Goal: Complete Application Form: Complete application form

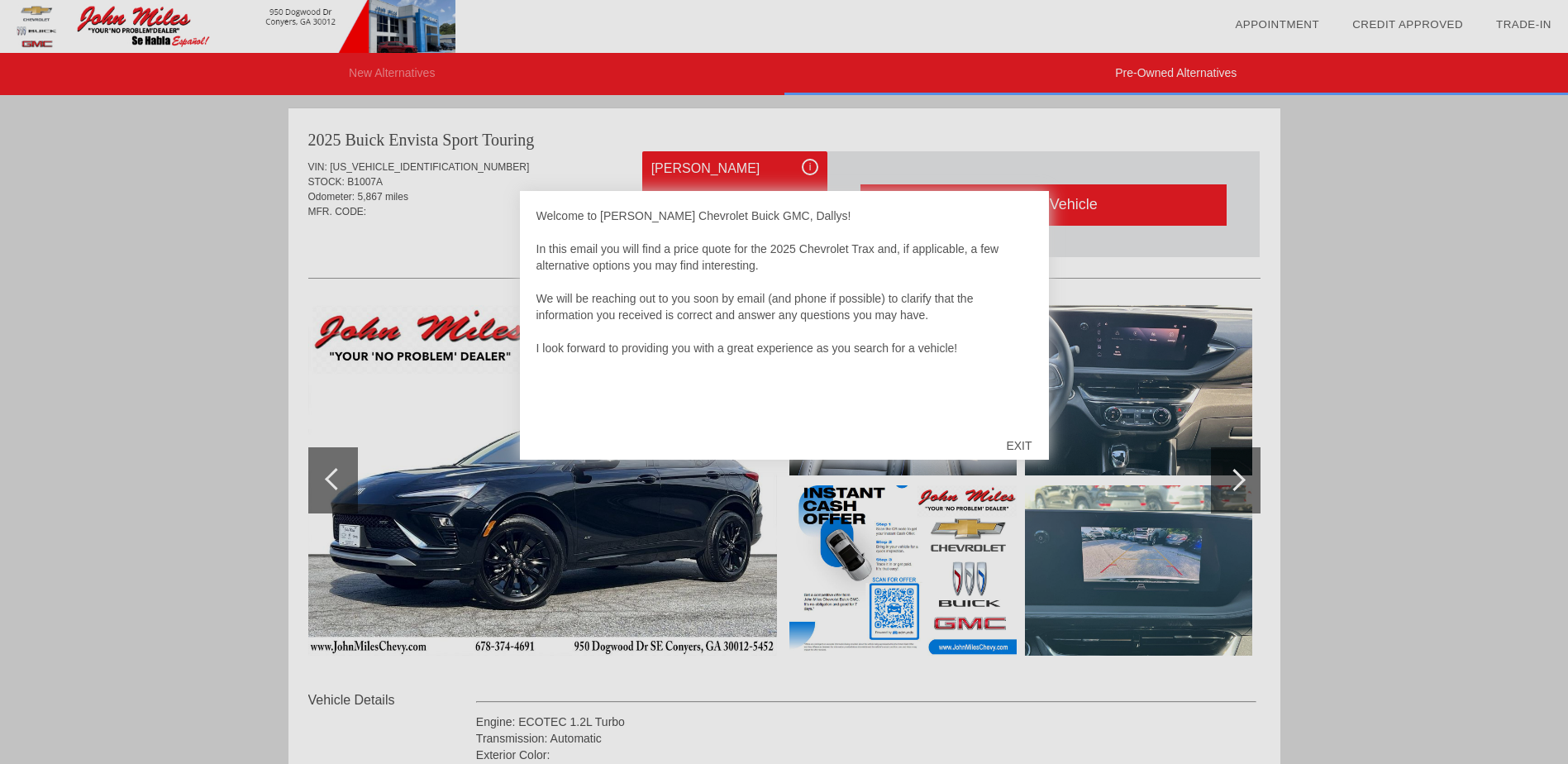
click at [1222, 337] on div at bounding box center [784, 382] width 1568 height 764
click at [1011, 440] on div "EXIT" at bounding box center [1018, 446] width 59 height 50
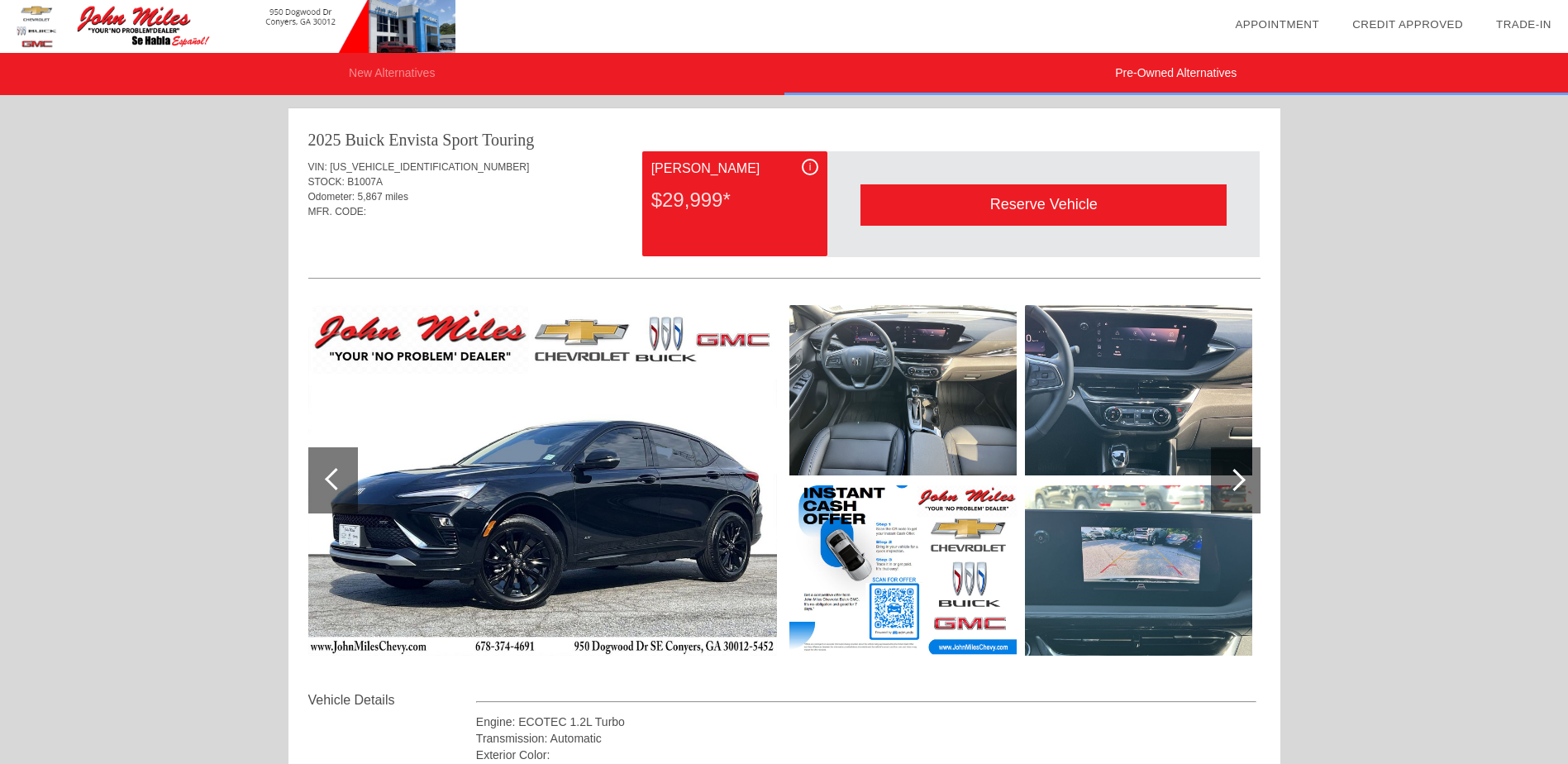
click at [907, 415] on img at bounding box center [902, 390] width 227 height 170
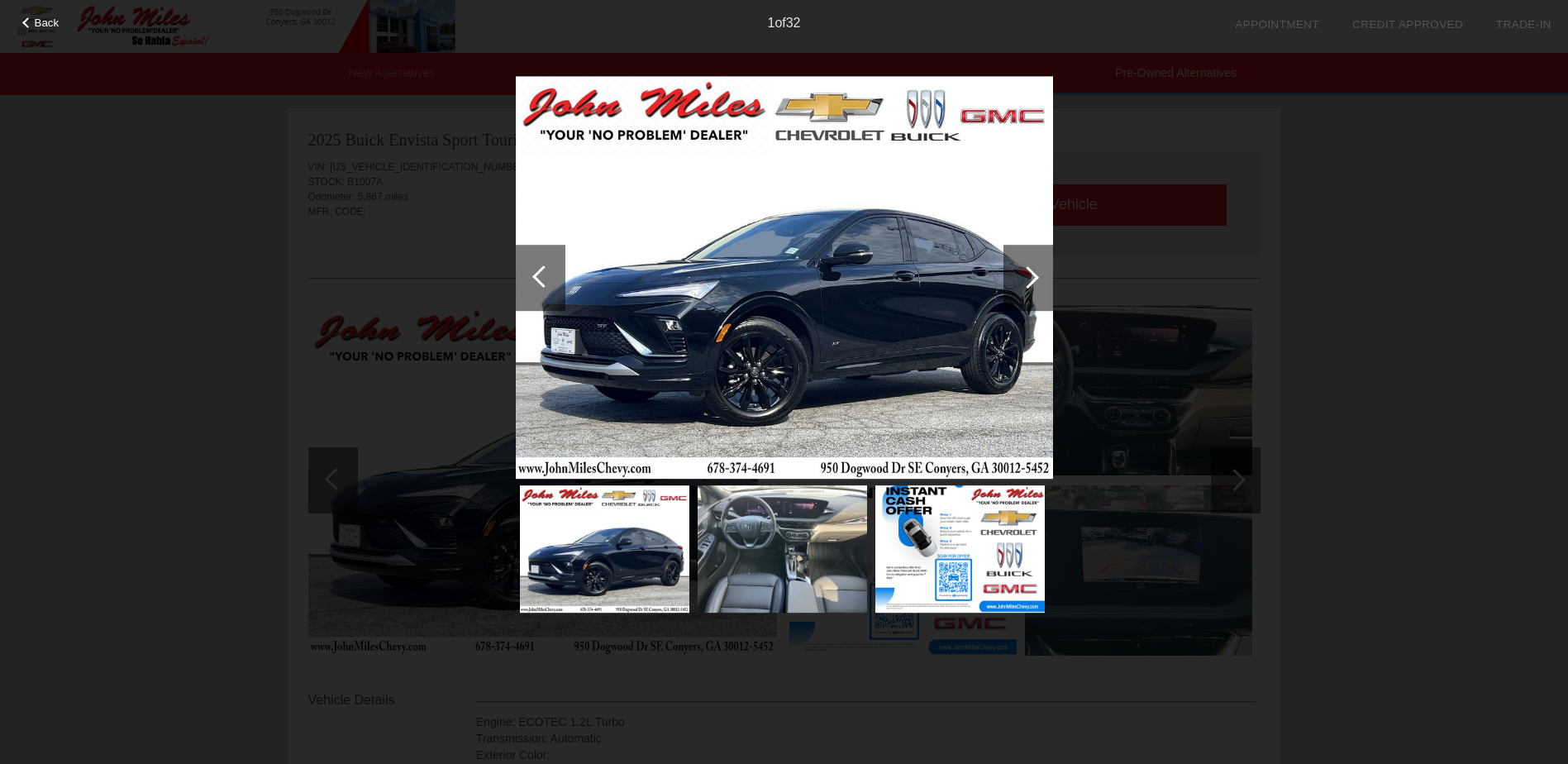
click at [1030, 278] on div at bounding box center [1027, 277] width 22 height 22
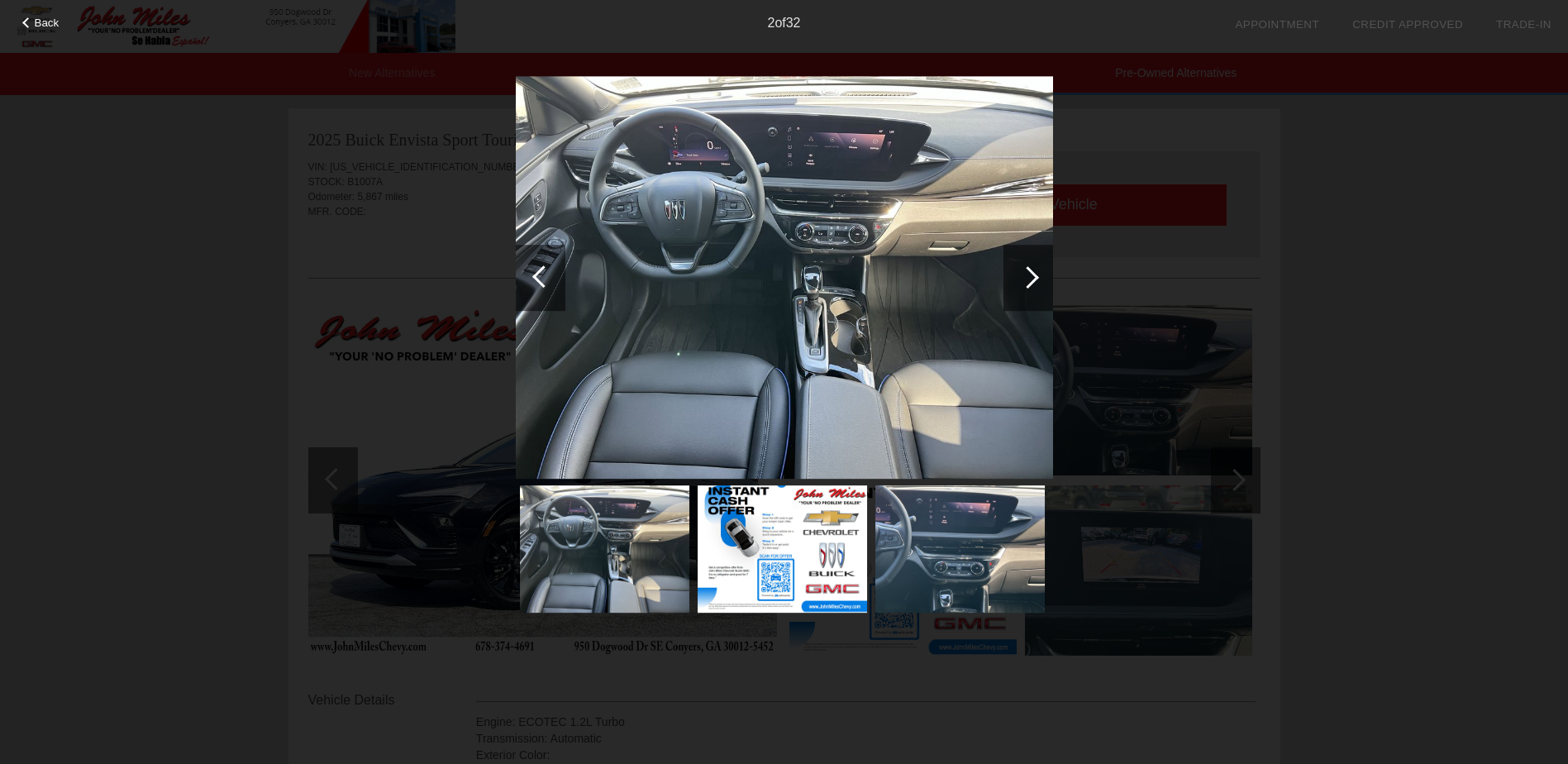
click at [1030, 278] on div at bounding box center [1027, 277] width 22 height 22
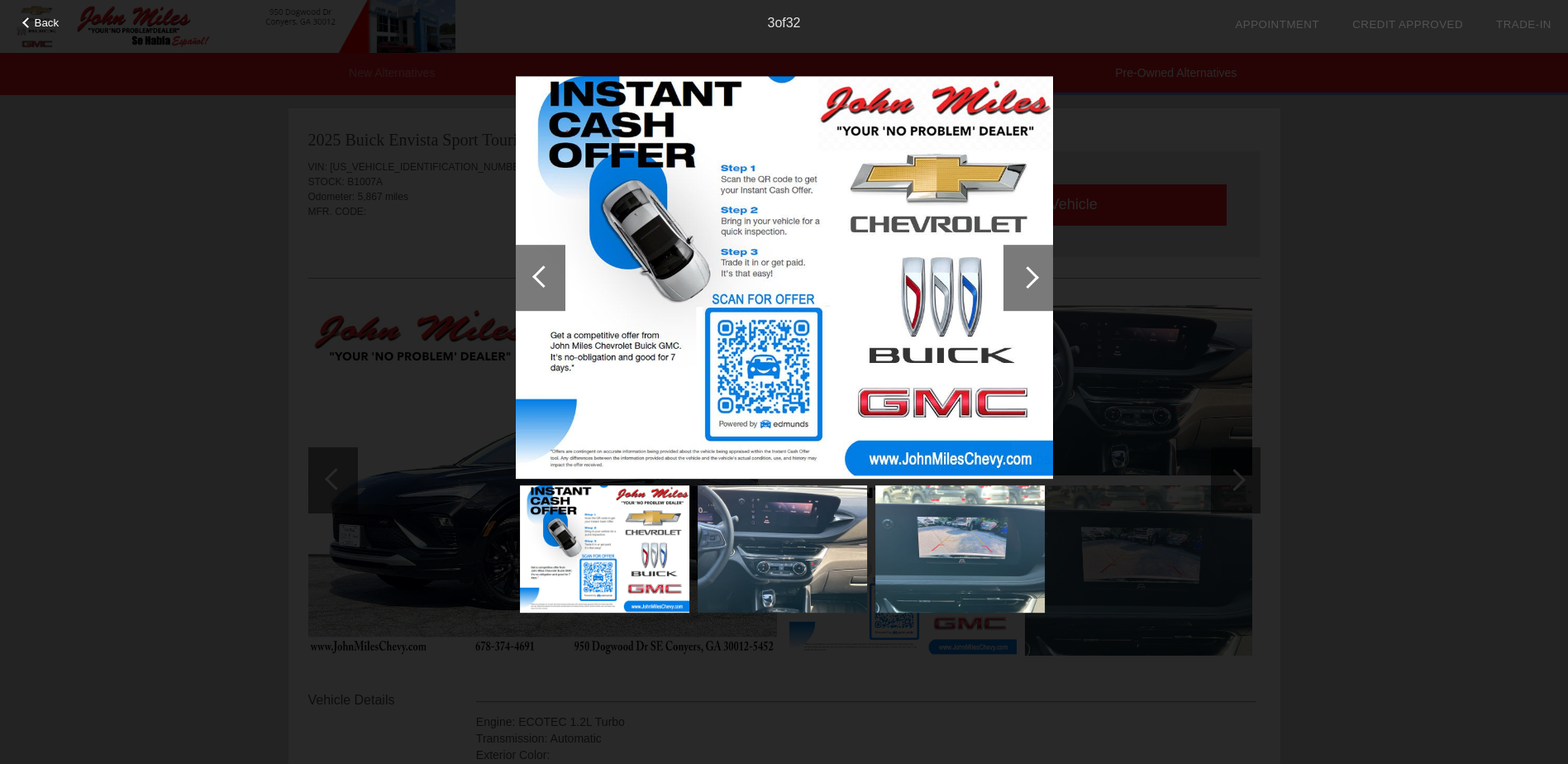
click at [1040, 275] on div at bounding box center [1028, 278] width 50 height 67
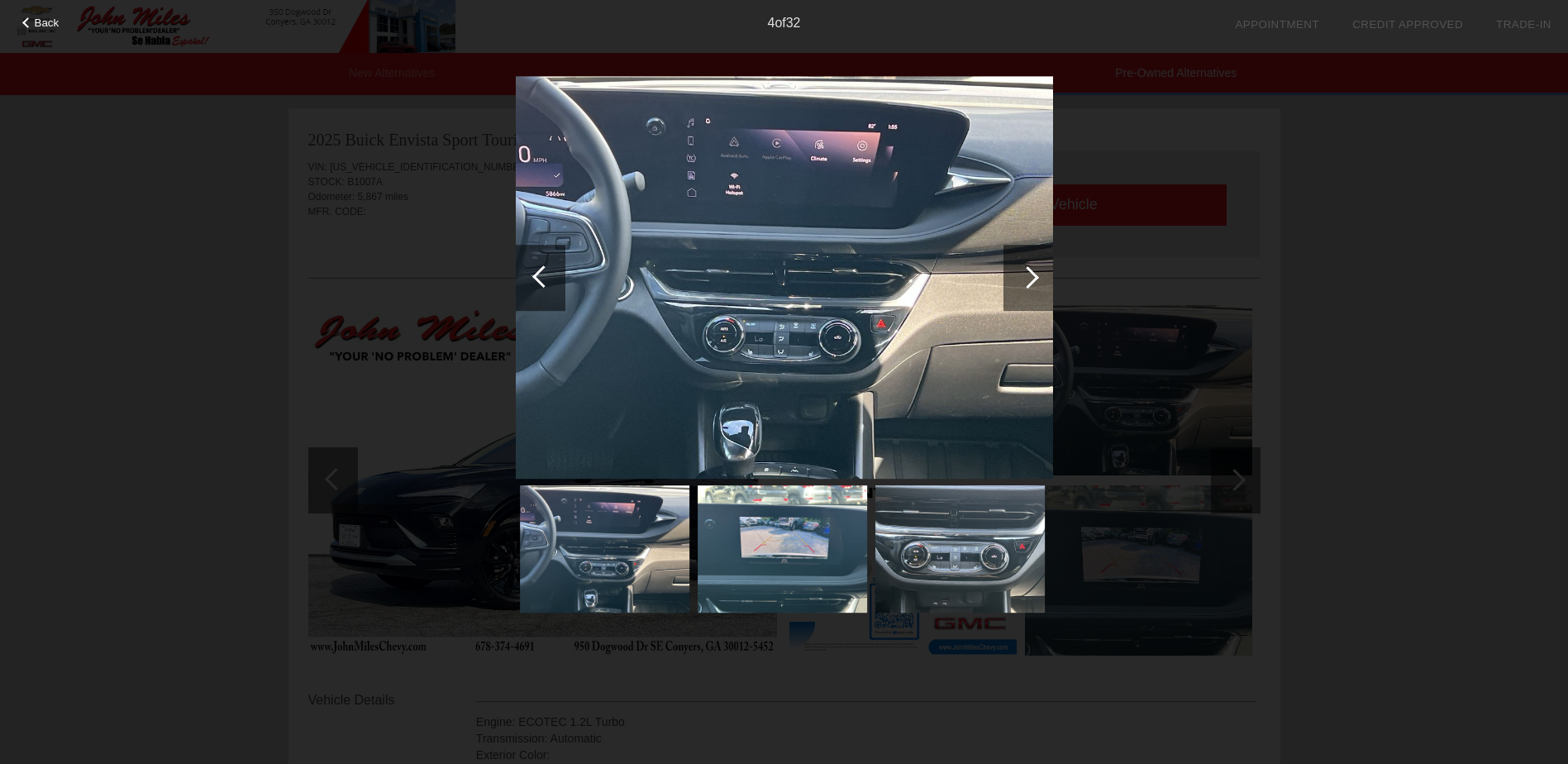
click at [1029, 276] on div at bounding box center [1027, 277] width 22 height 22
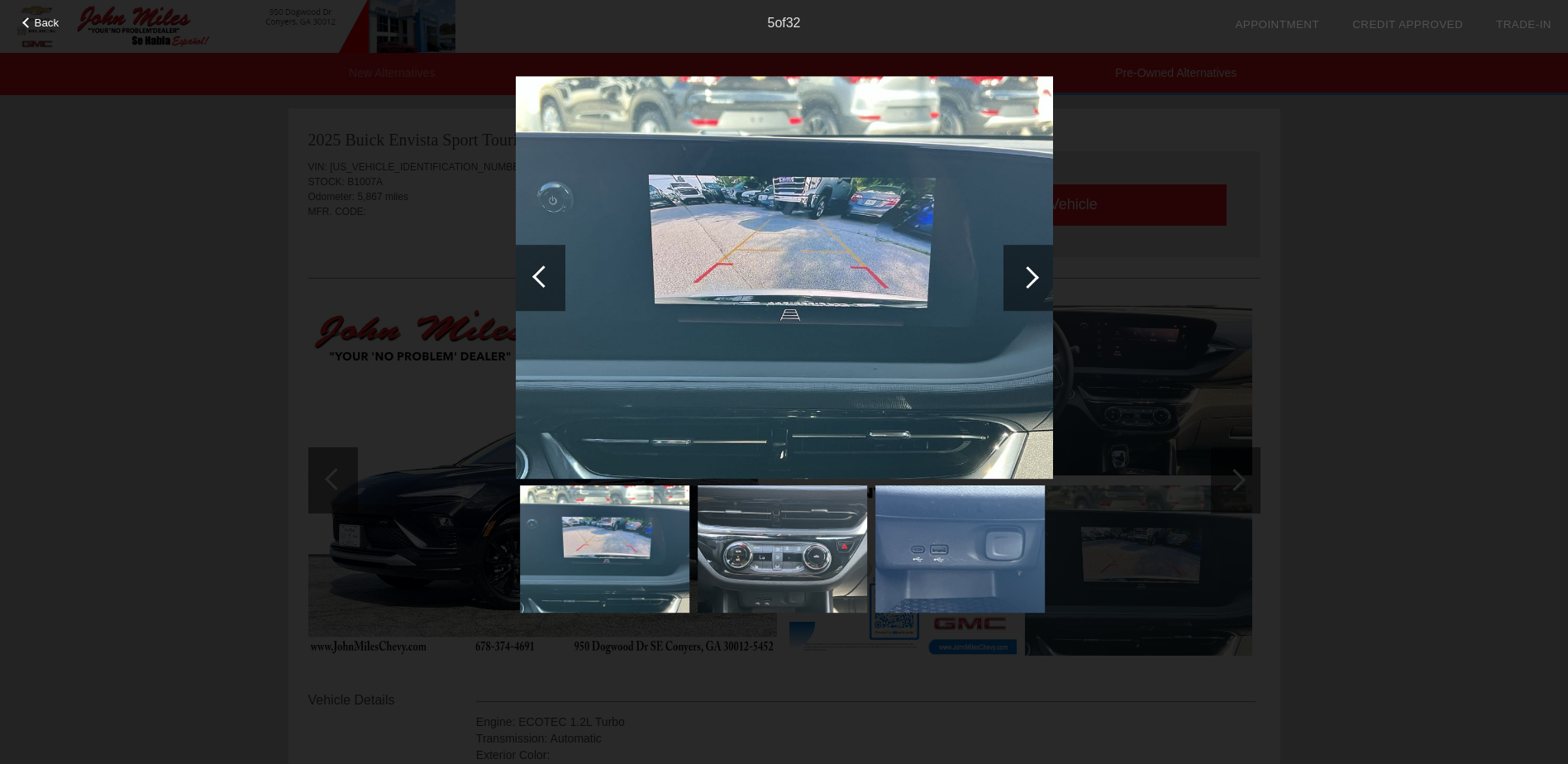
click at [1026, 267] on div at bounding box center [1027, 277] width 22 height 22
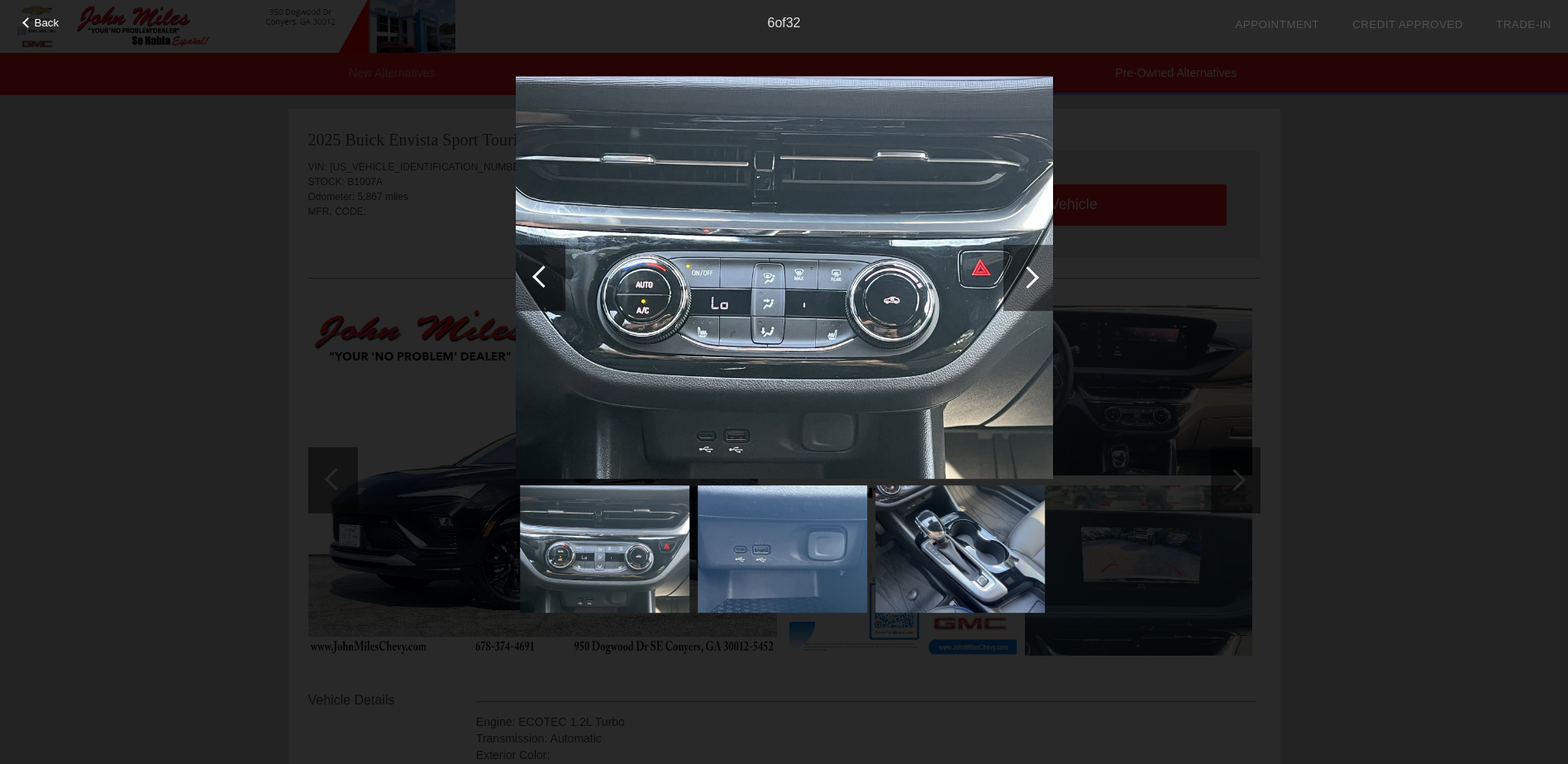
click at [1026, 267] on div at bounding box center [1027, 277] width 22 height 22
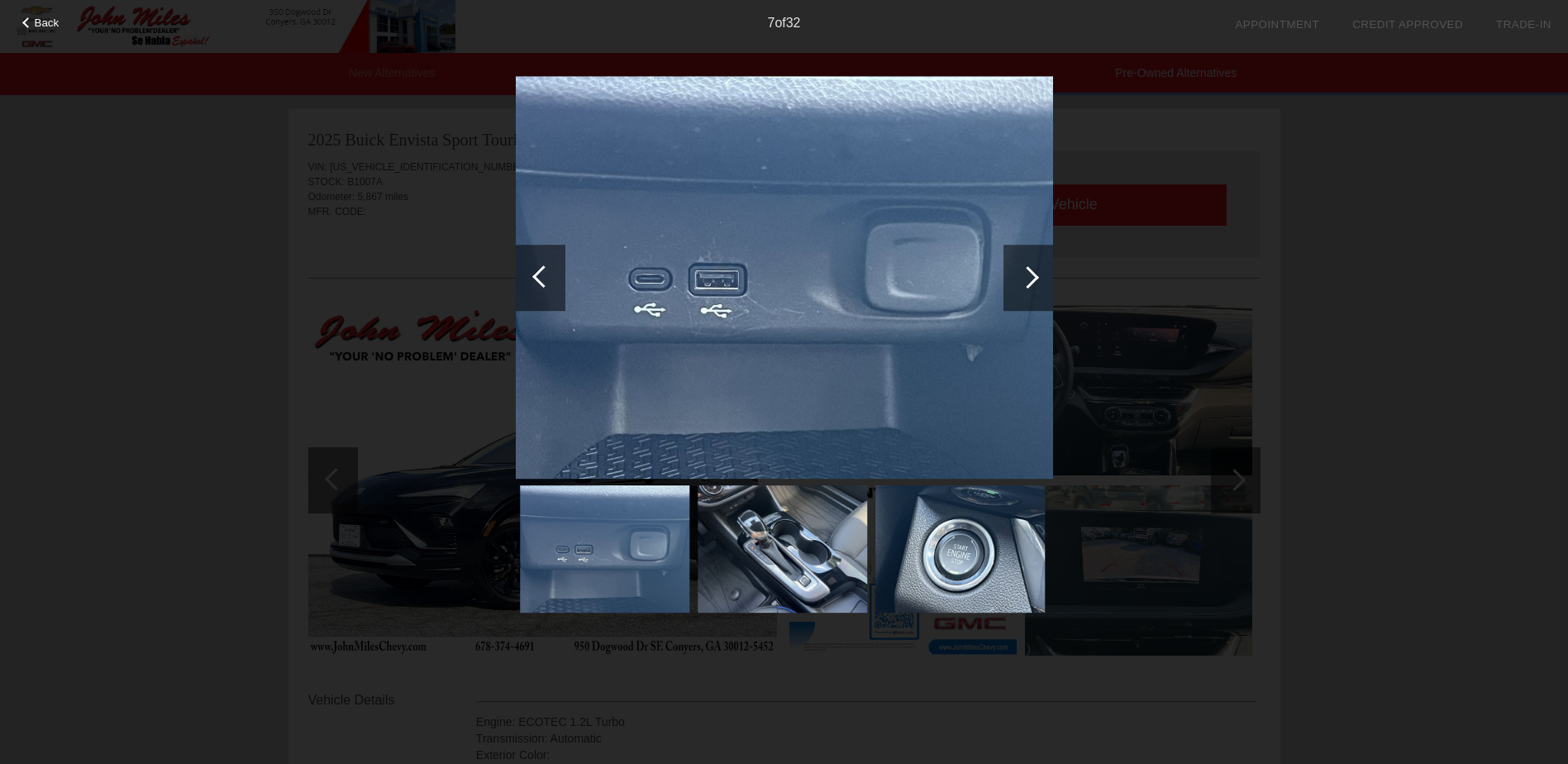
click at [1026, 267] on div at bounding box center [1027, 277] width 22 height 22
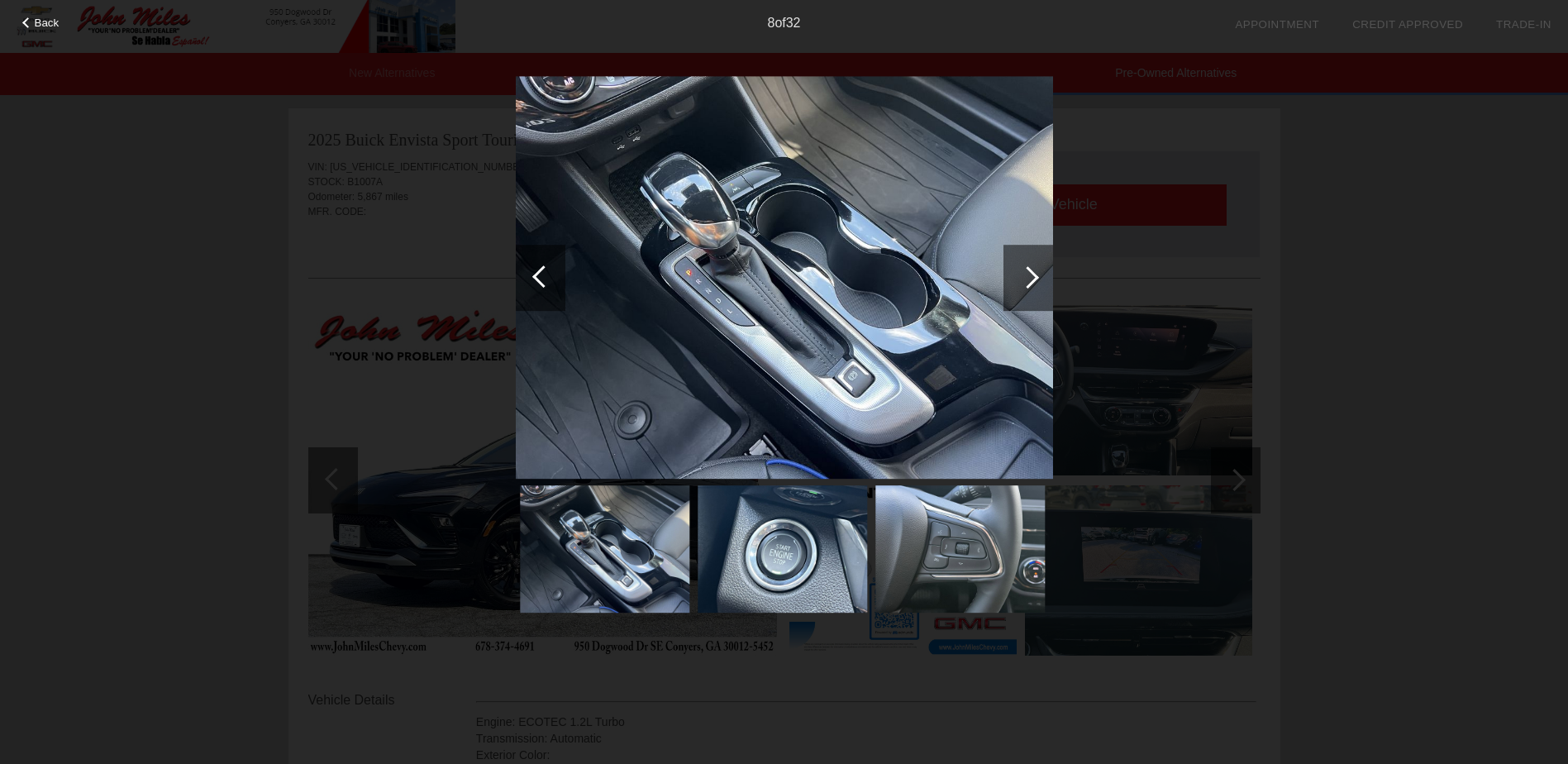
click at [1026, 267] on div at bounding box center [1027, 277] width 22 height 22
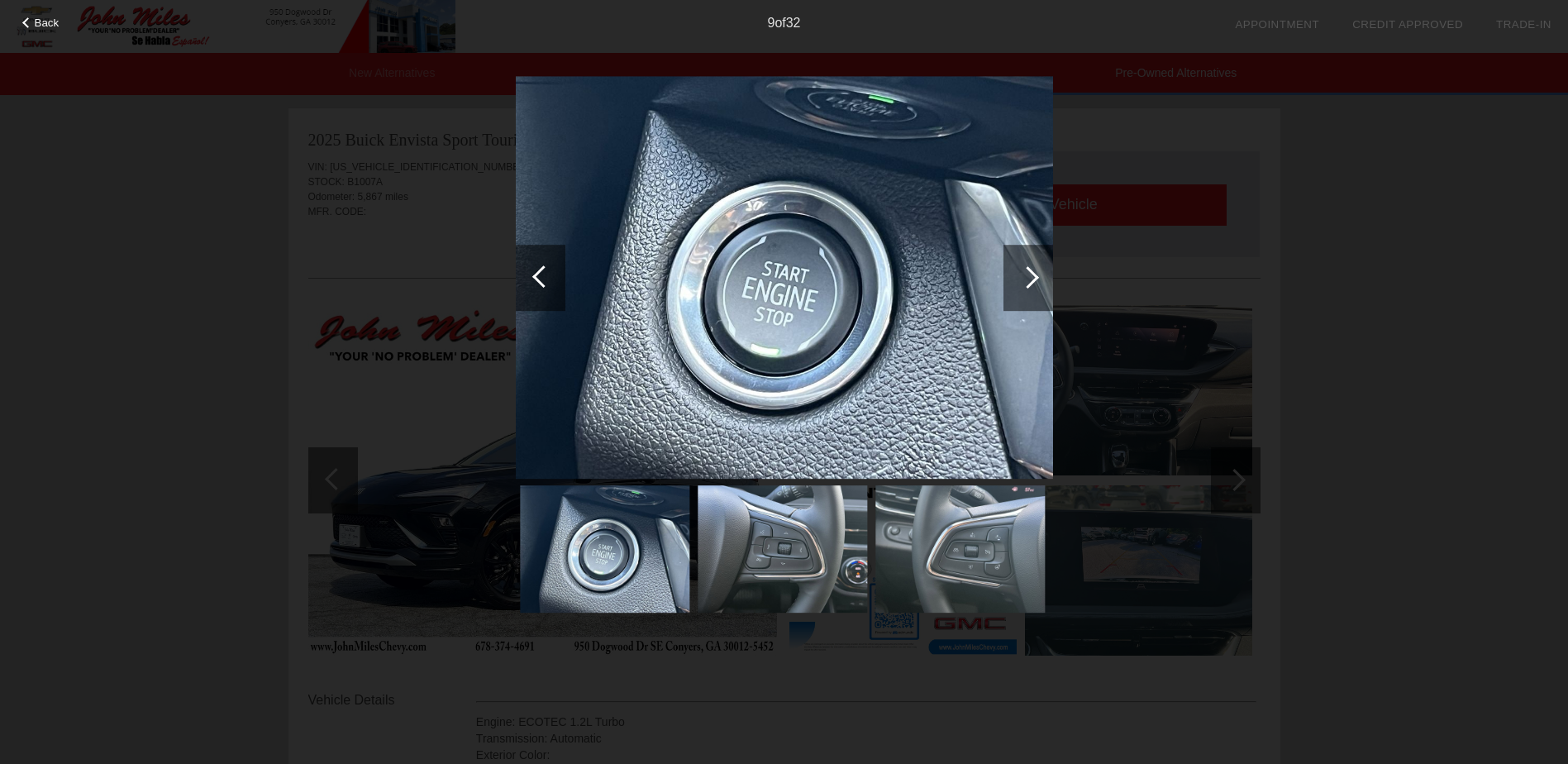
click at [1026, 267] on div at bounding box center [1027, 277] width 22 height 22
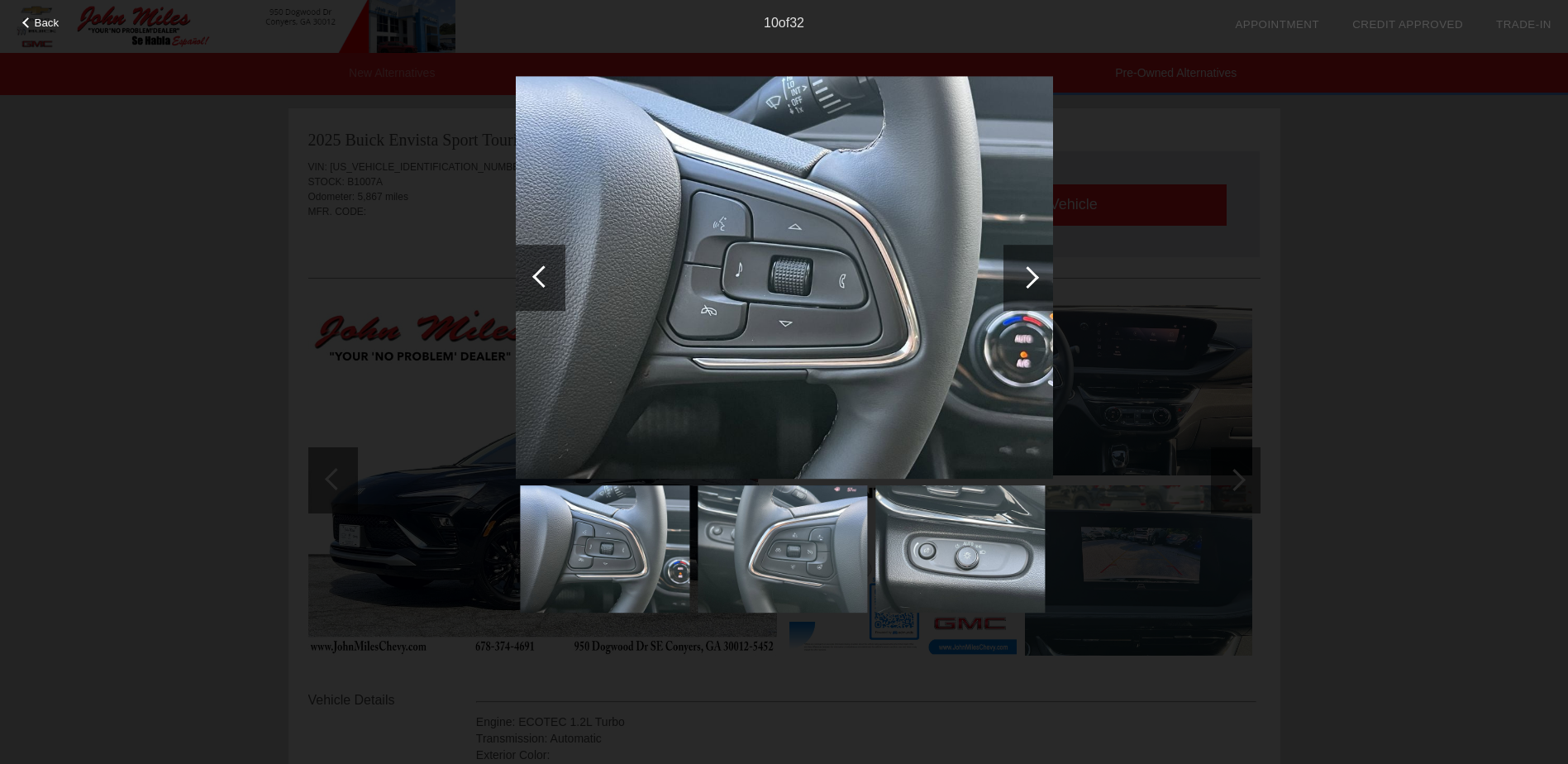
click at [1026, 268] on div at bounding box center [1027, 277] width 22 height 22
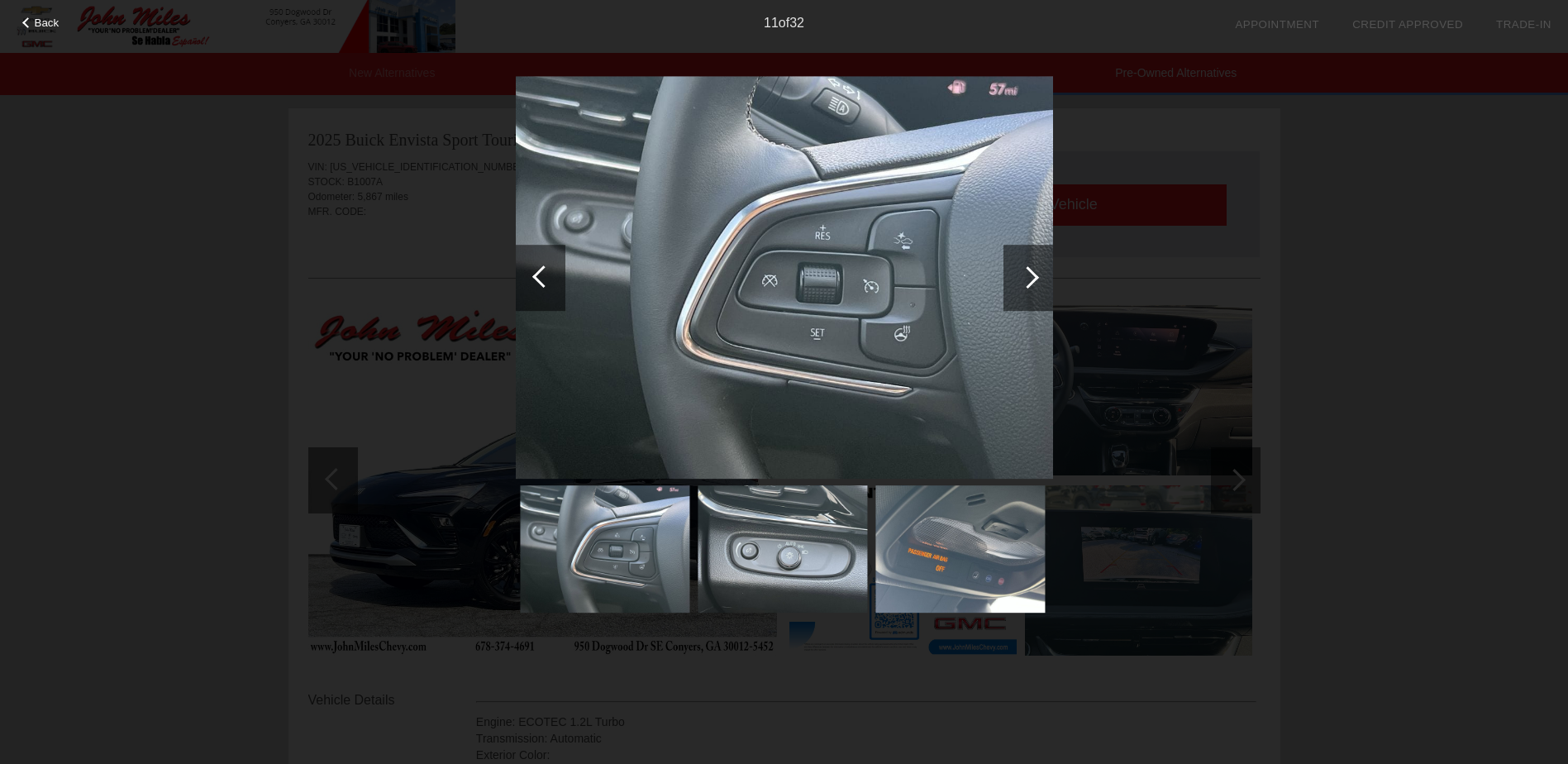
click at [1028, 272] on div at bounding box center [1027, 277] width 22 height 22
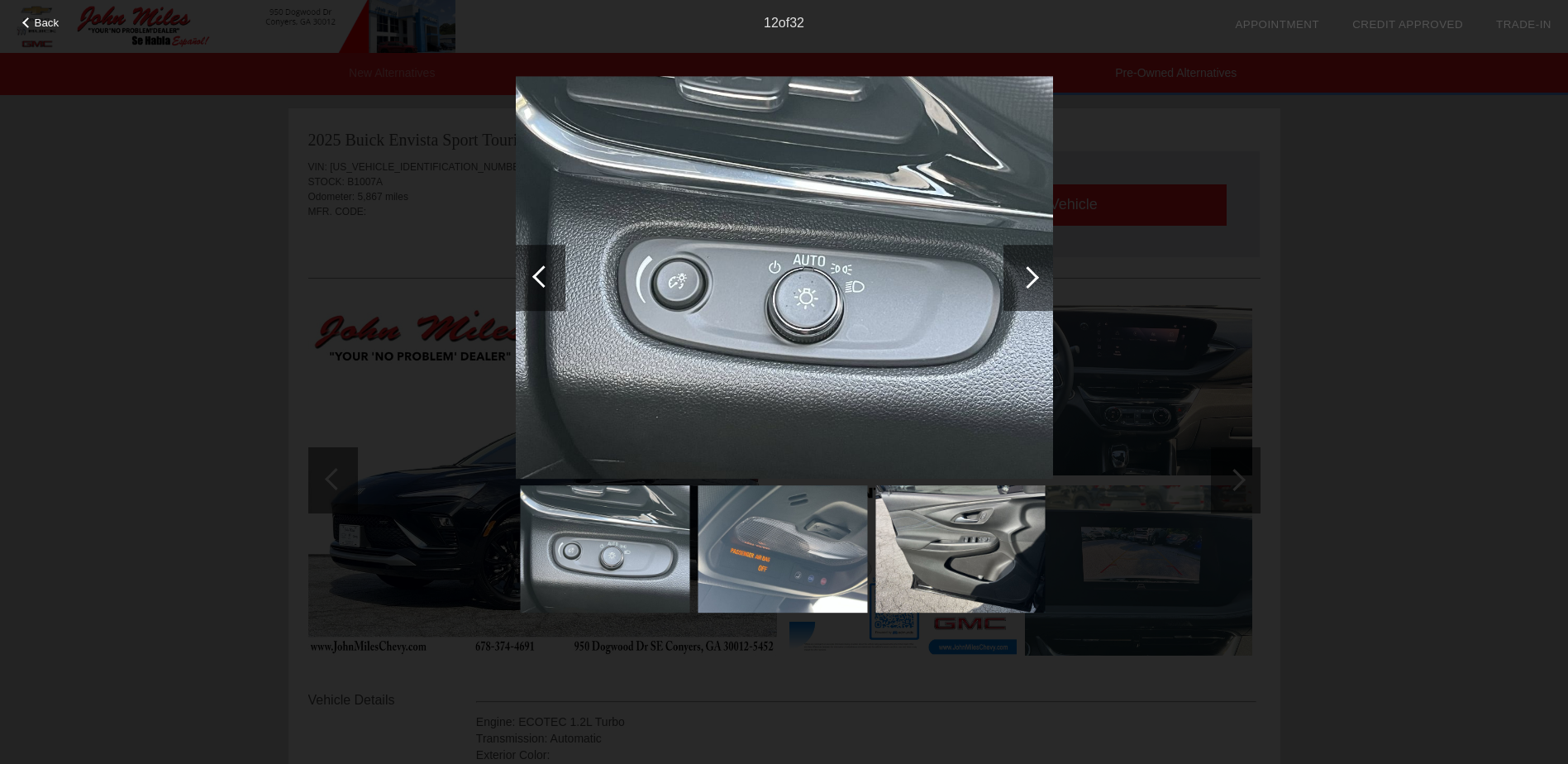
click at [1029, 274] on div at bounding box center [1027, 277] width 22 height 22
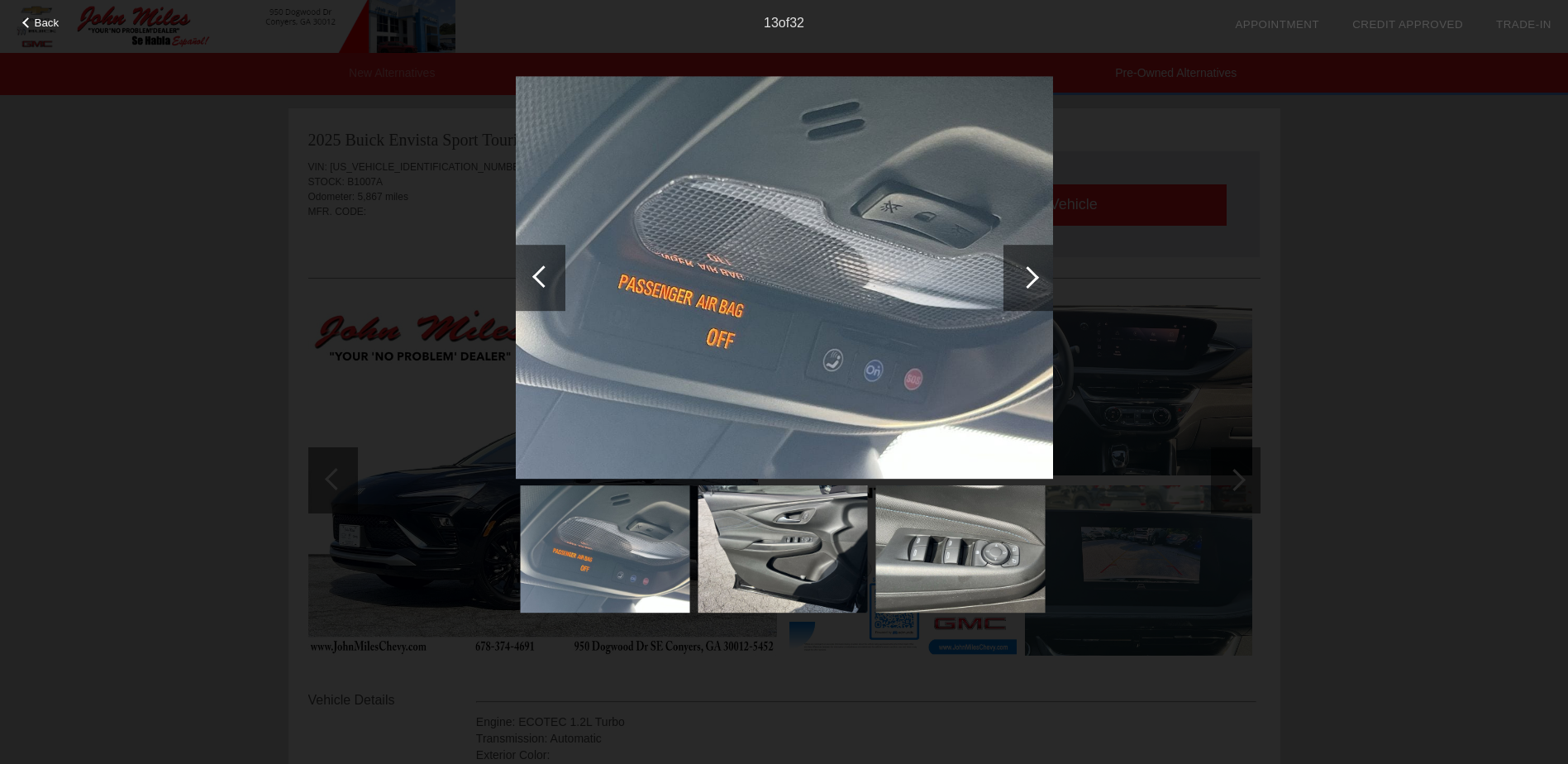
click at [1029, 274] on div at bounding box center [1027, 277] width 22 height 22
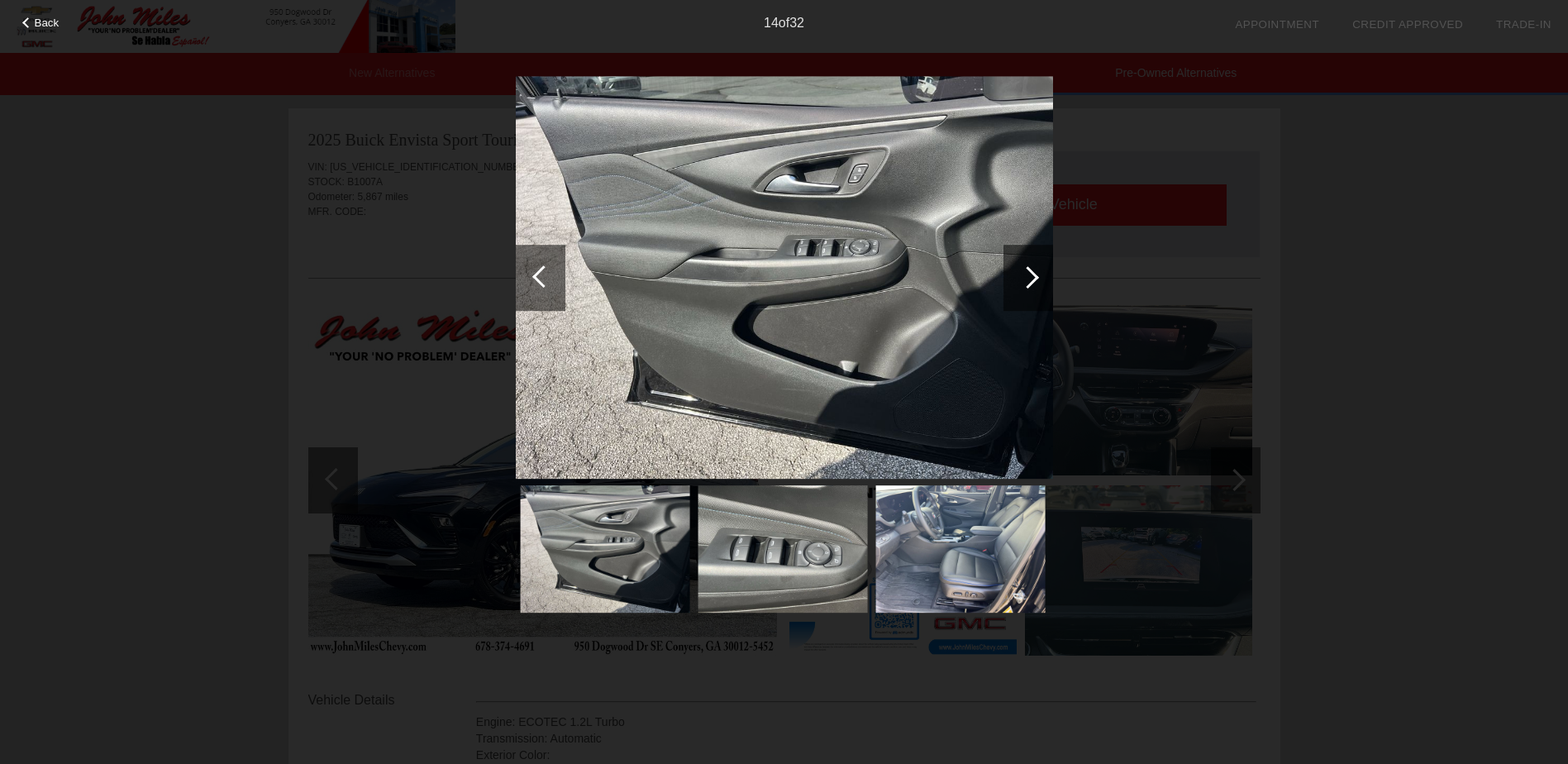
click at [1029, 274] on div at bounding box center [1027, 277] width 22 height 22
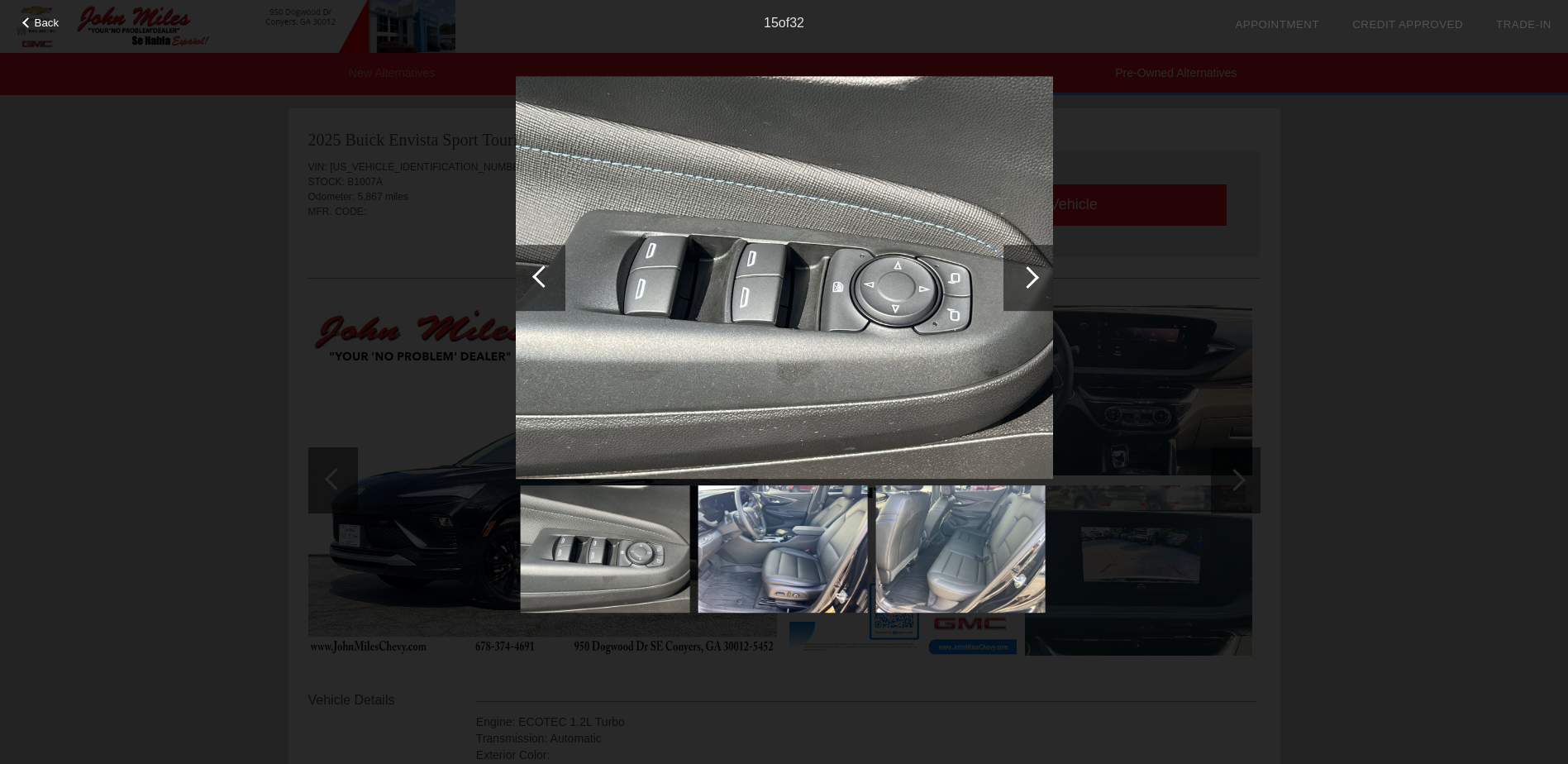
click at [1029, 274] on div at bounding box center [1027, 277] width 22 height 22
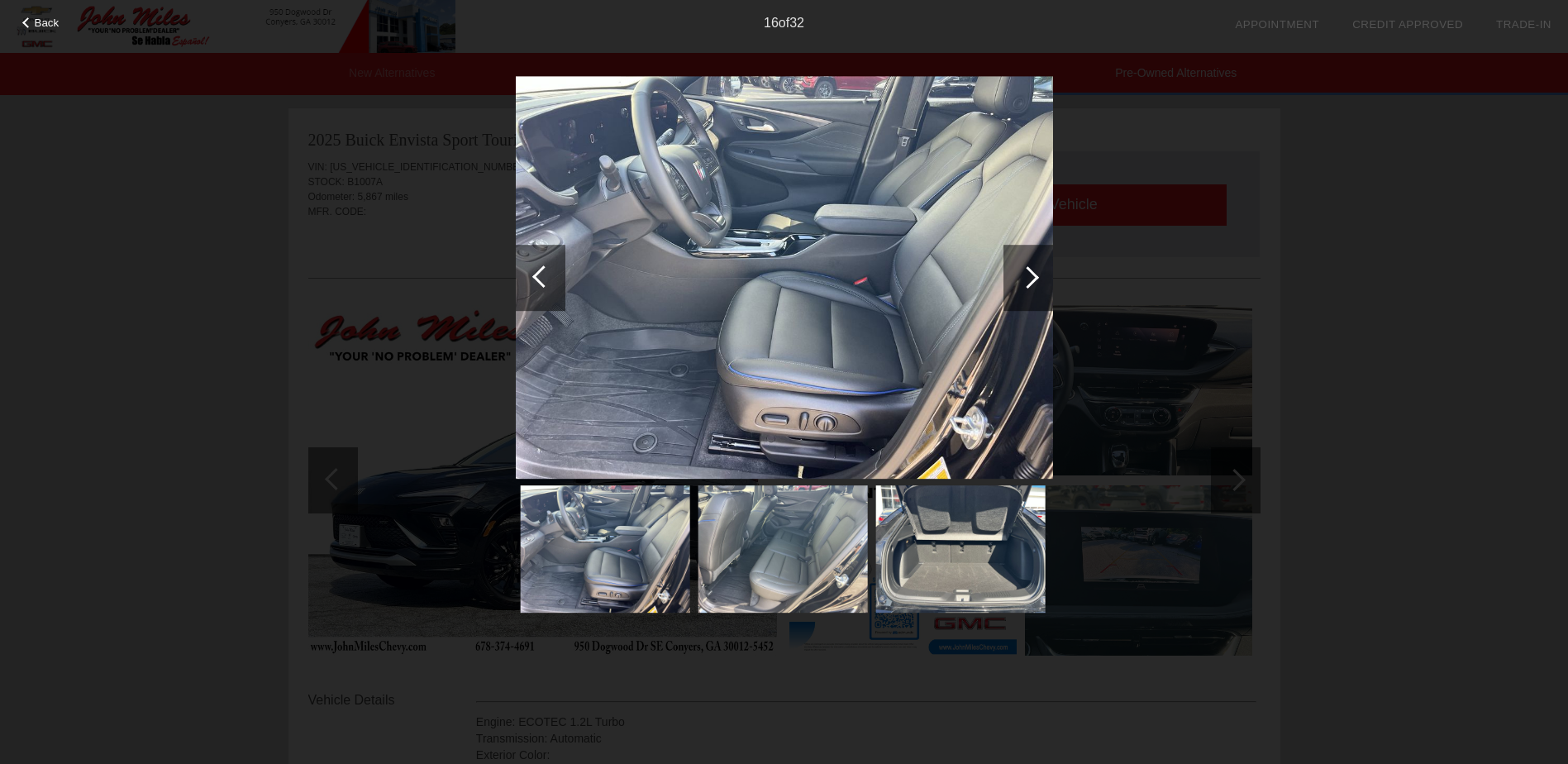
click at [1029, 274] on div at bounding box center [1027, 277] width 22 height 22
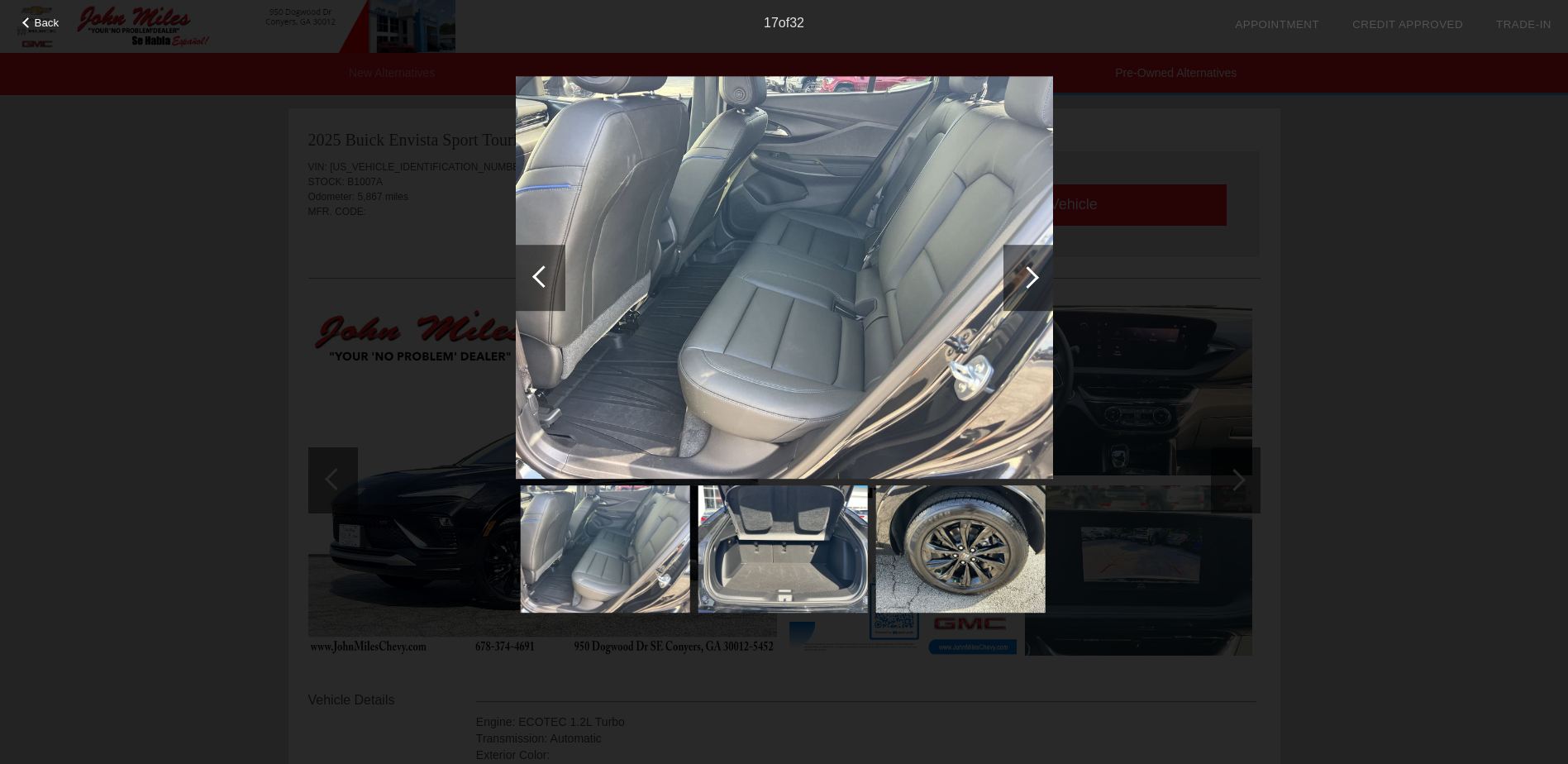
click at [1029, 274] on div at bounding box center [1027, 277] width 22 height 22
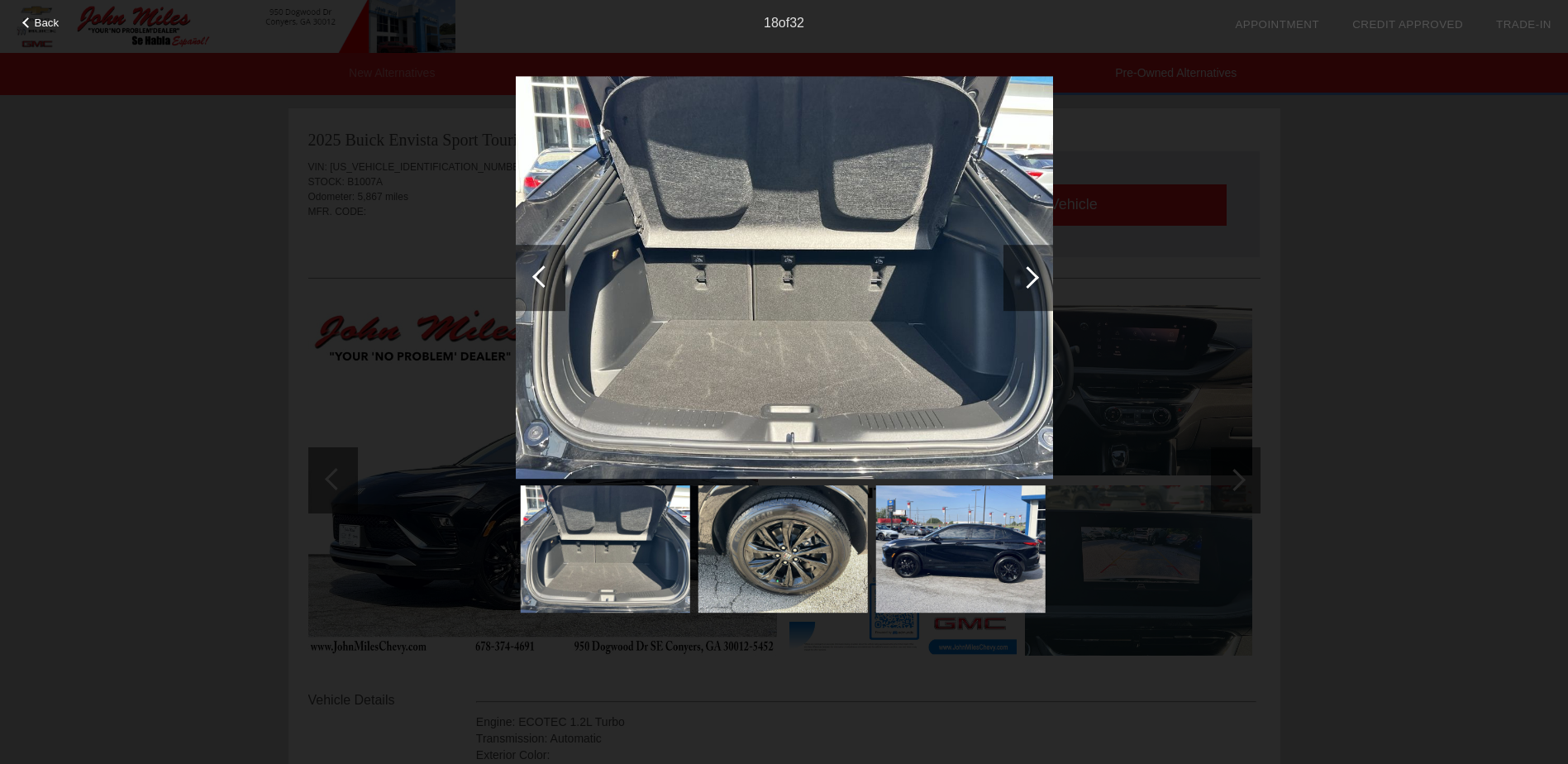
click at [1029, 274] on div at bounding box center [1027, 277] width 22 height 22
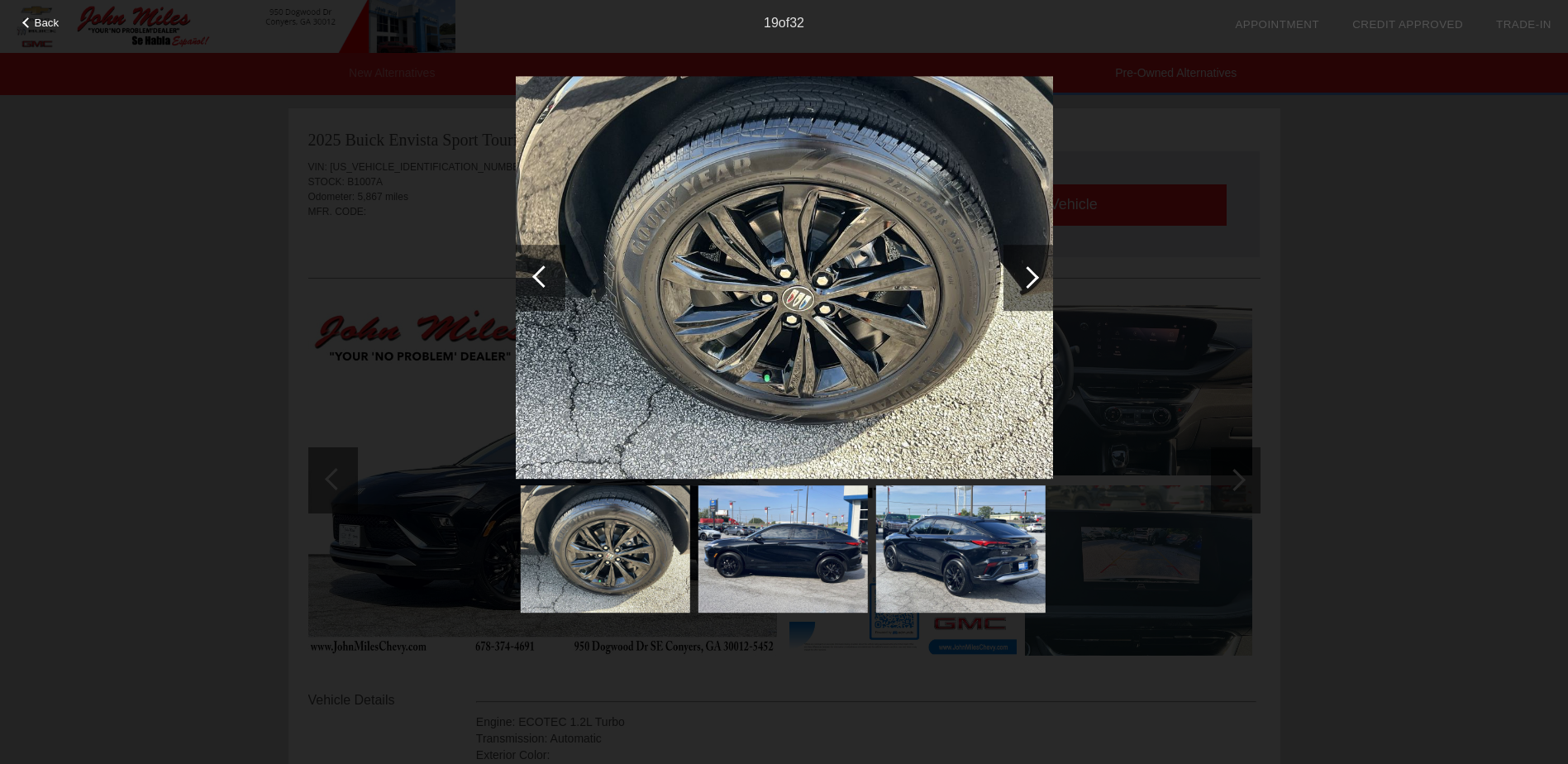
click at [1029, 274] on div at bounding box center [1027, 277] width 22 height 22
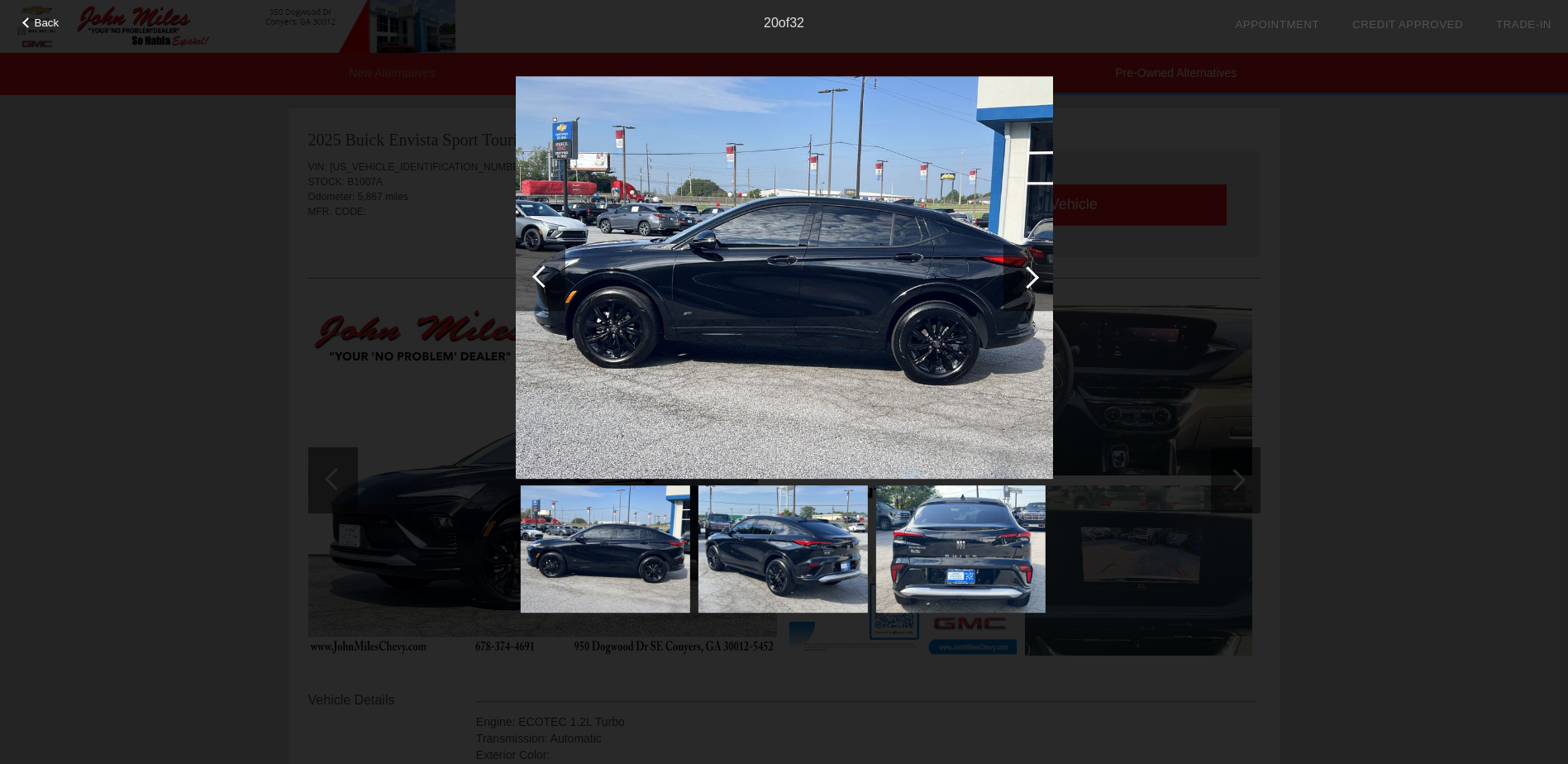
click at [1029, 274] on div at bounding box center [1027, 277] width 22 height 22
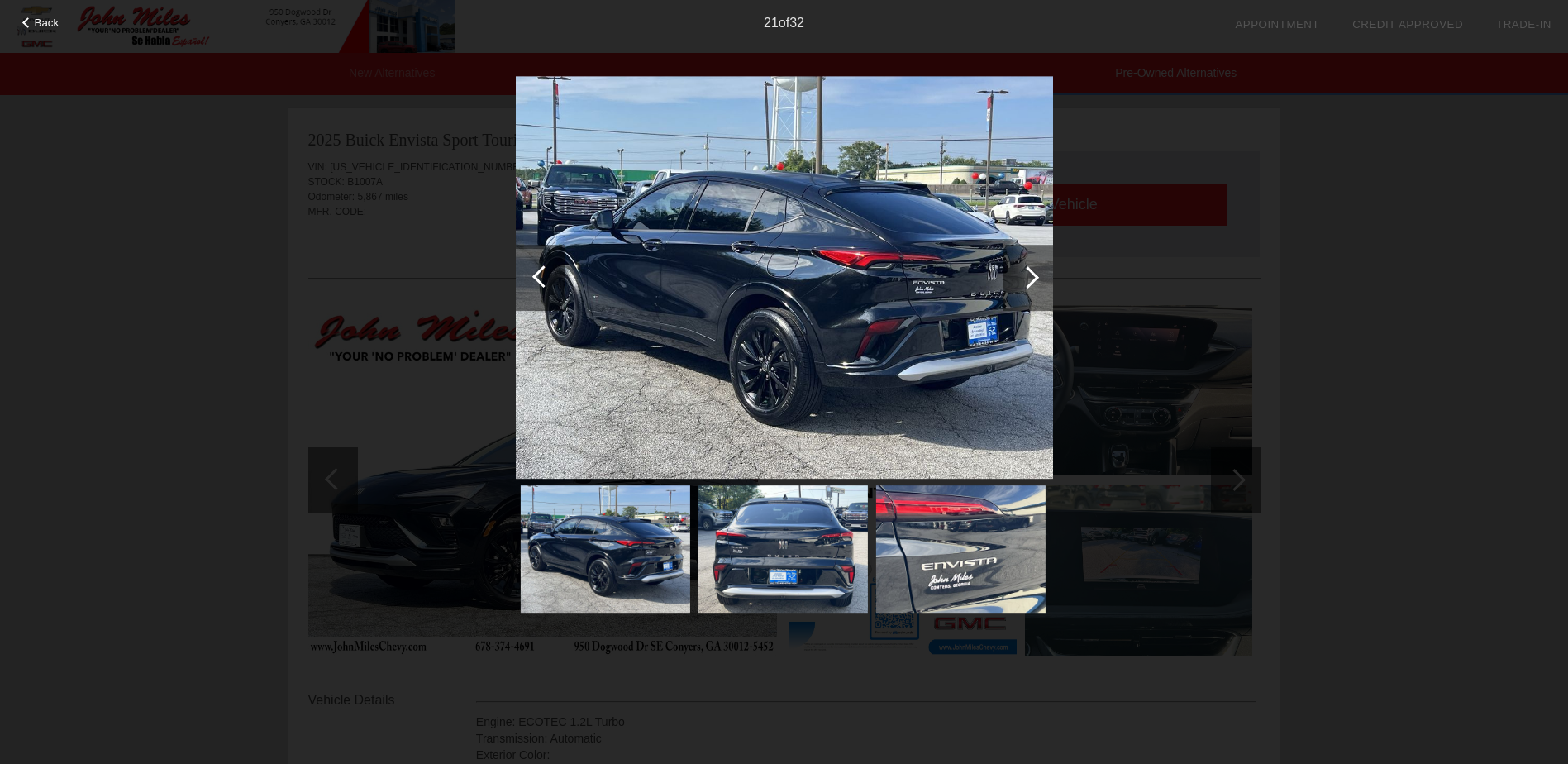
click at [1029, 274] on div at bounding box center [1027, 277] width 22 height 22
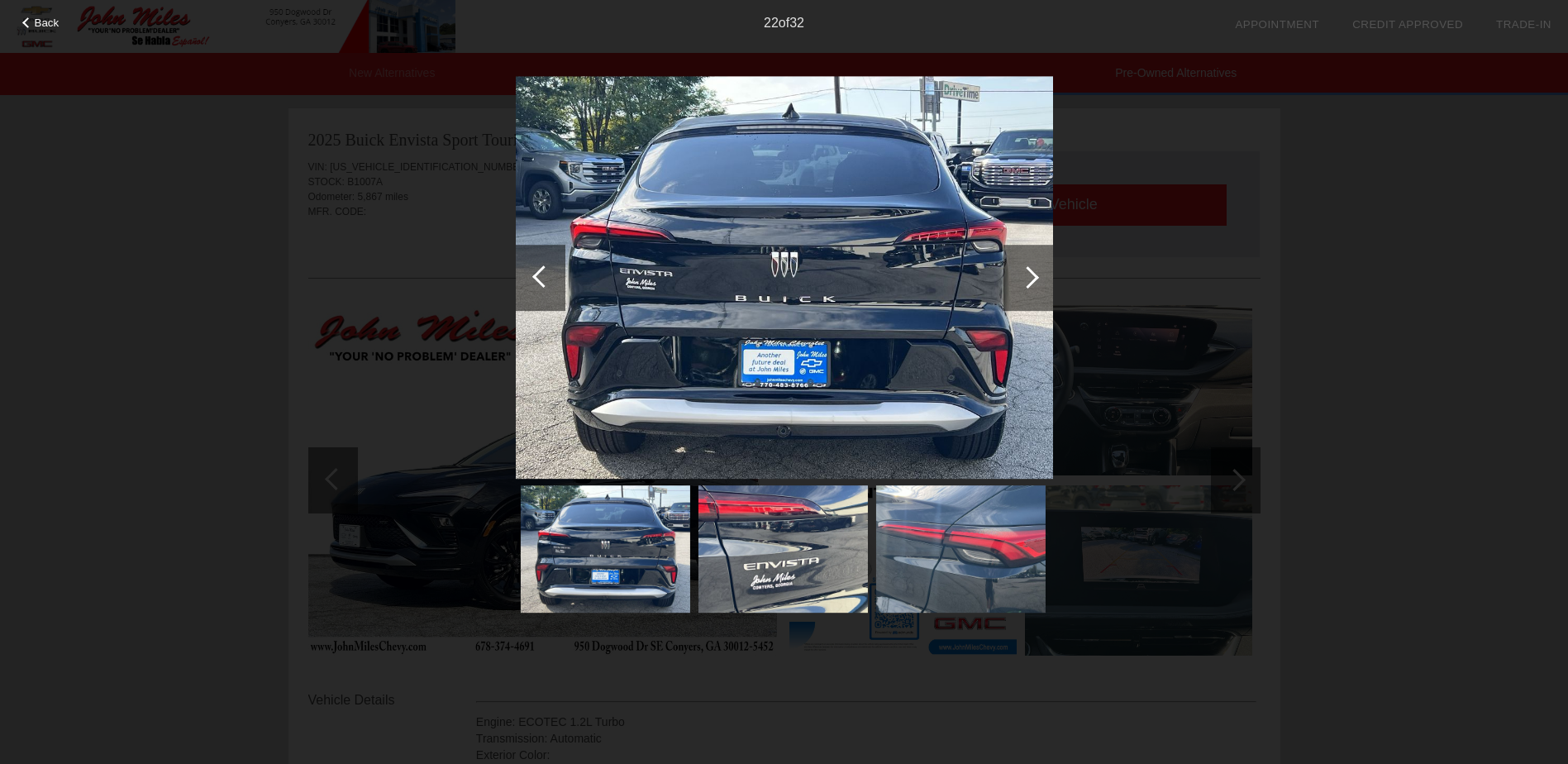
click at [1029, 274] on div at bounding box center [1027, 277] width 22 height 22
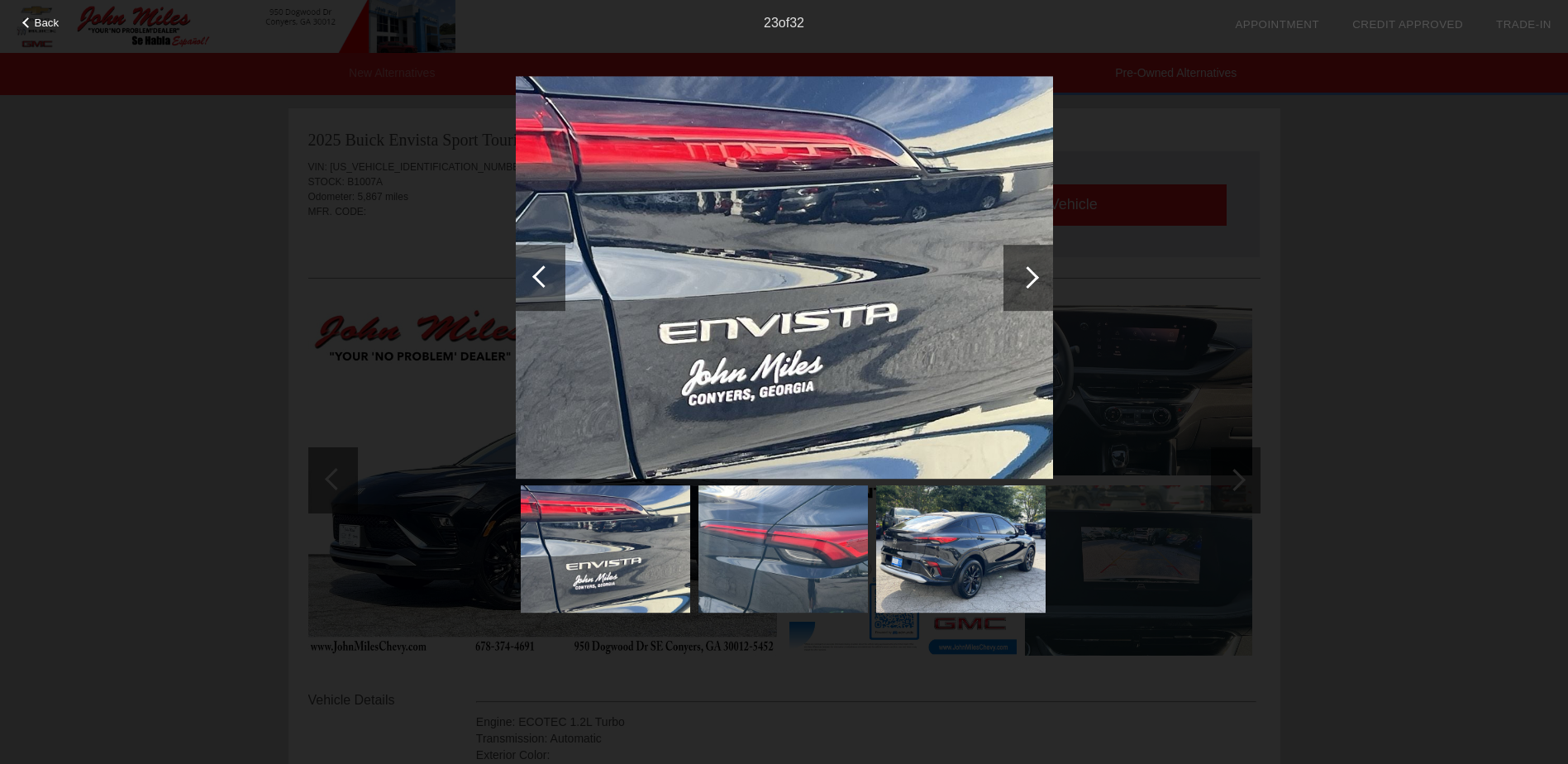
click at [1029, 274] on div at bounding box center [1027, 277] width 22 height 22
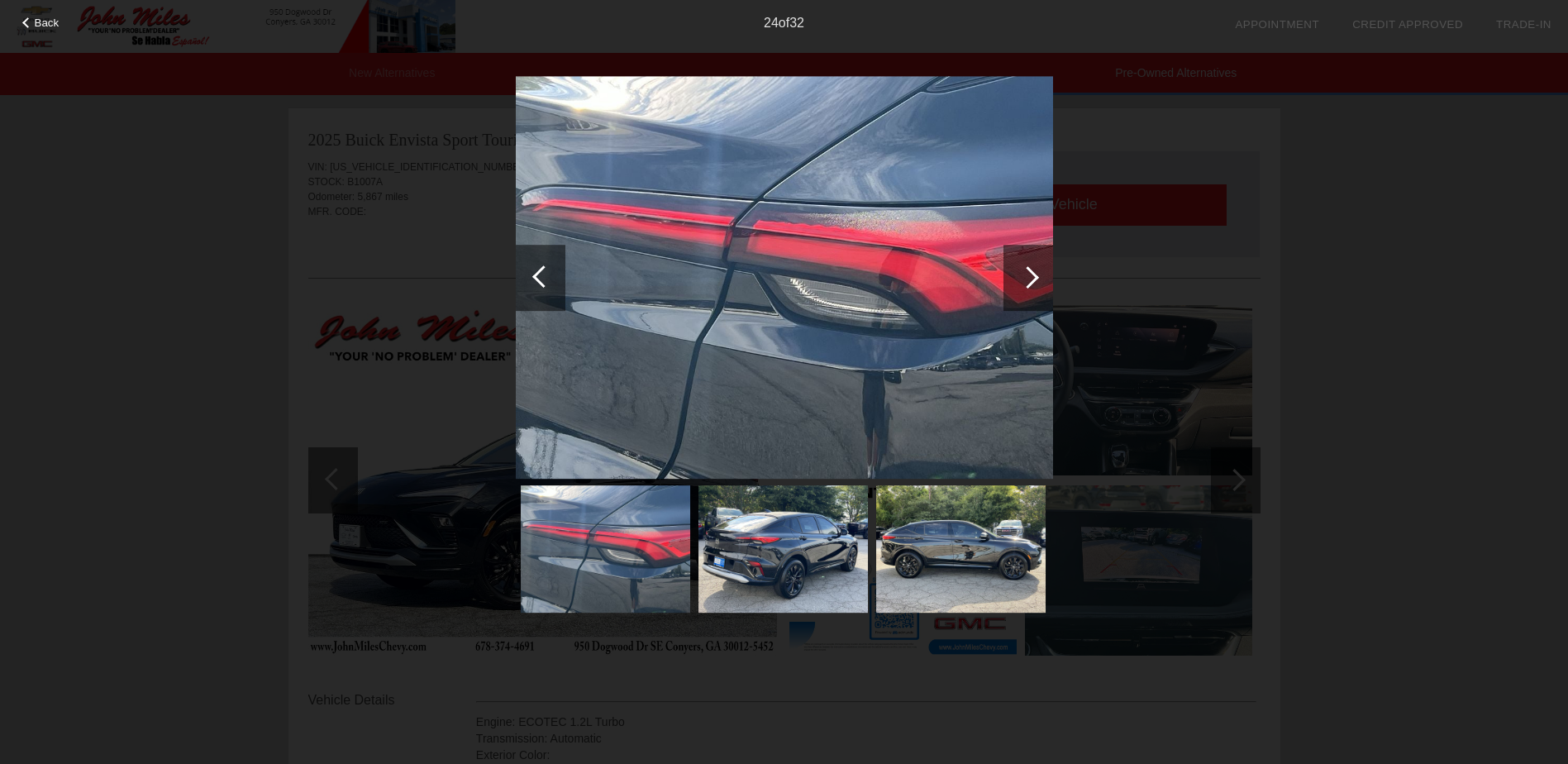
click at [1029, 274] on div at bounding box center [1027, 277] width 22 height 22
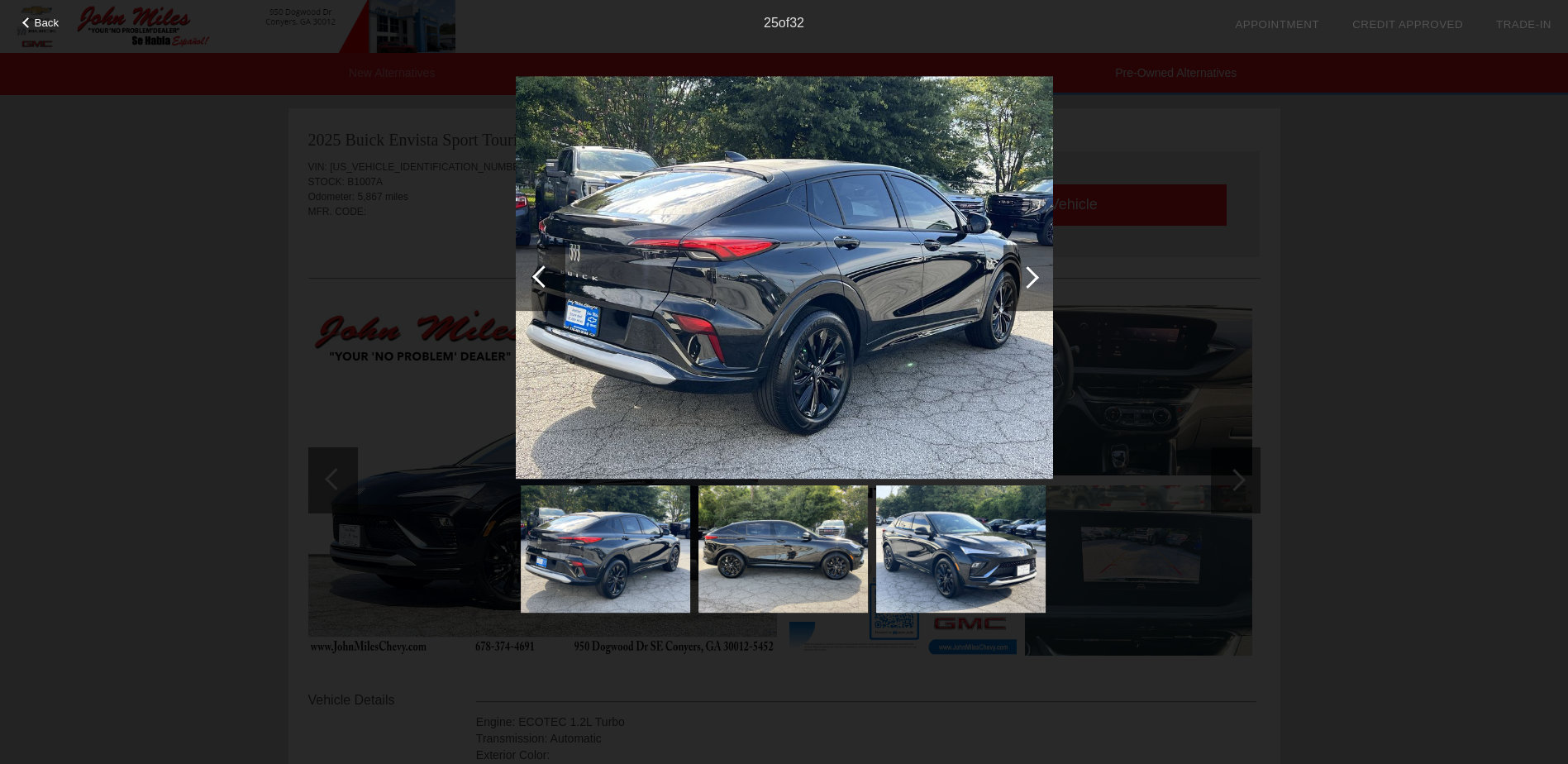
click at [1029, 274] on div at bounding box center [1027, 277] width 22 height 22
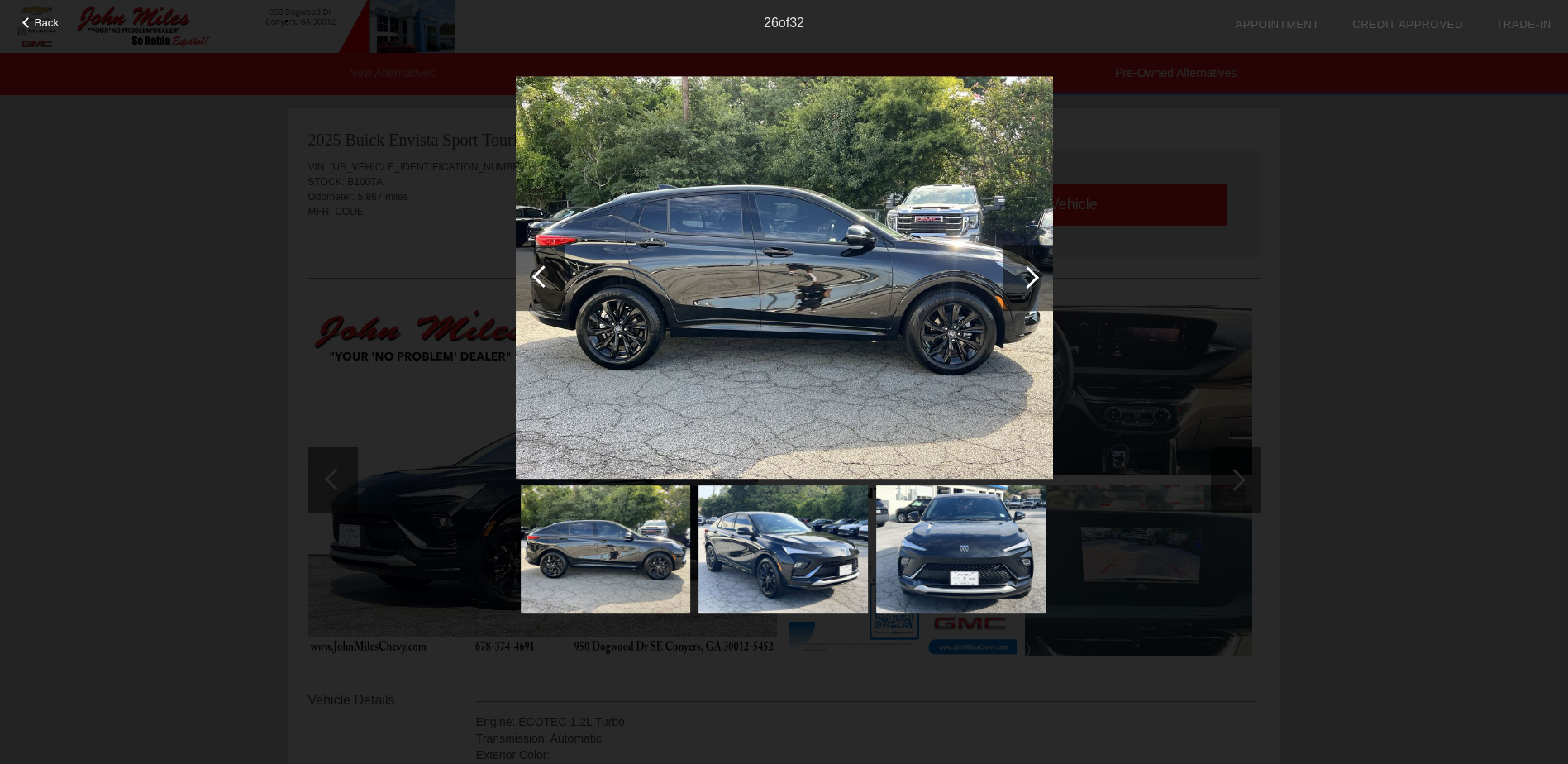
click at [1029, 274] on div at bounding box center [1027, 277] width 22 height 22
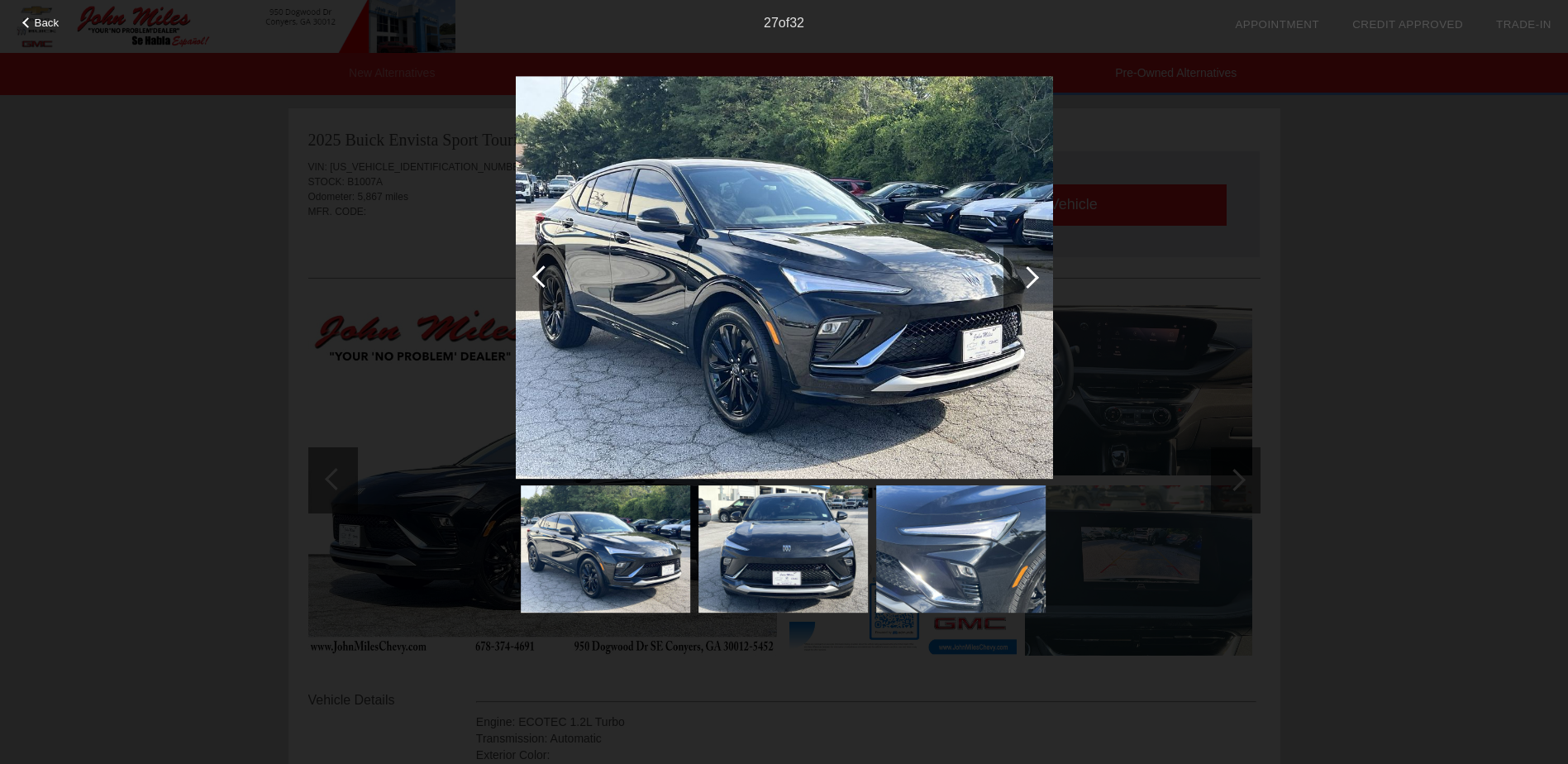
click at [1029, 274] on div at bounding box center [1027, 277] width 22 height 22
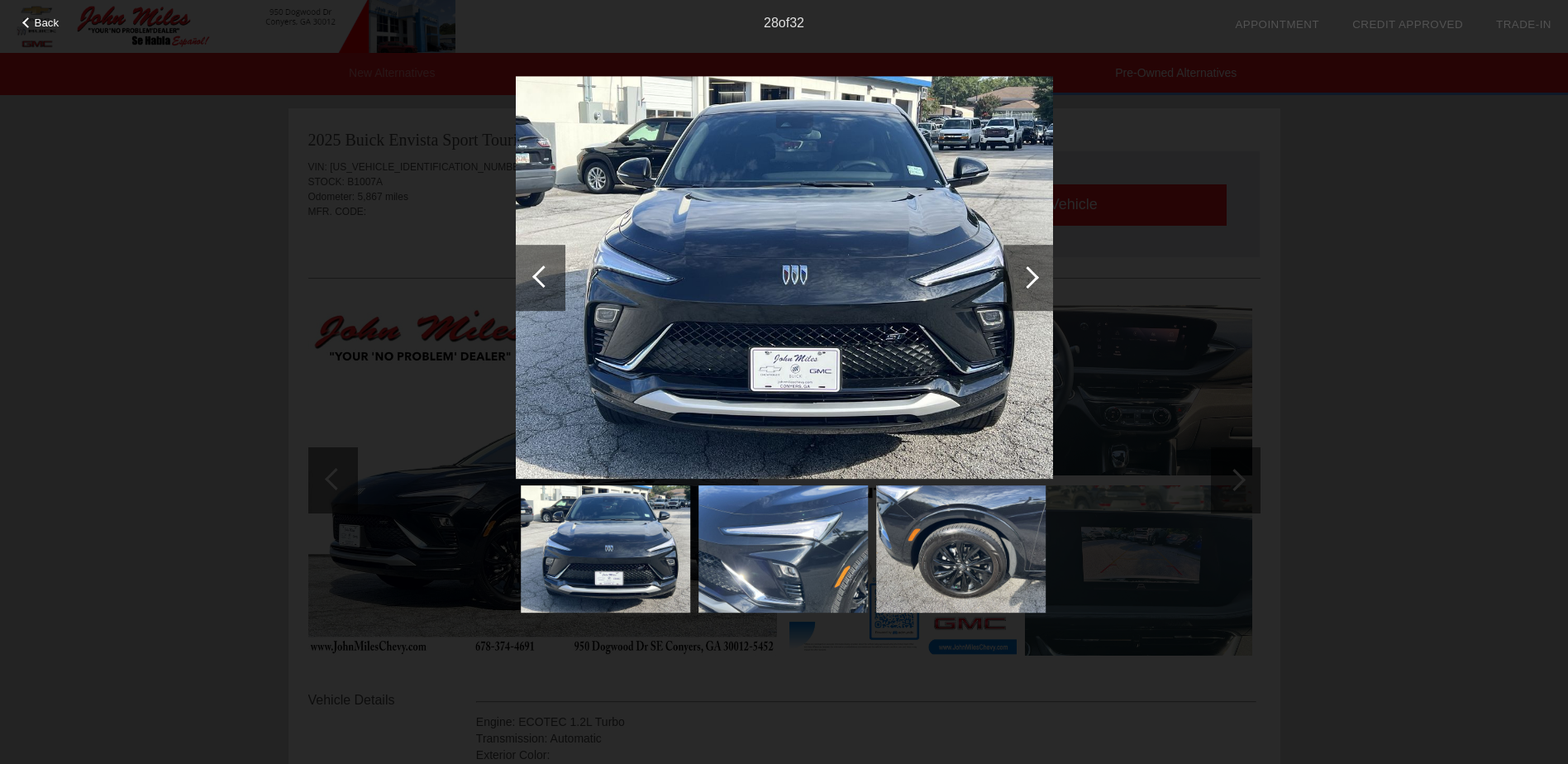
click at [1029, 274] on div at bounding box center [1027, 277] width 22 height 22
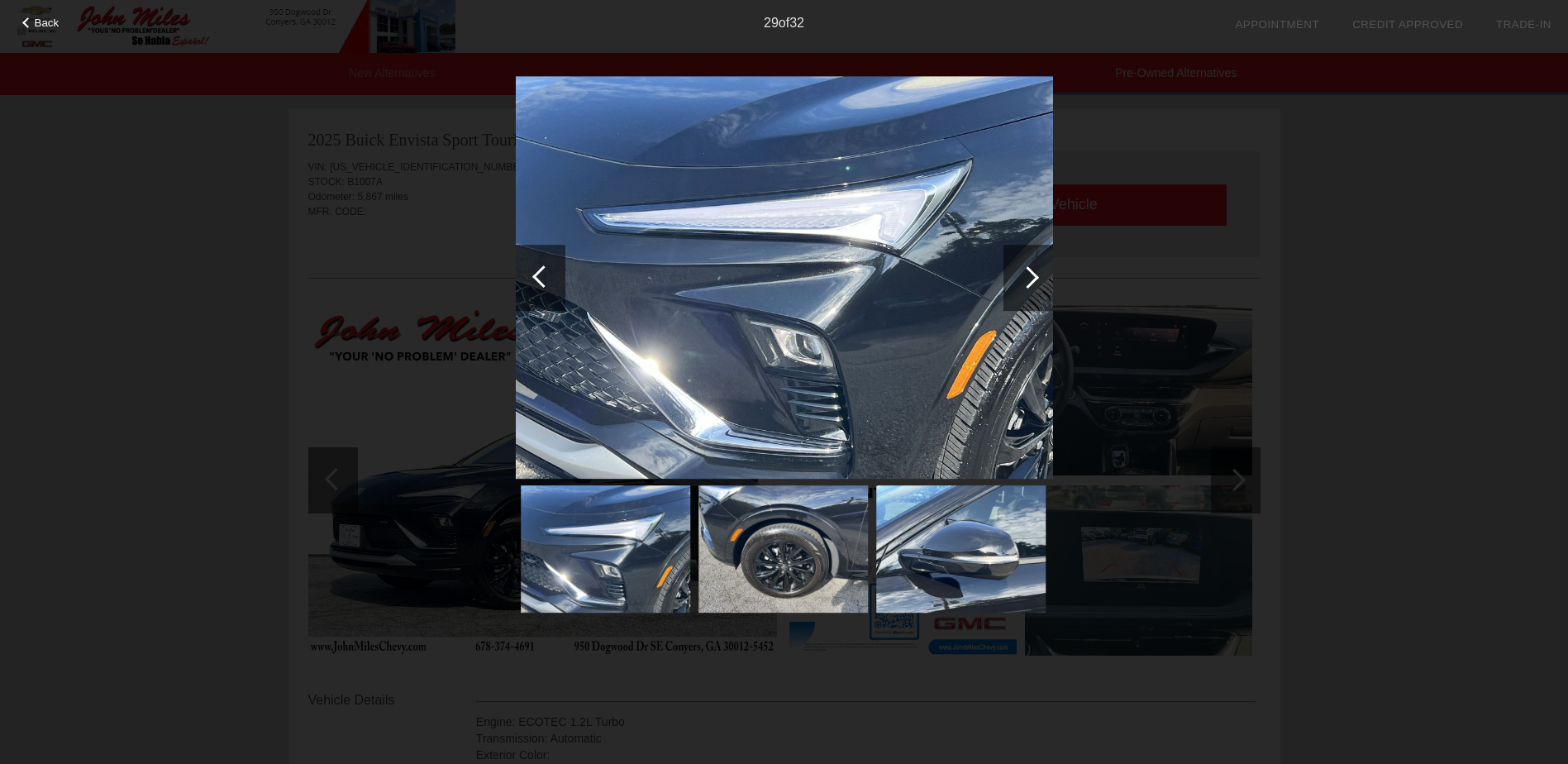
click at [1029, 274] on div at bounding box center [1027, 277] width 22 height 22
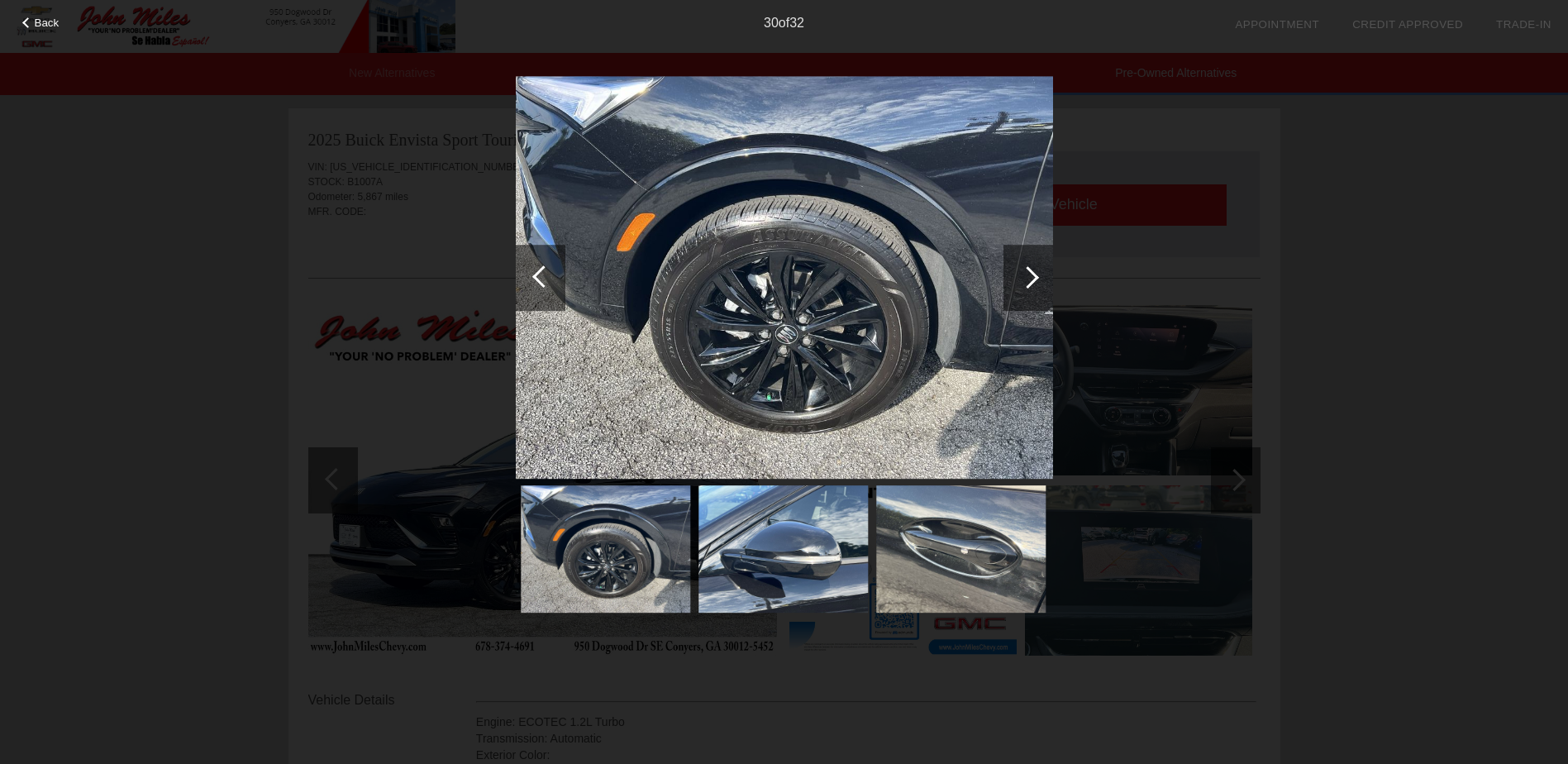
click at [1029, 274] on div at bounding box center [1027, 277] width 22 height 22
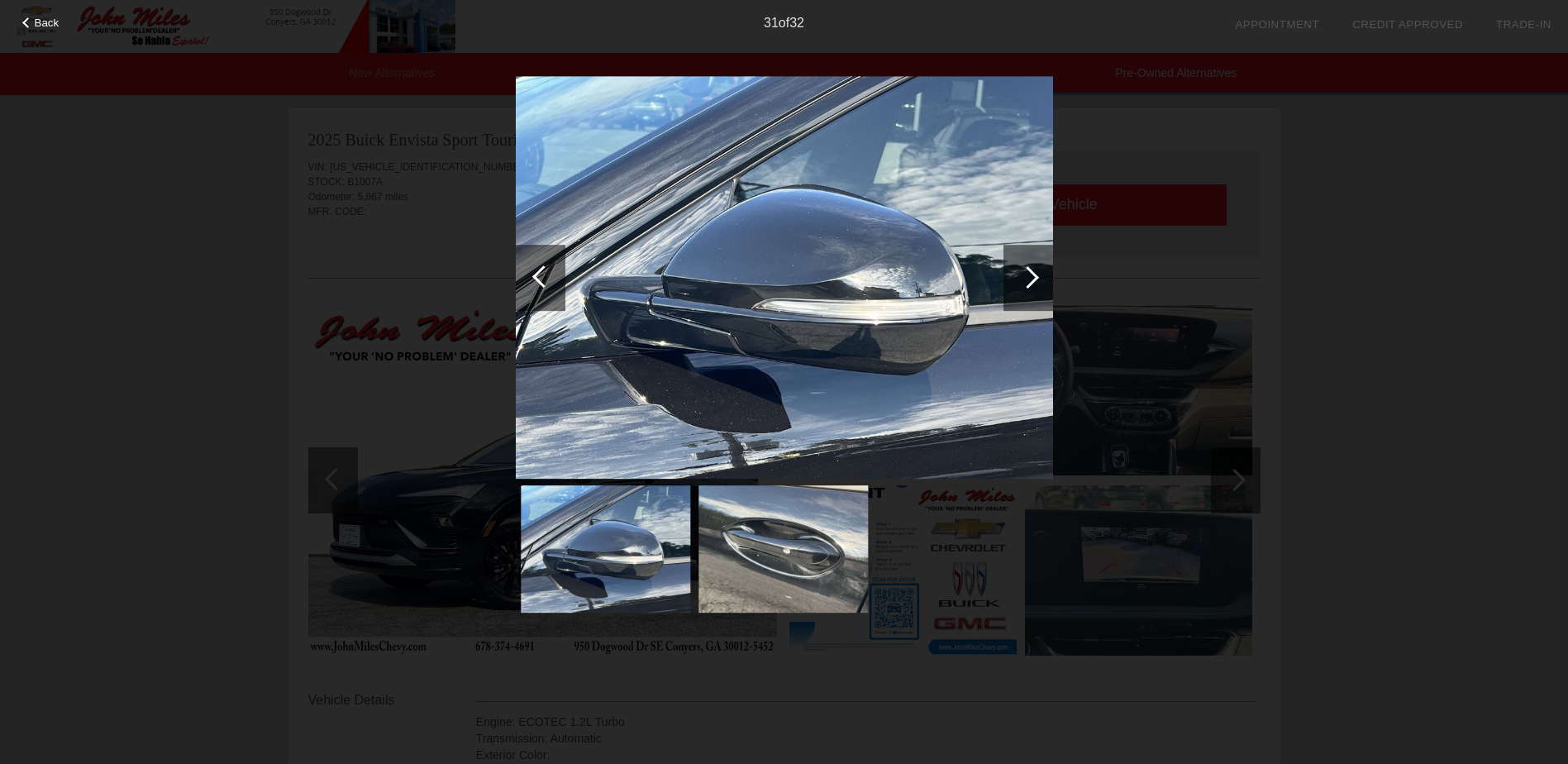
click at [1029, 274] on div at bounding box center [1027, 277] width 22 height 22
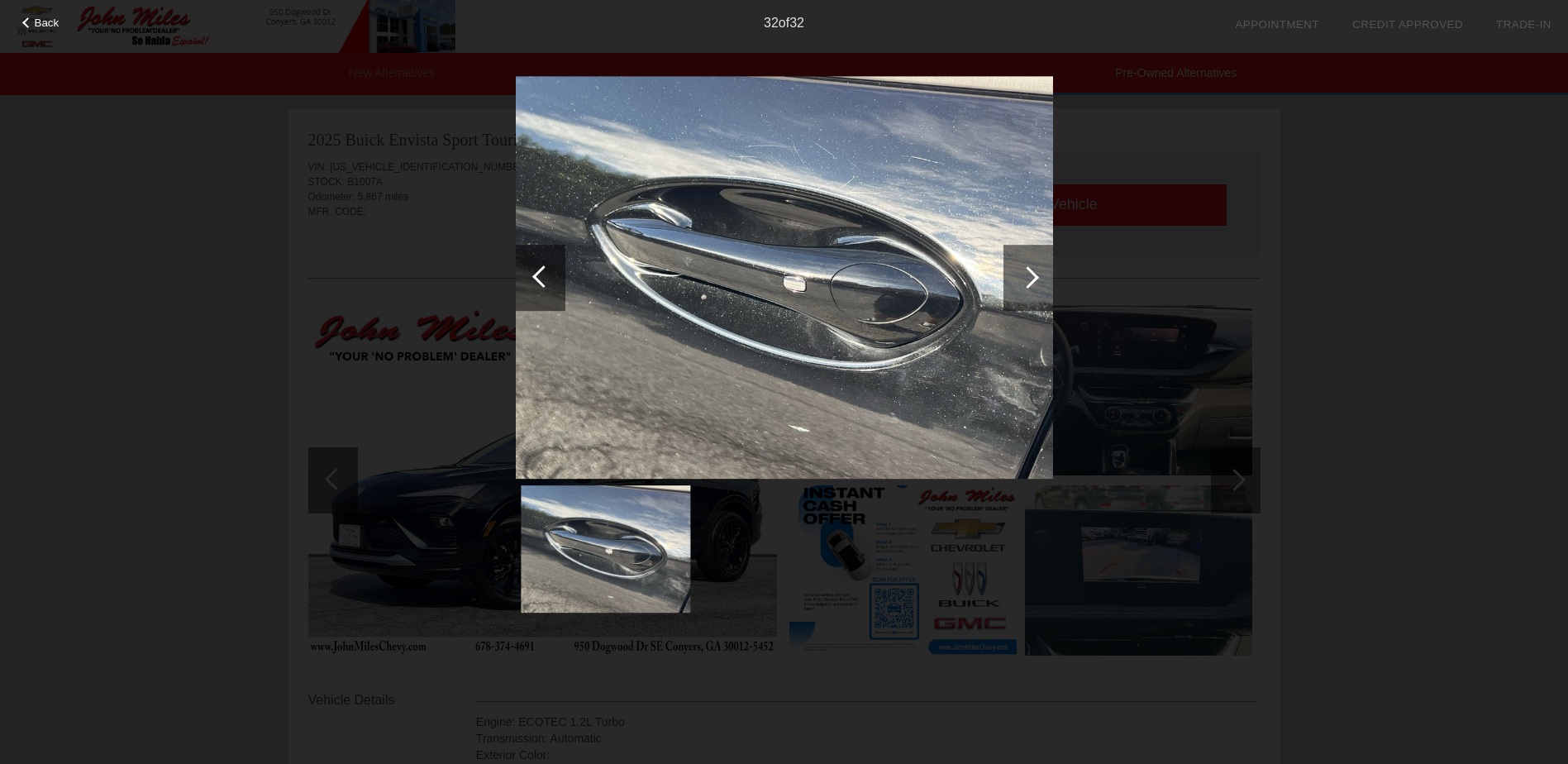
click at [1029, 274] on div at bounding box center [1027, 277] width 22 height 22
click at [1033, 272] on div at bounding box center [1027, 277] width 22 height 22
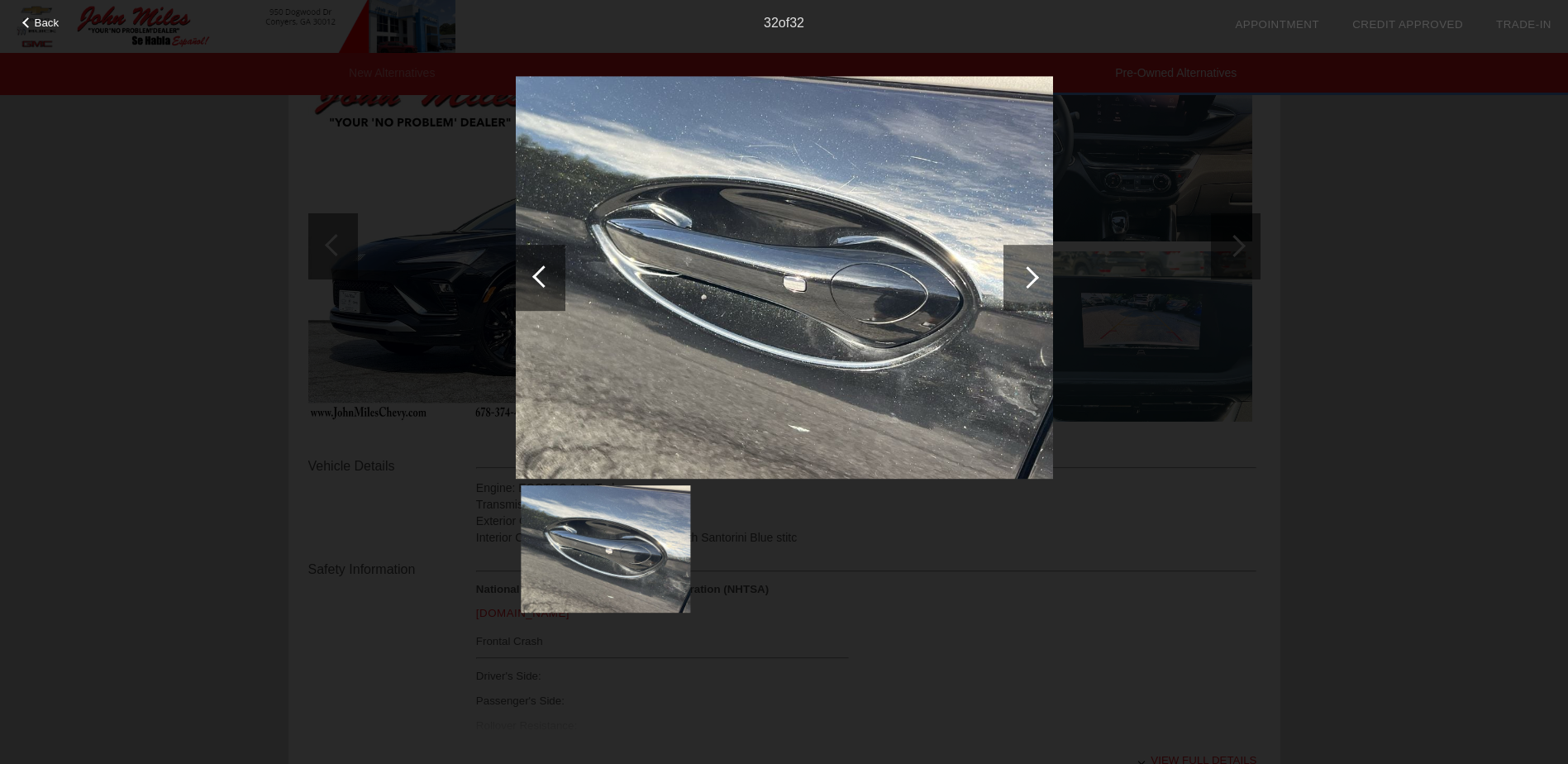
scroll to position [248, 0]
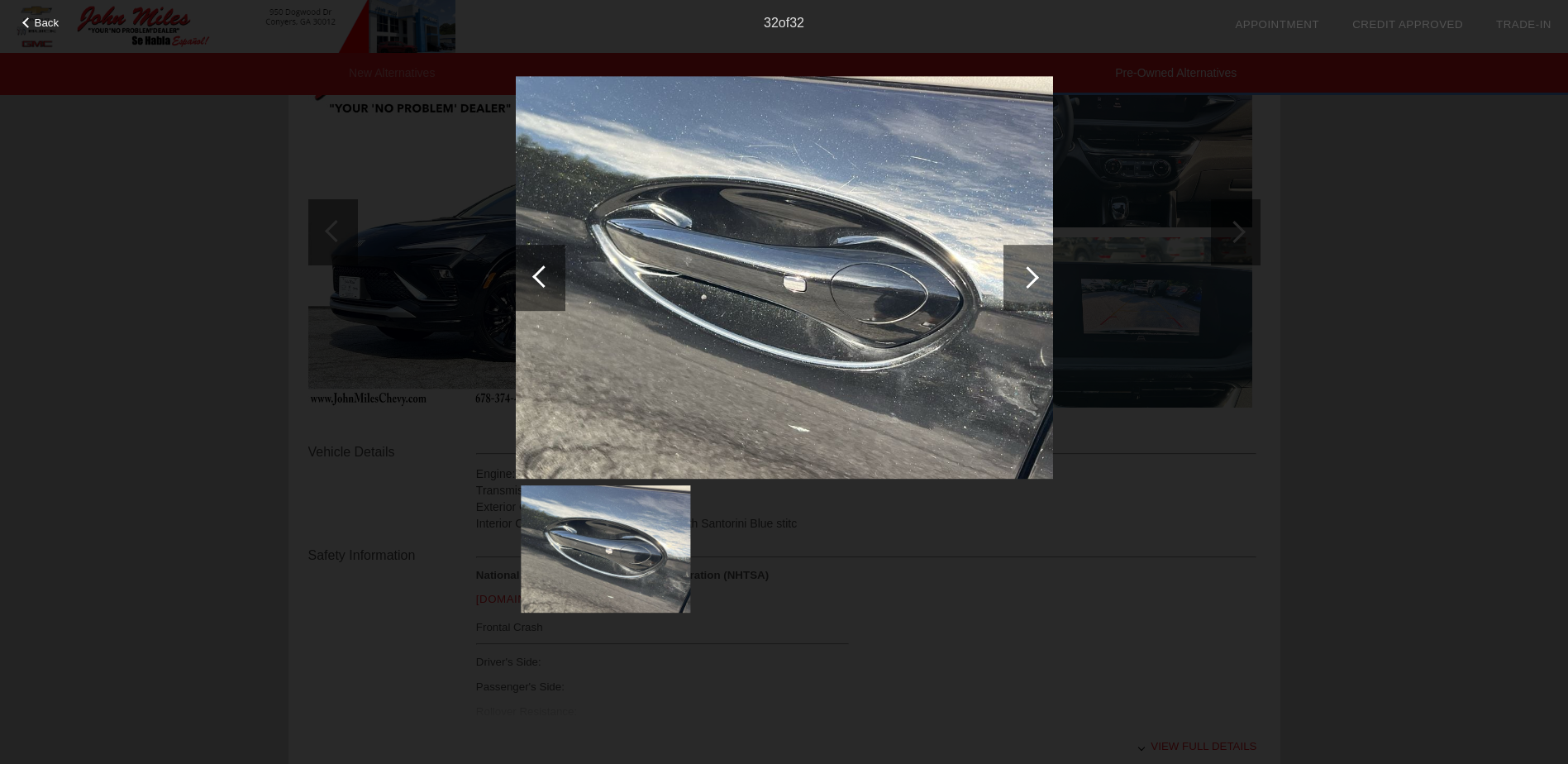
click at [1031, 277] on div at bounding box center [1027, 277] width 22 height 22
click at [1118, 224] on div "Back 32 of 32" at bounding box center [784, 382] width 1568 height 764
click at [1177, 562] on div "Back 32 of 32" at bounding box center [784, 382] width 1568 height 764
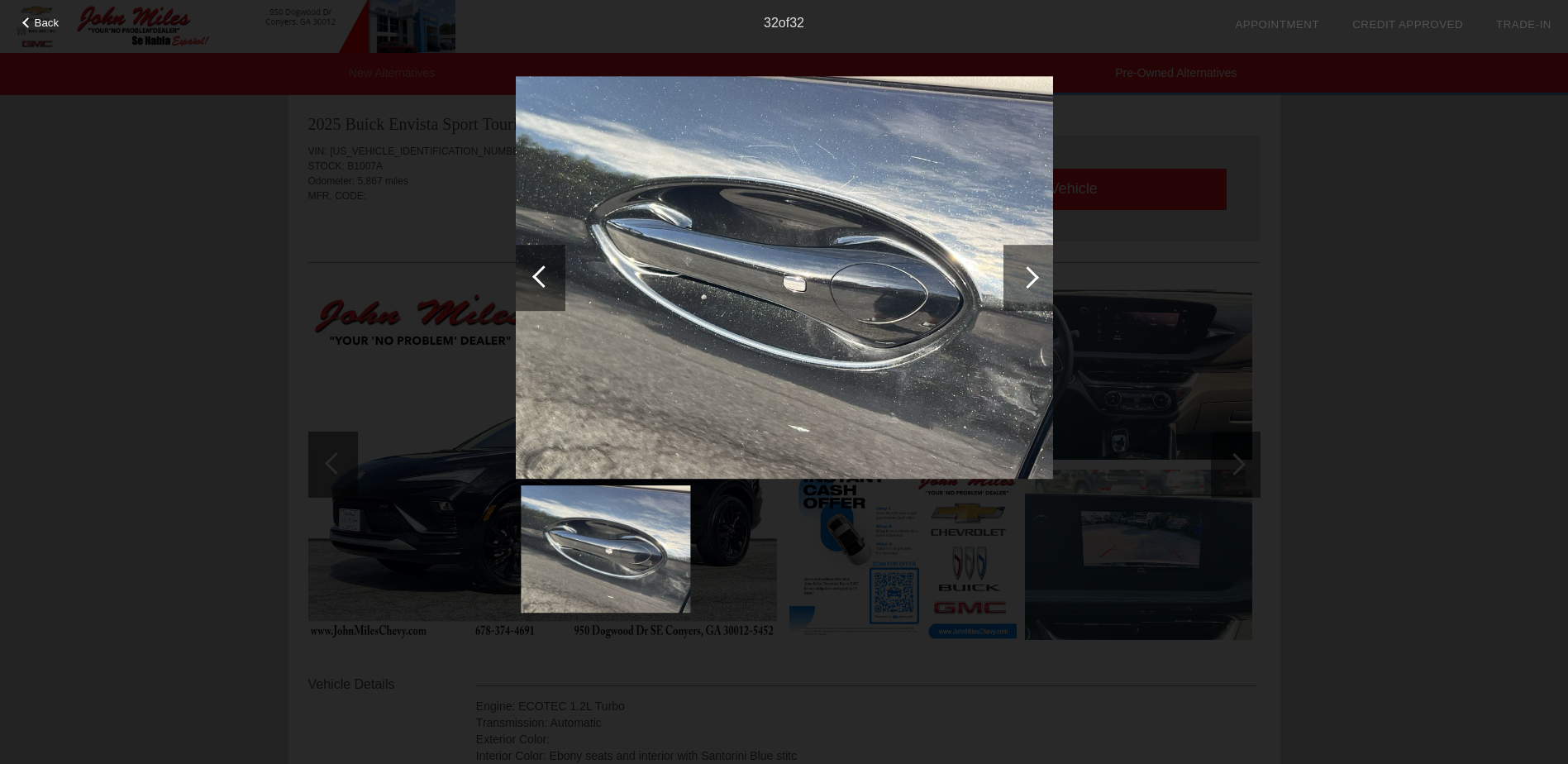
scroll to position [0, 0]
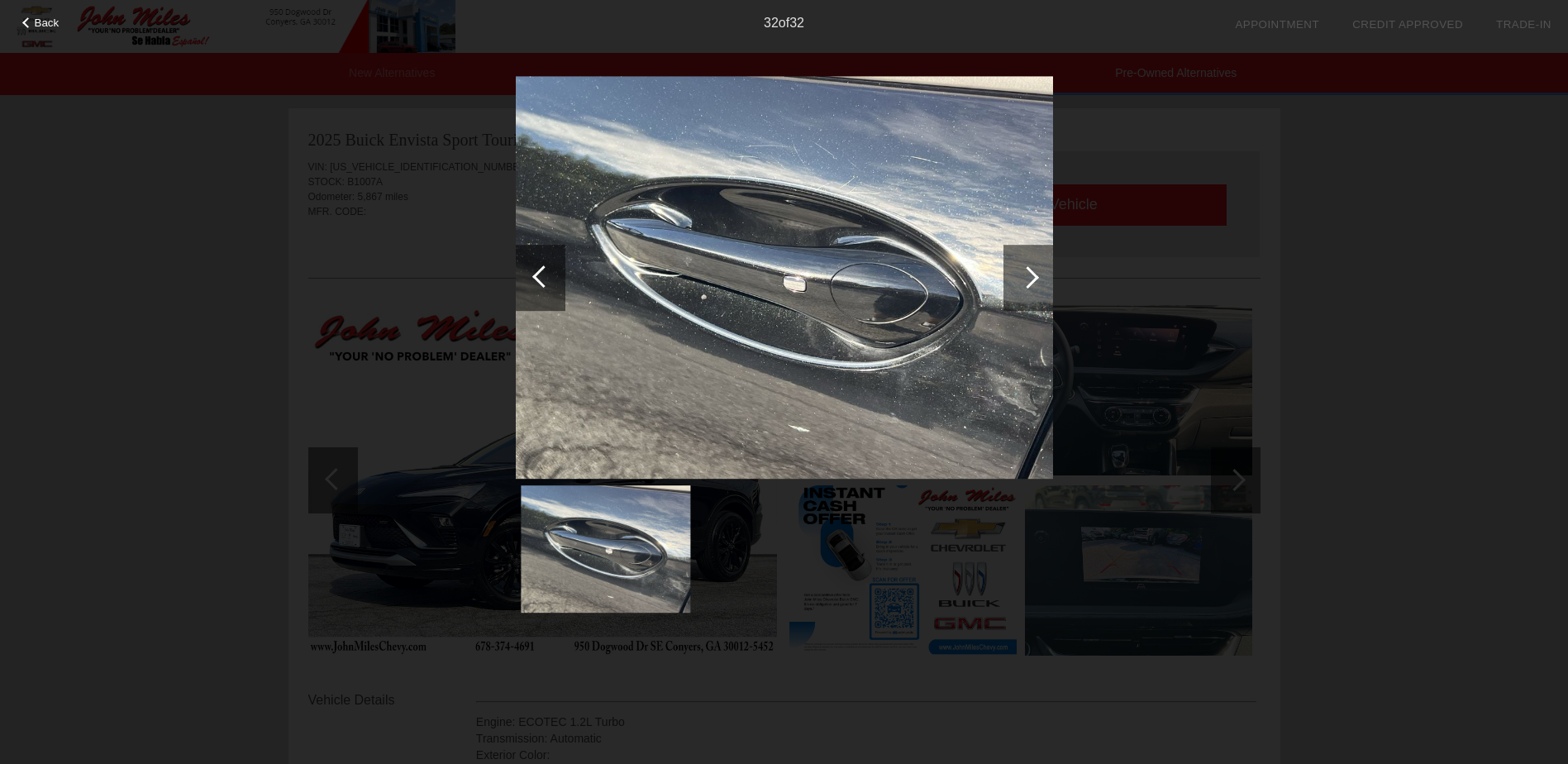
click at [1143, 261] on div "Back 32 of 32" at bounding box center [784, 382] width 1568 height 764
click at [535, 273] on div at bounding box center [543, 276] width 22 height 22
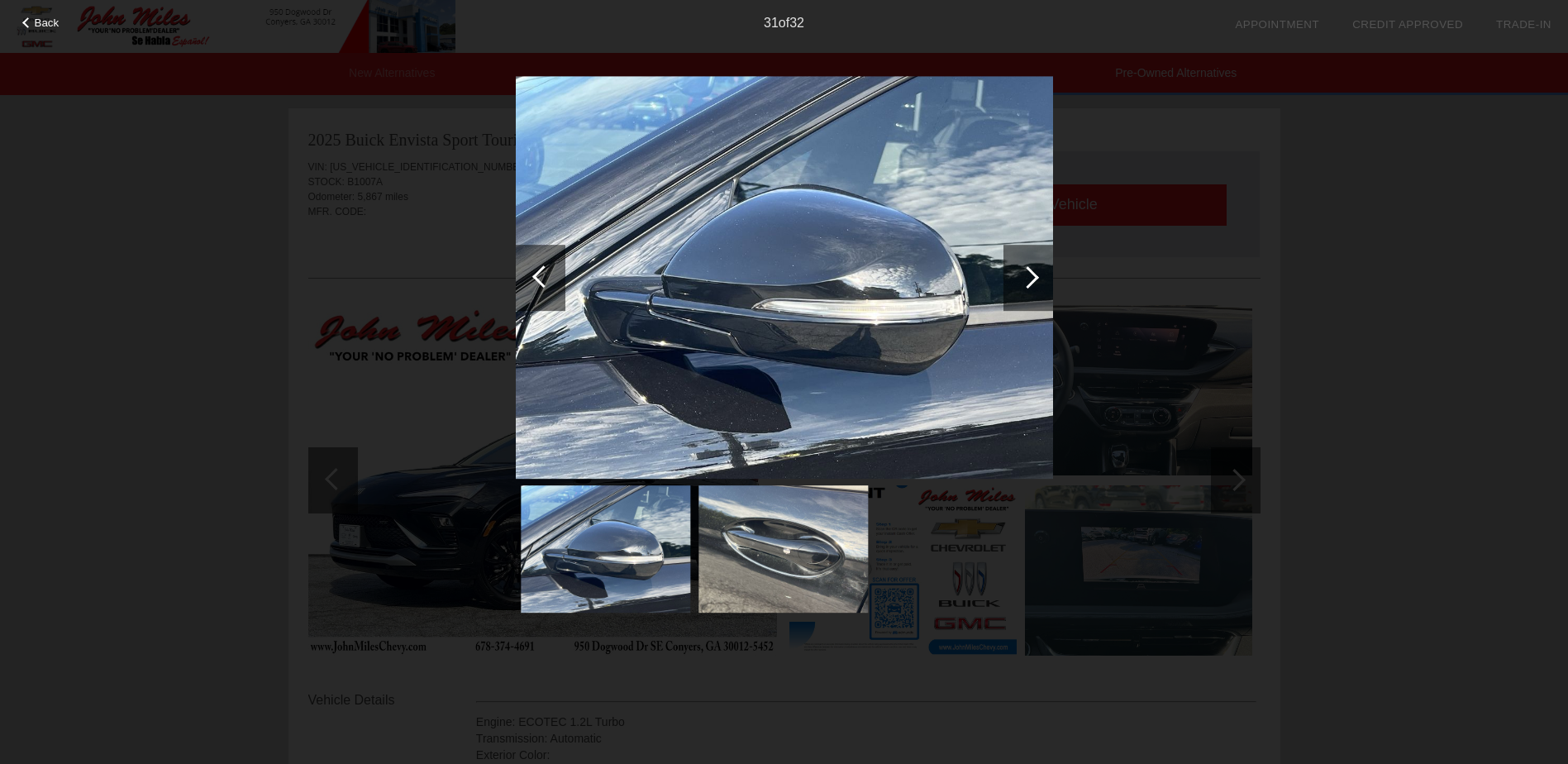
click at [535, 273] on div at bounding box center [543, 276] width 22 height 22
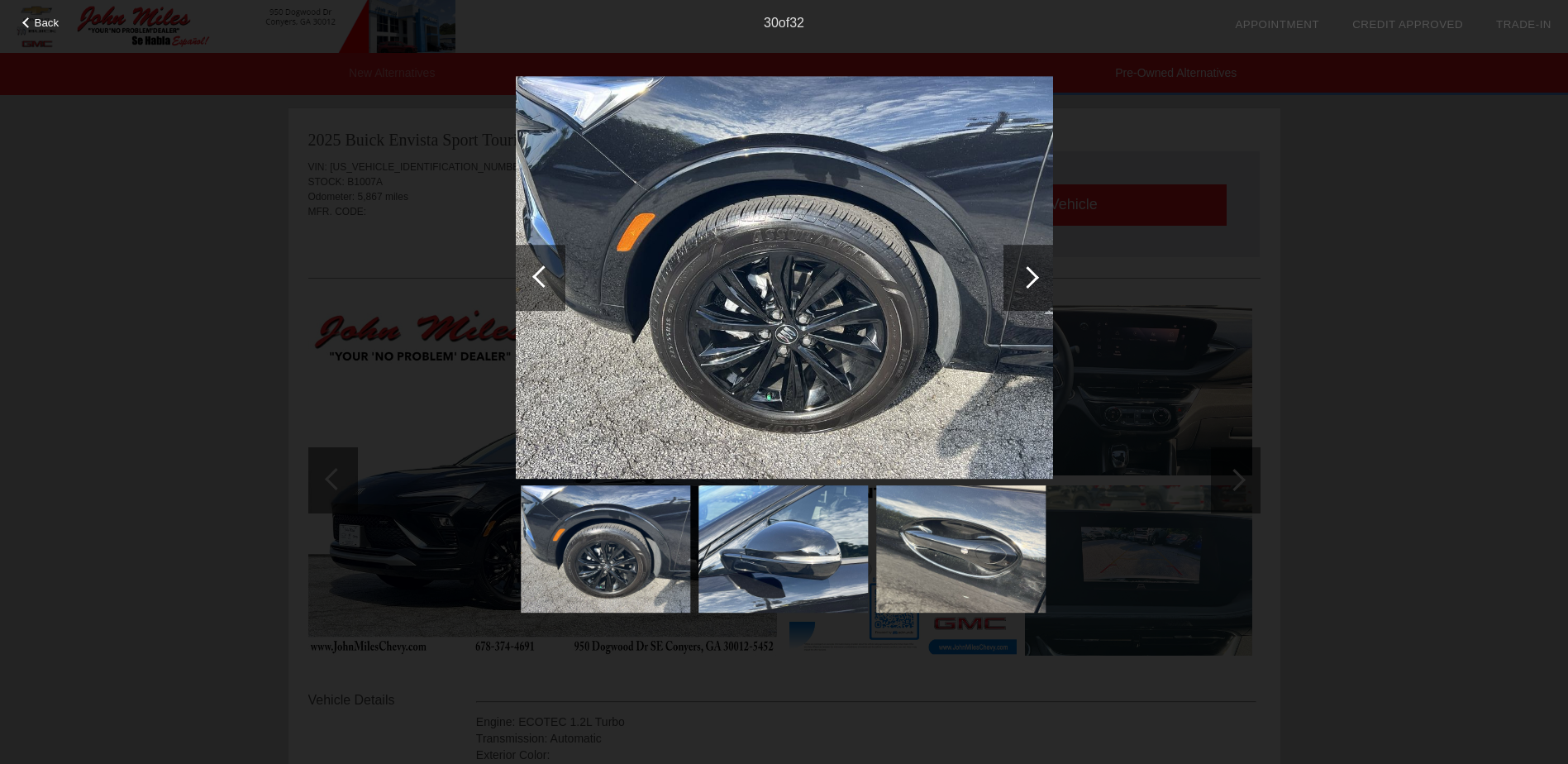
click at [535, 273] on div at bounding box center [543, 276] width 22 height 22
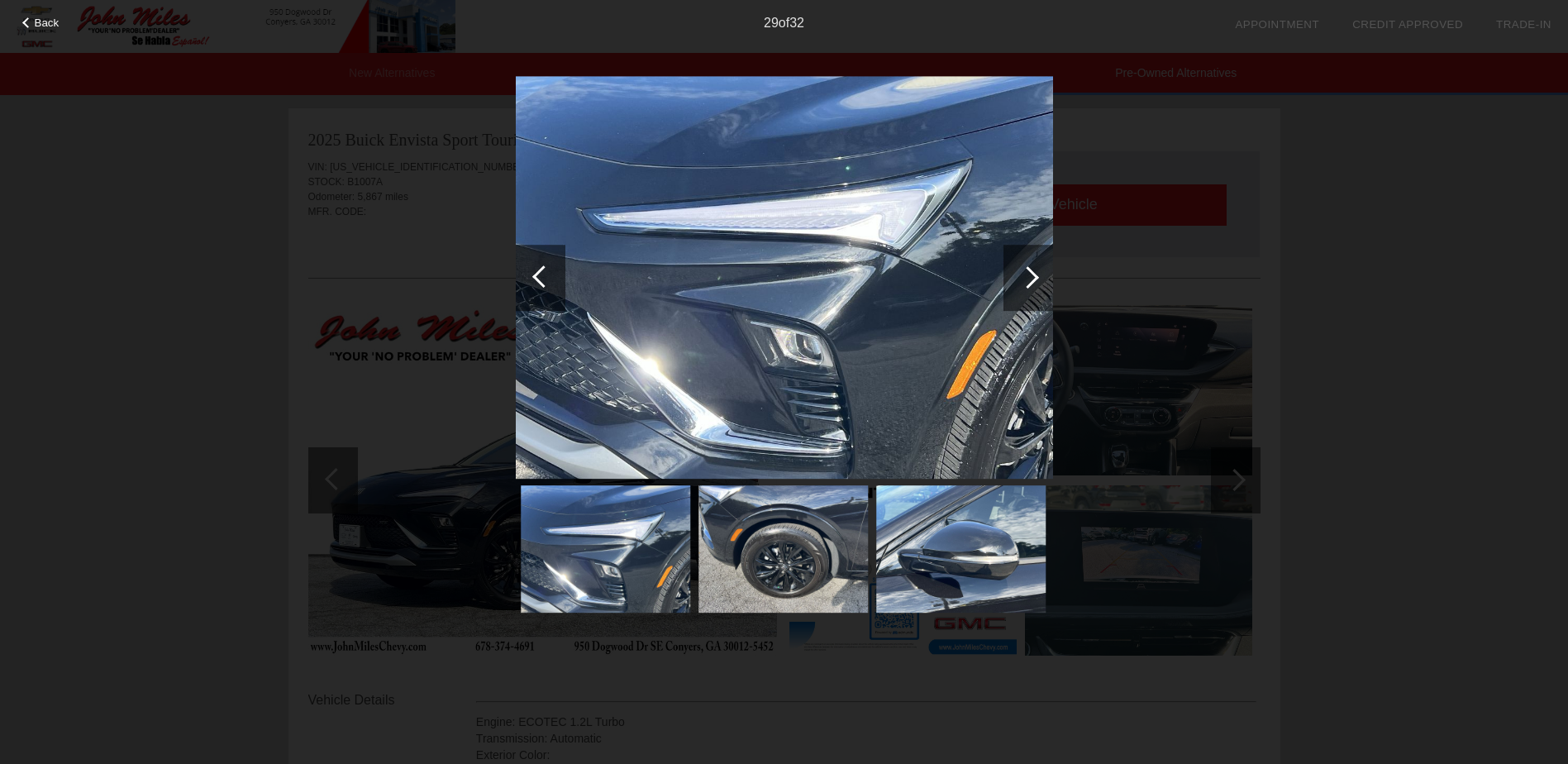
click at [535, 273] on div at bounding box center [543, 276] width 22 height 22
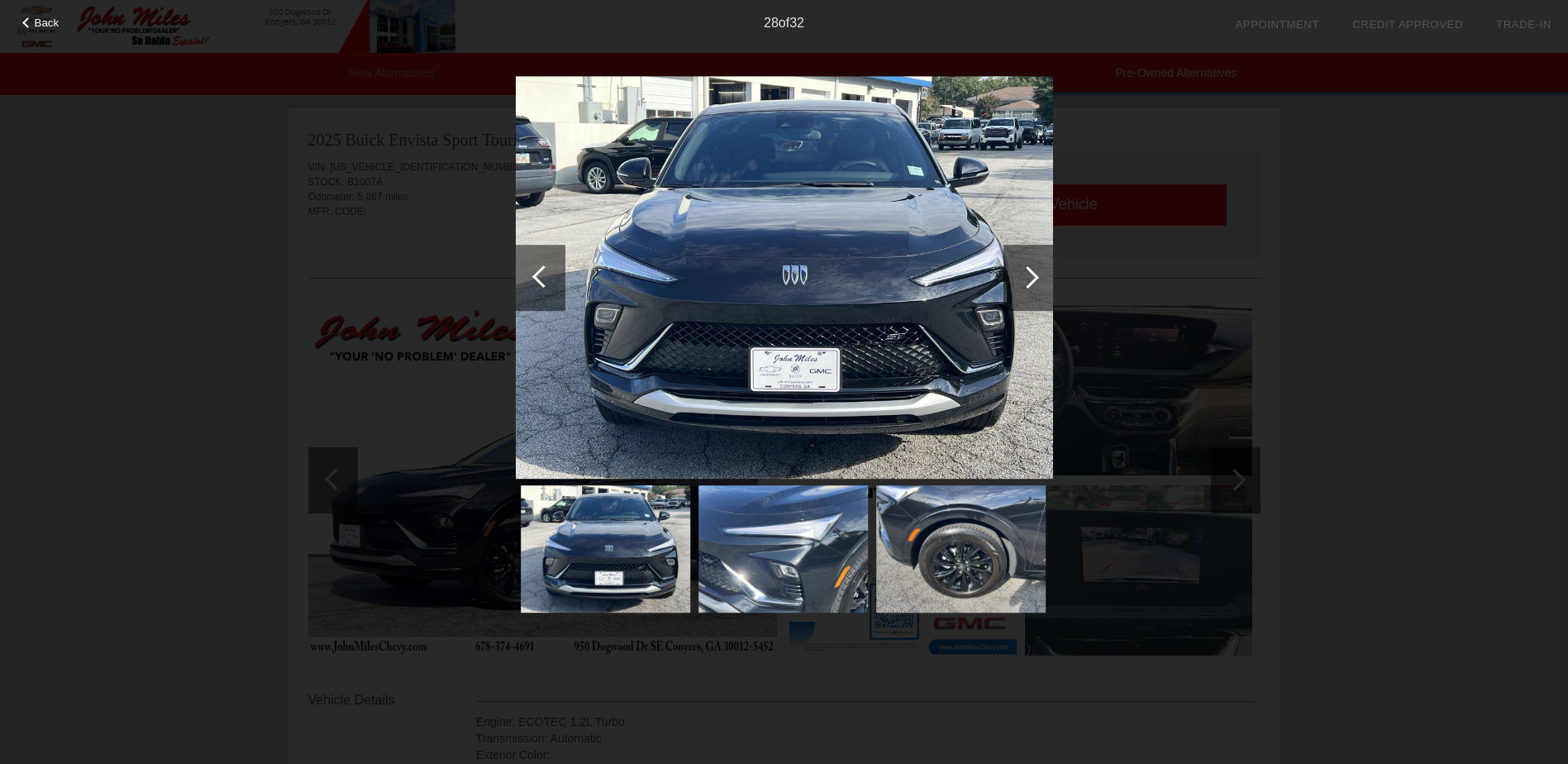
click at [535, 273] on div at bounding box center [543, 276] width 22 height 22
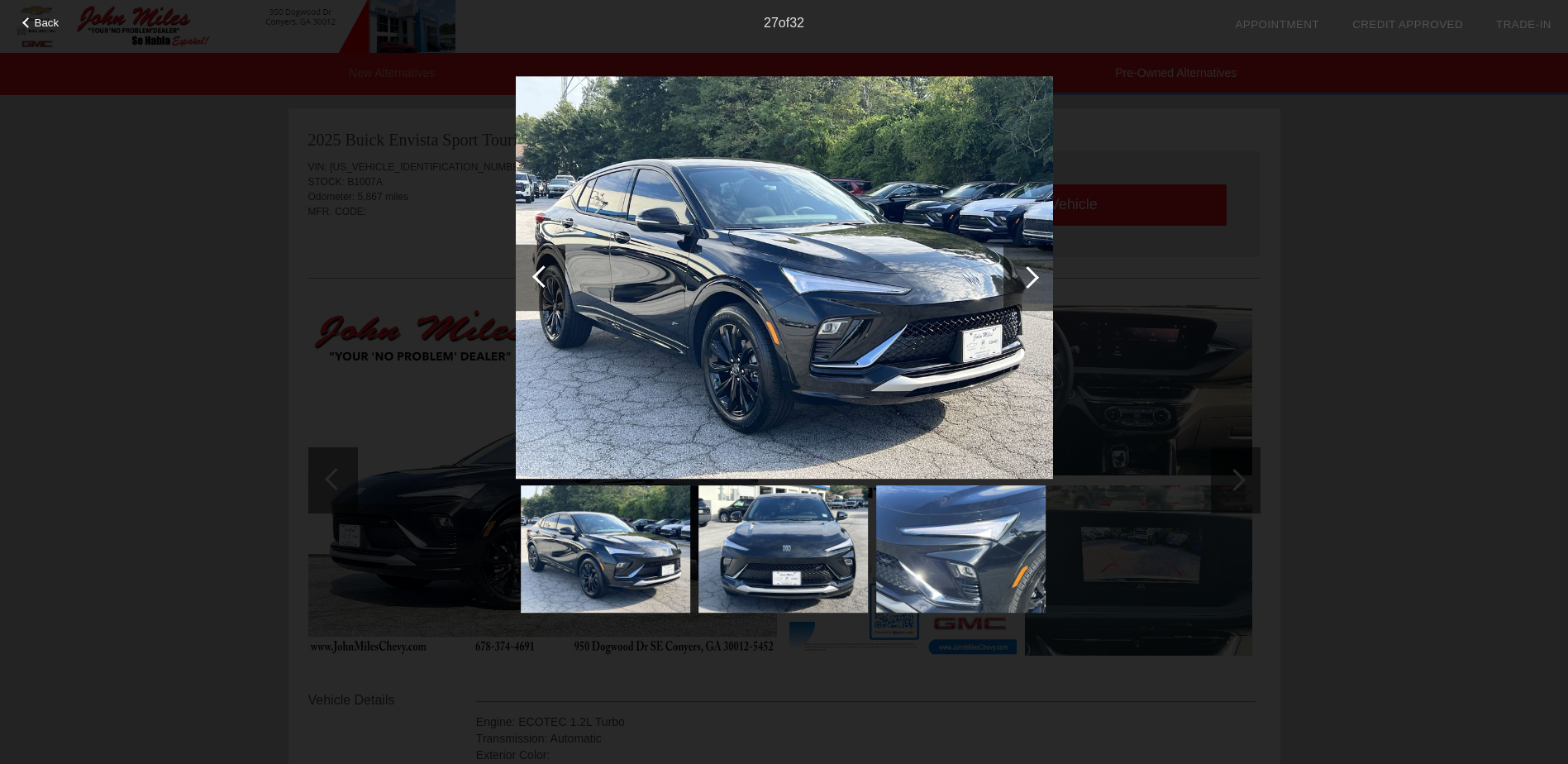
click at [535, 273] on div at bounding box center [543, 276] width 22 height 22
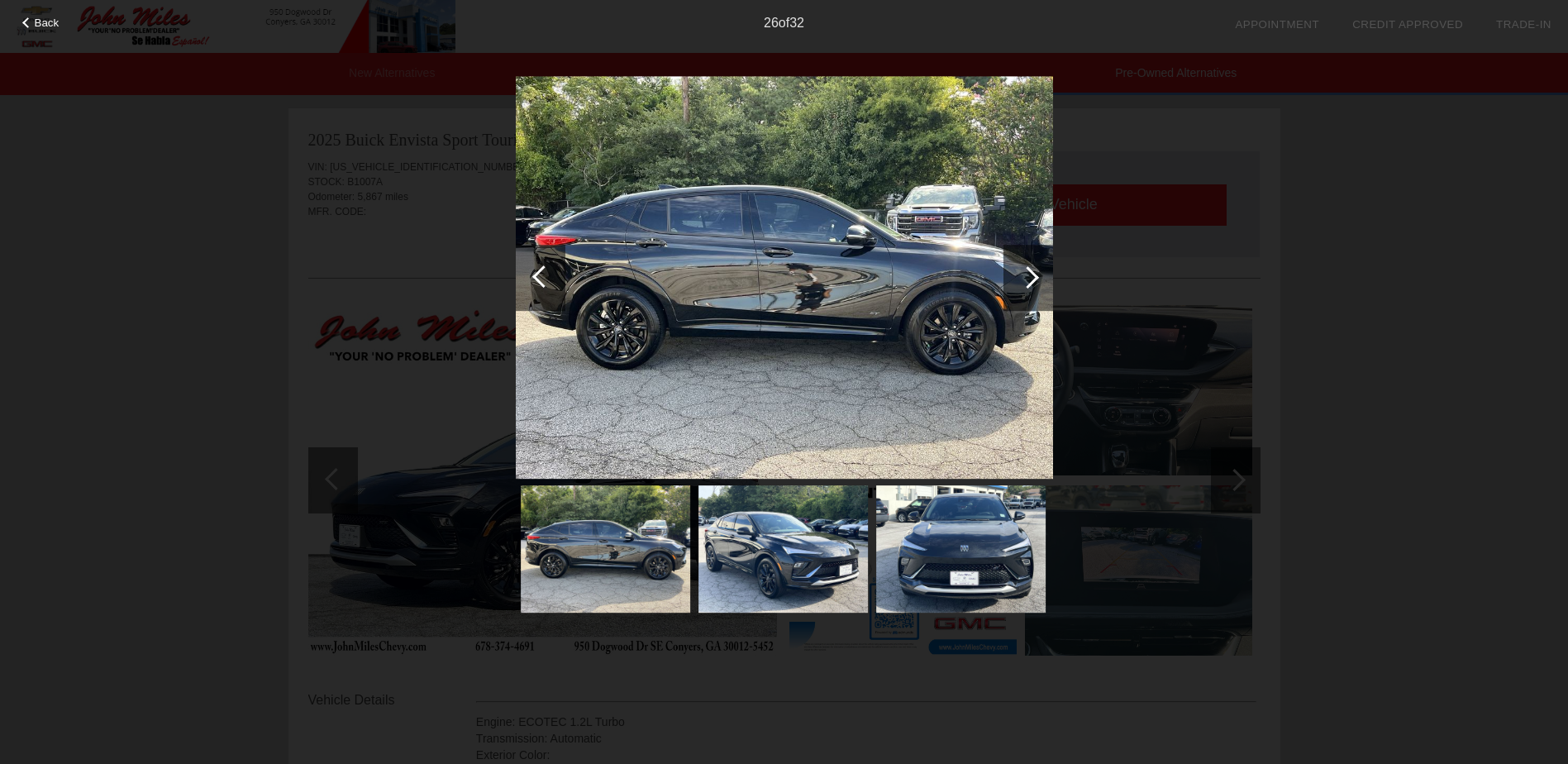
click at [535, 273] on div at bounding box center [543, 276] width 22 height 22
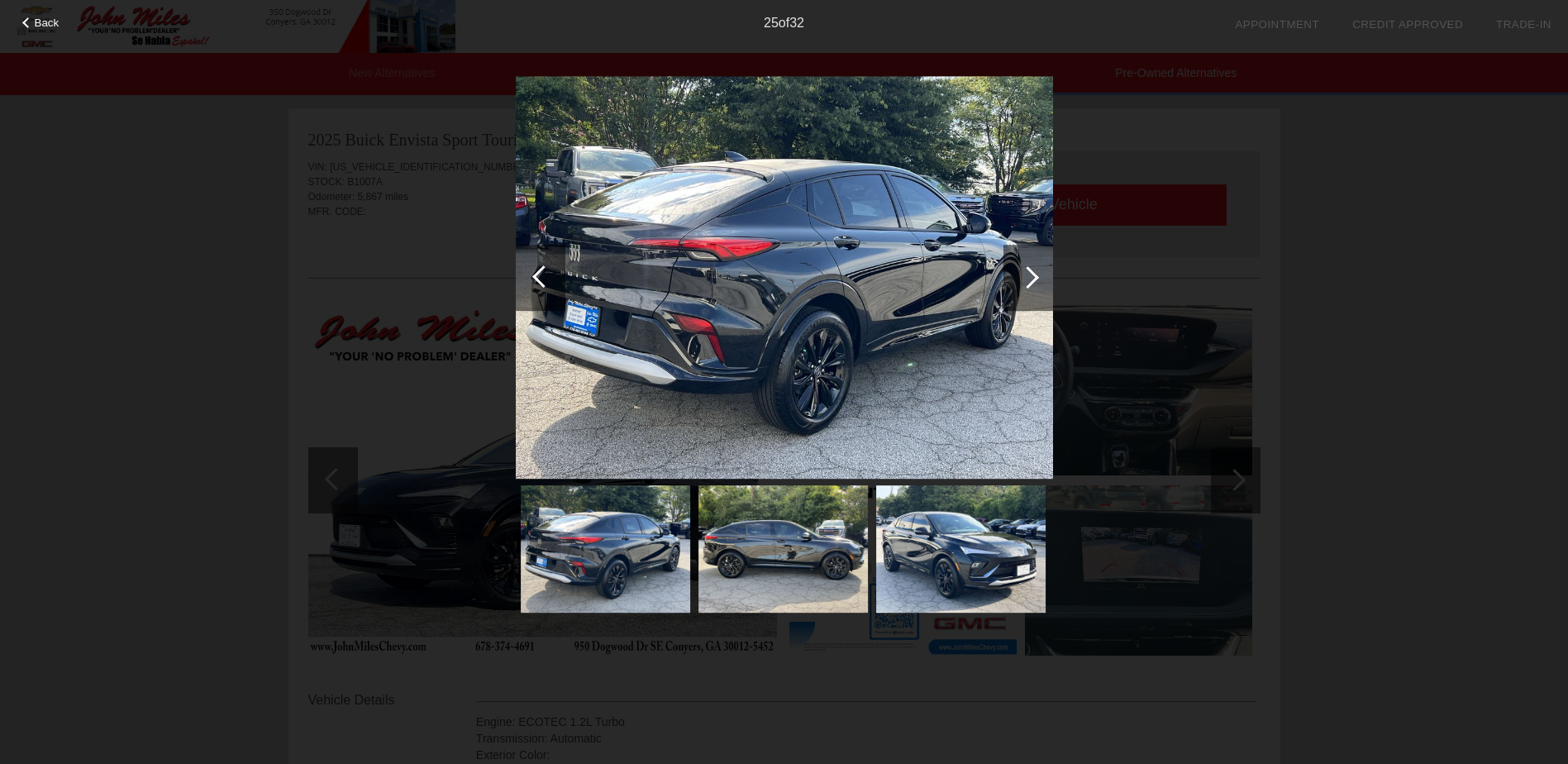
click at [535, 273] on div at bounding box center [543, 276] width 22 height 22
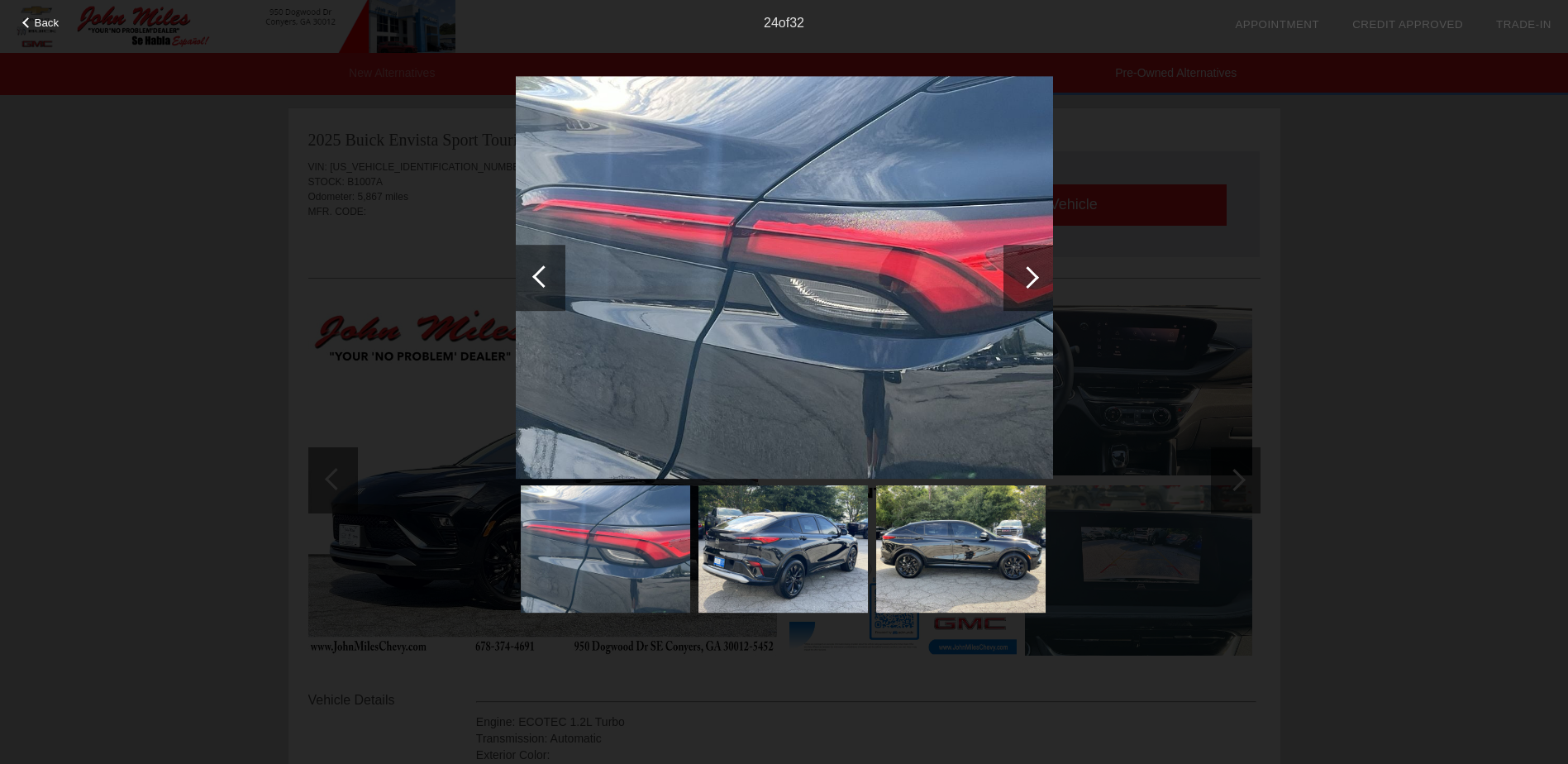
click at [535, 273] on div at bounding box center [543, 276] width 22 height 22
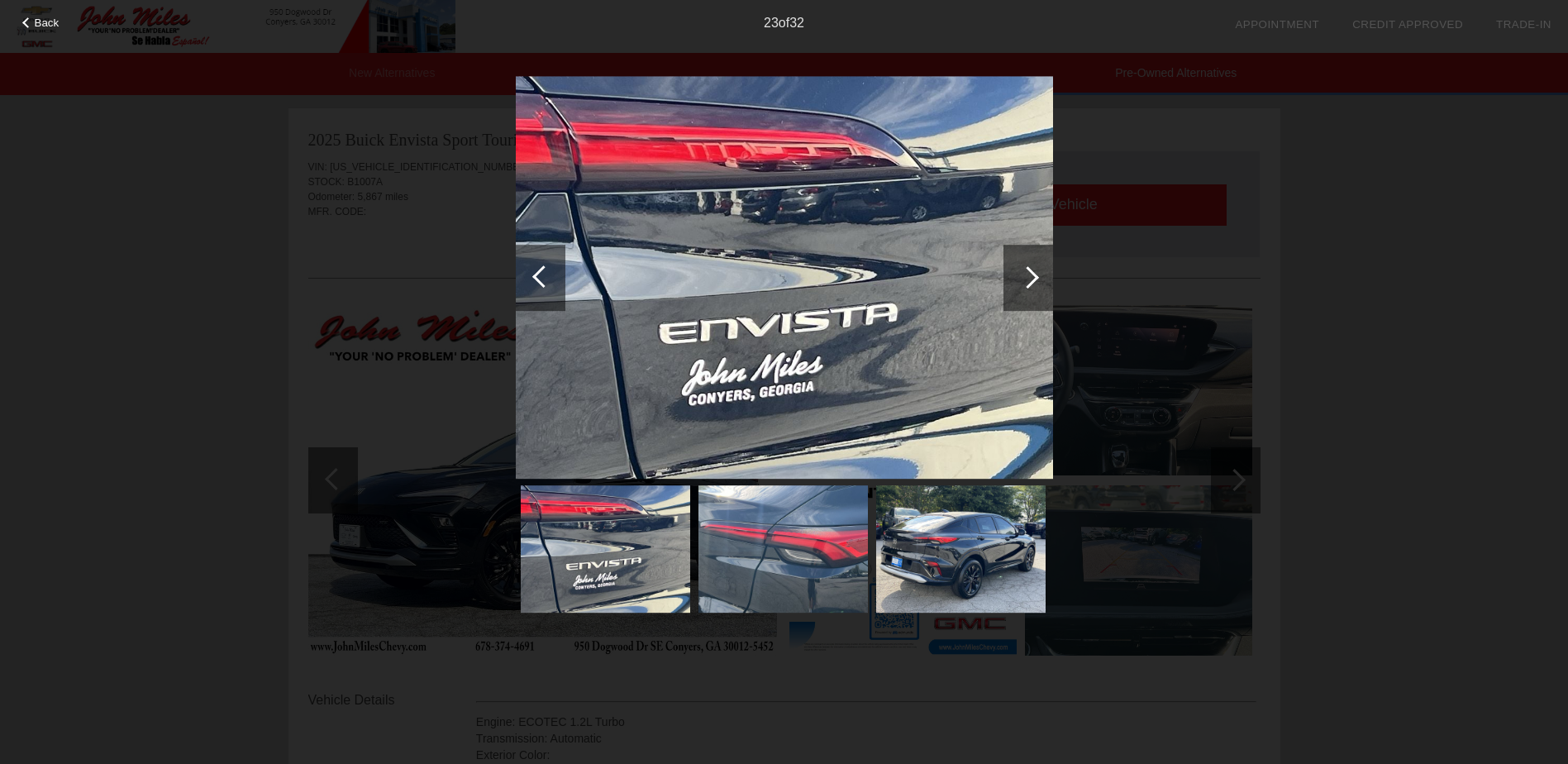
click at [535, 273] on div at bounding box center [543, 276] width 22 height 22
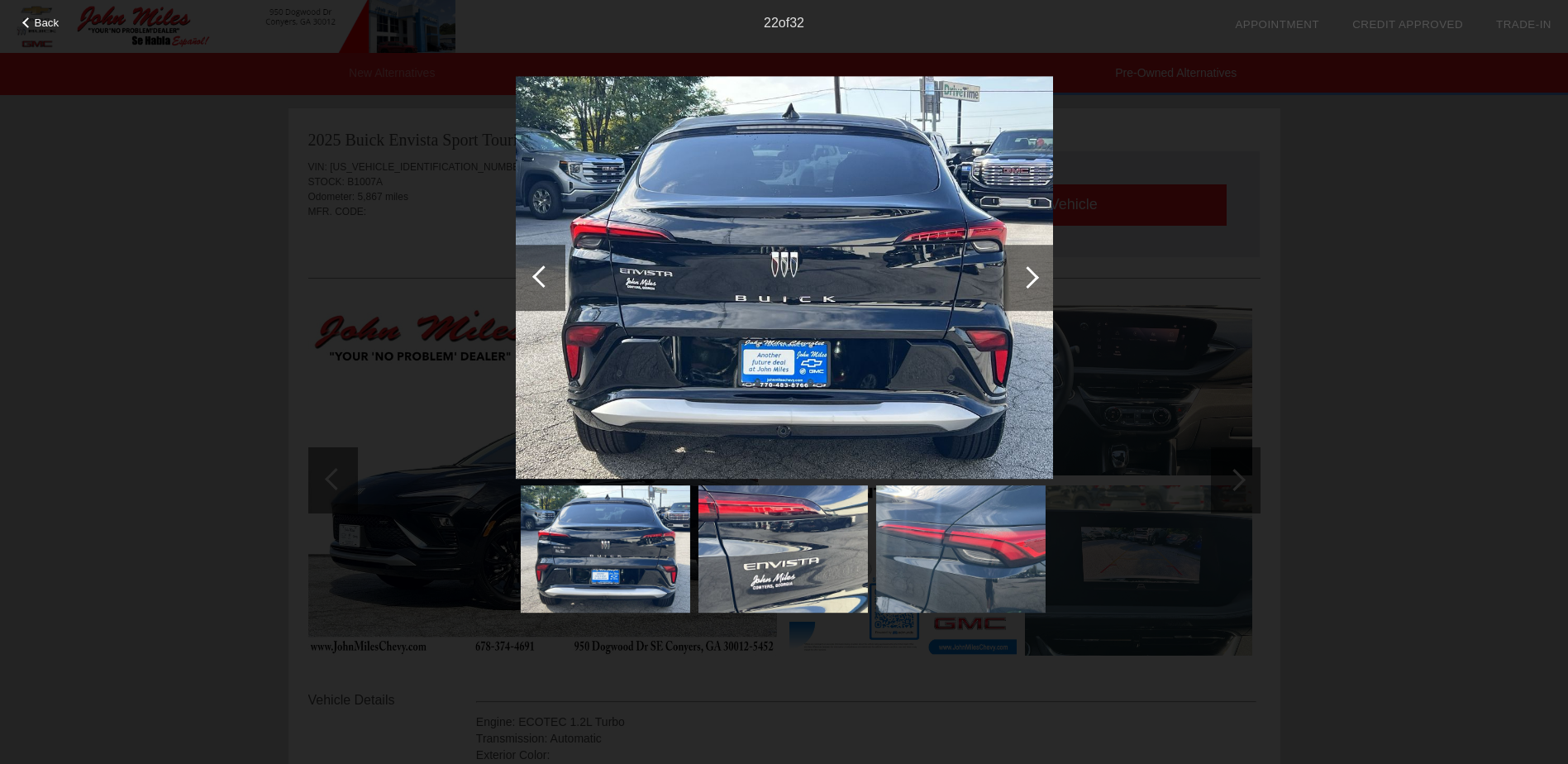
click at [535, 273] on div at bounding box center [543, 276] width 22 height 22
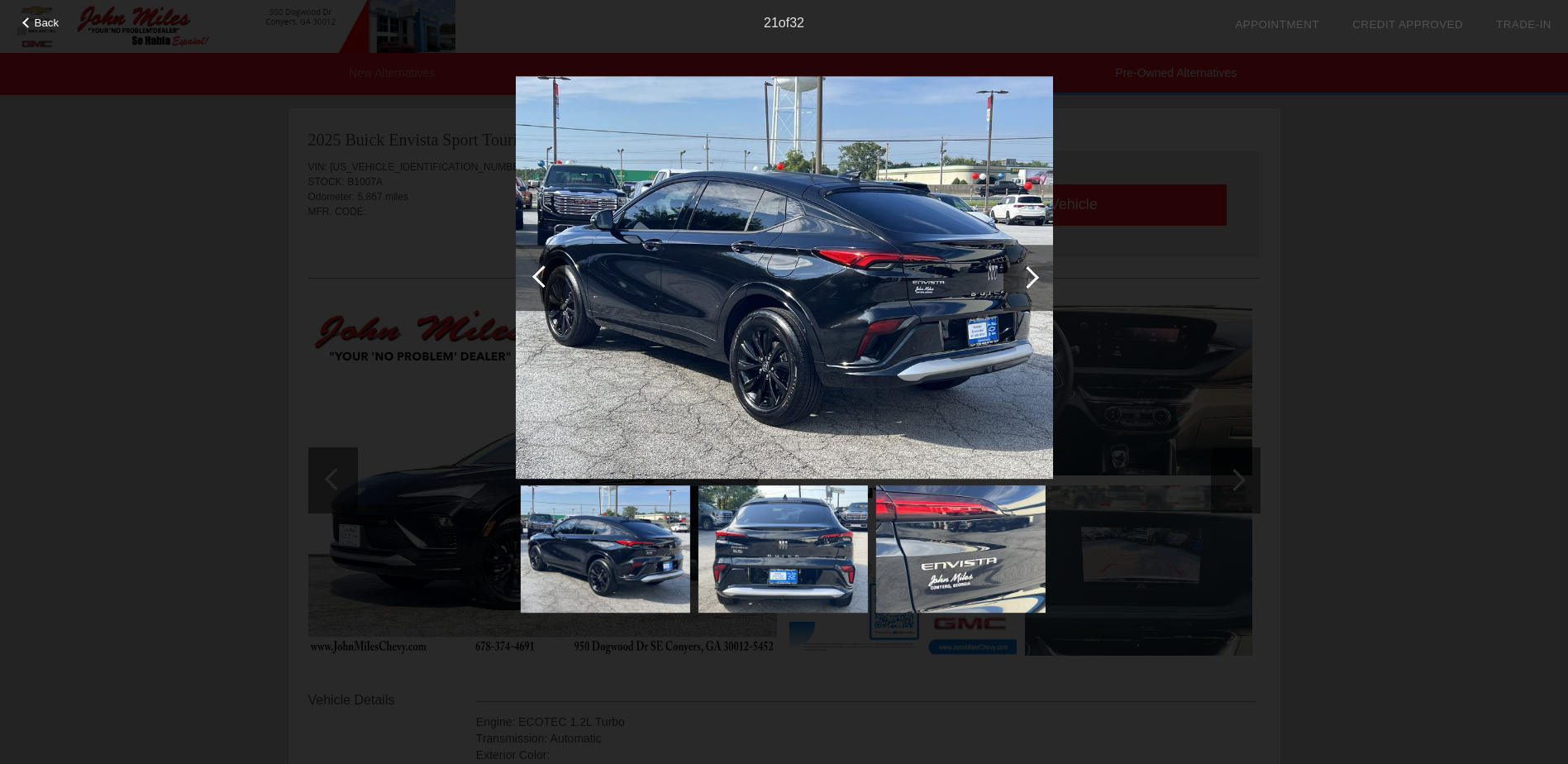
click at [535, 273] on div at bounding box center [543, 276] width 22 height 22
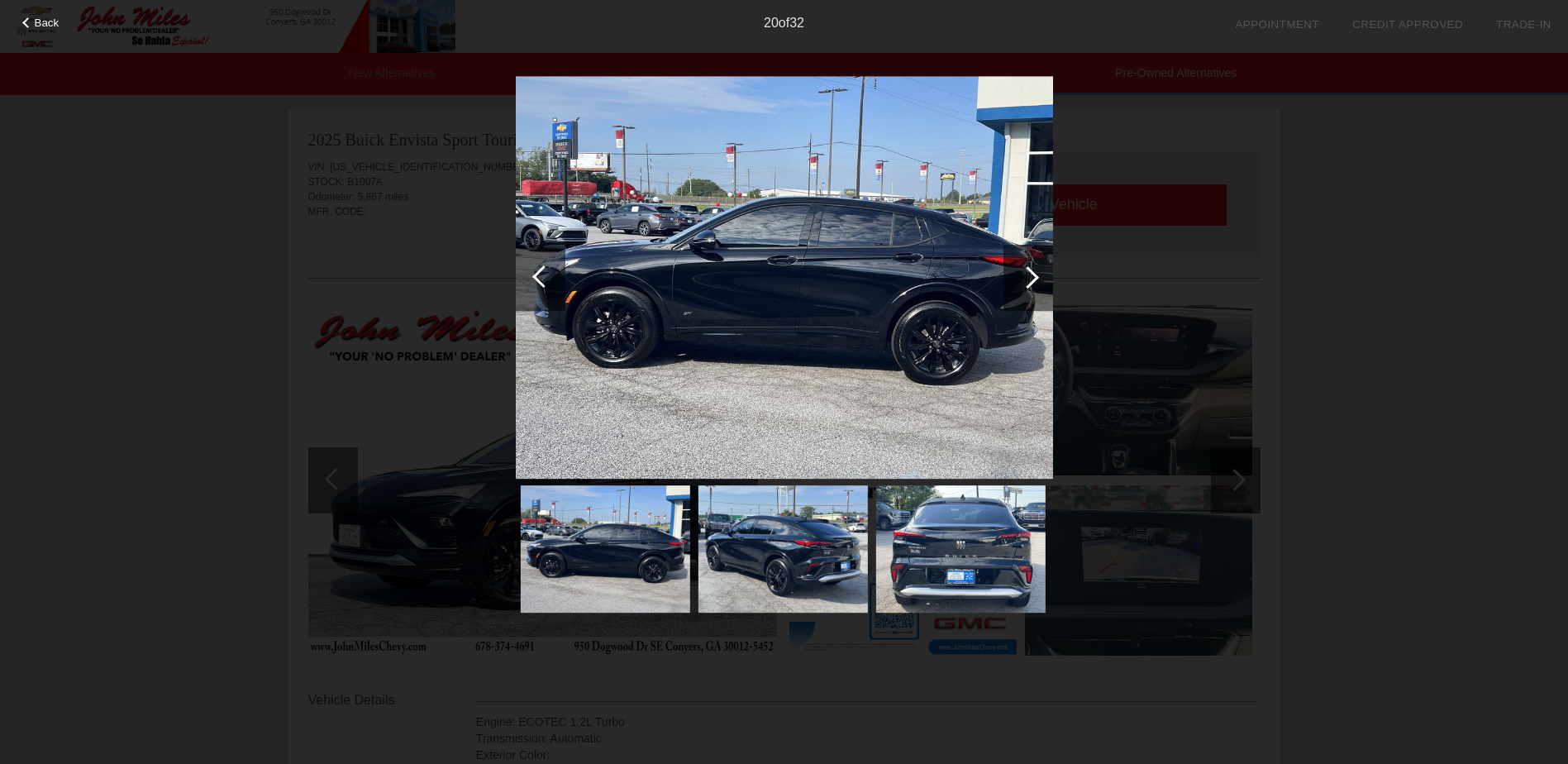
click at [535, 273] on div at bounding box center [543, 276] width 22 height 22
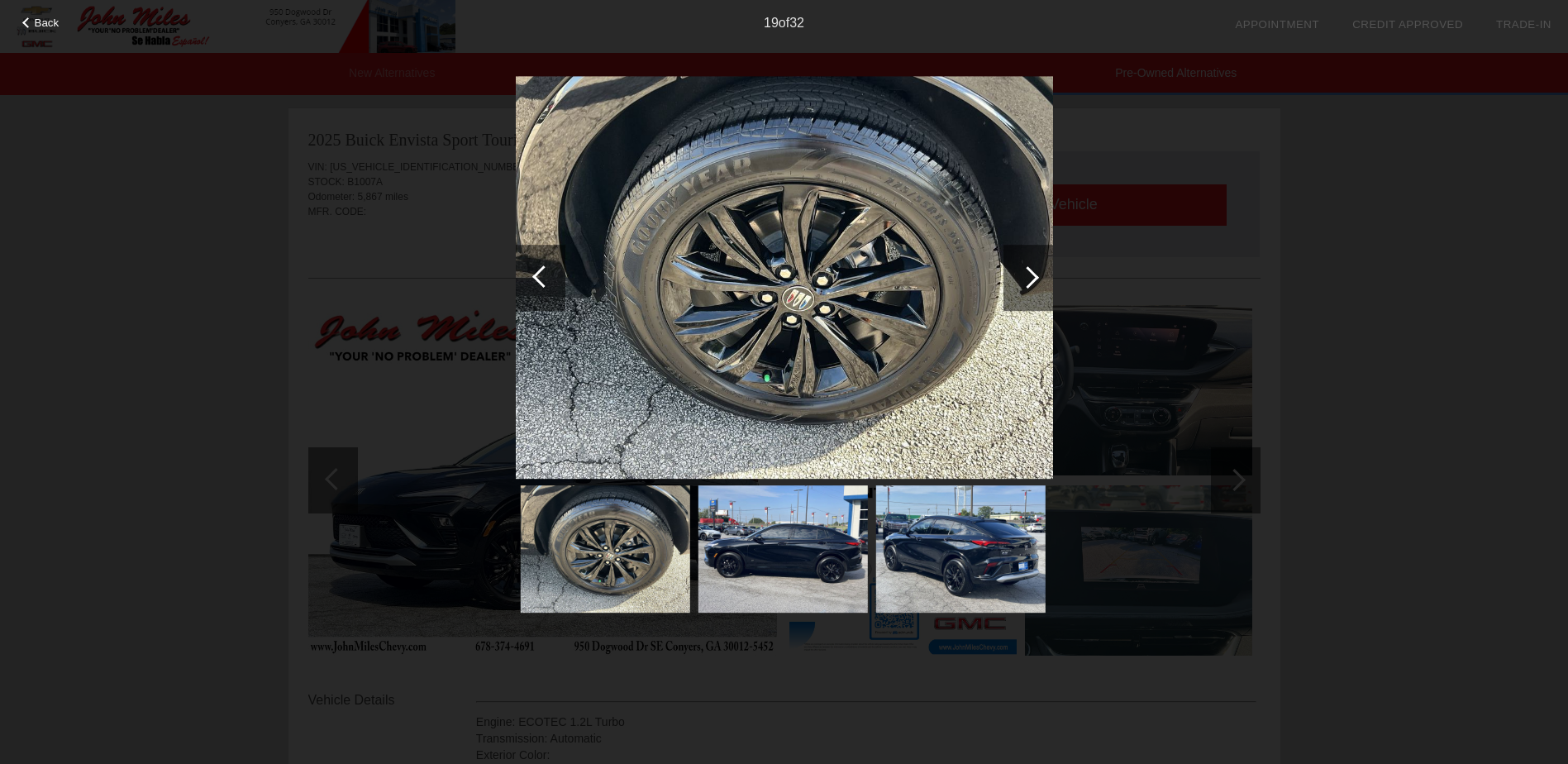
click at [535, 273] on div at bounding box center [543, 276] width 22 height 22
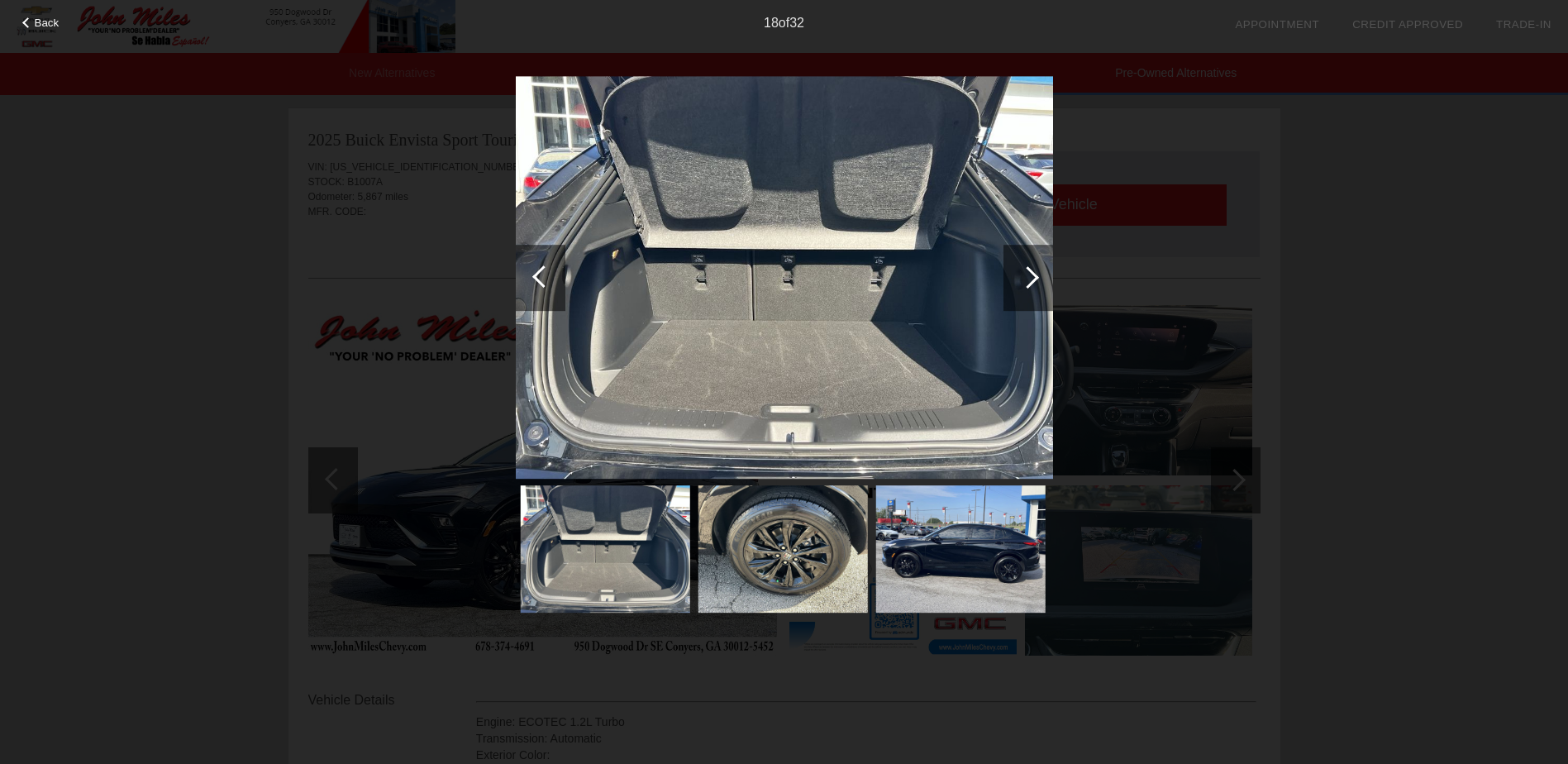
click at [535, 273] on div at bounding box center [543, 276] width 22 height 22
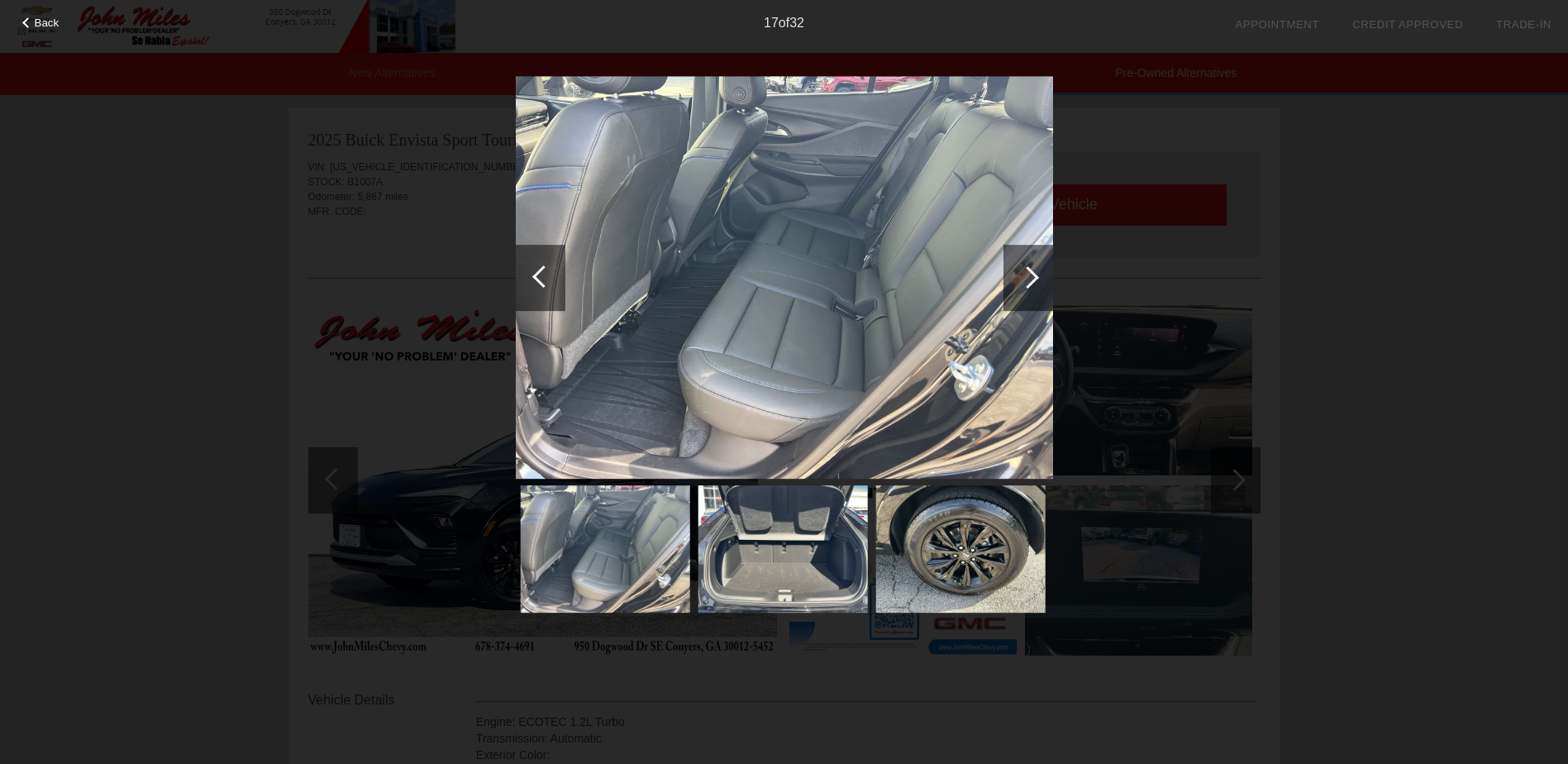
click at [535, 273] on div at bounding box center [543, 276] width 22 height 22
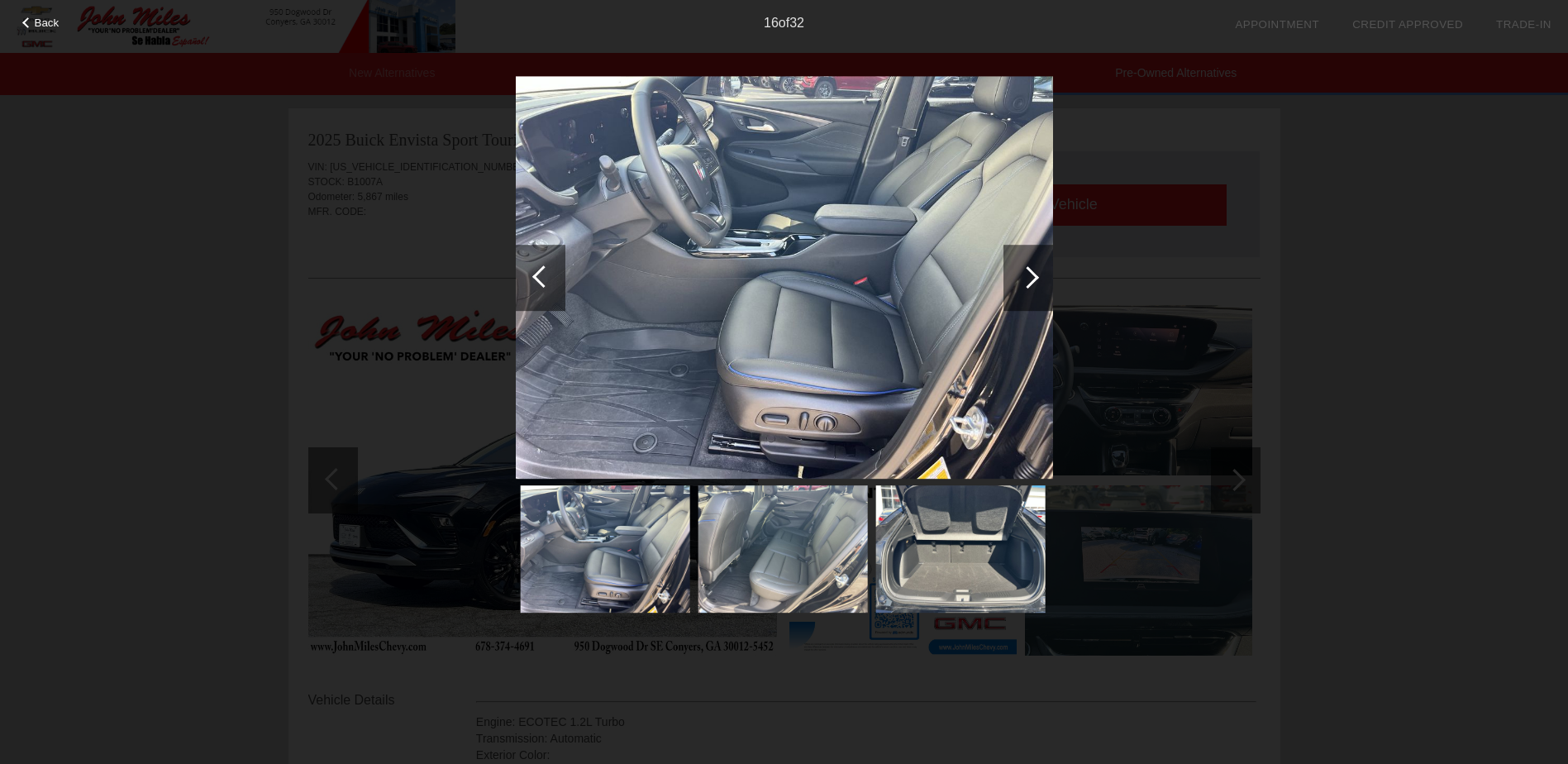
click at [535, 273] on div at bounding box center [543, 276] width 22 height 22
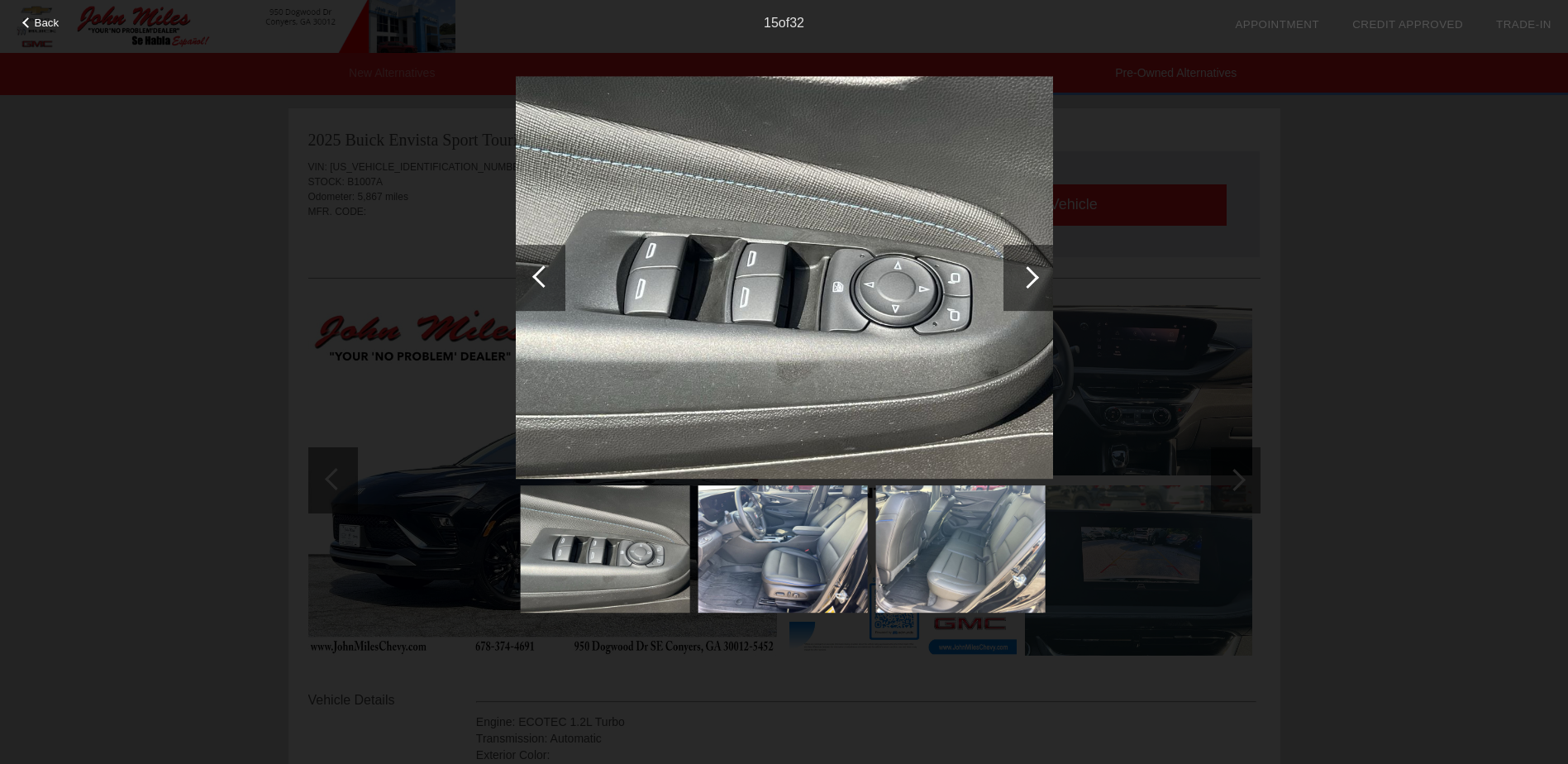
click at [535, 273] on div at bounding box center [543, 276] width 22 height 22
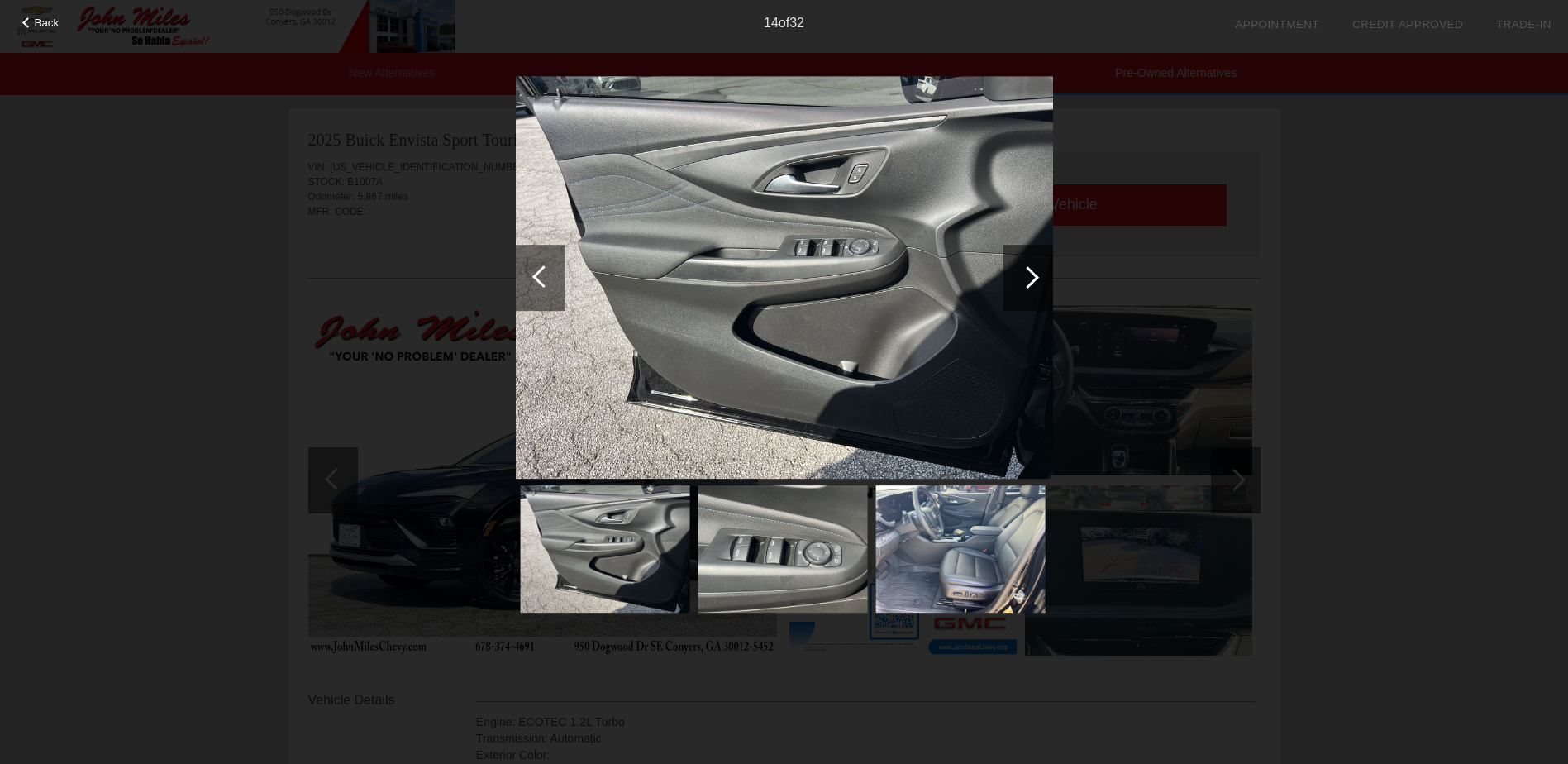
click at [535, 273] on div at bounding box center [543, 276] width 22 height 22
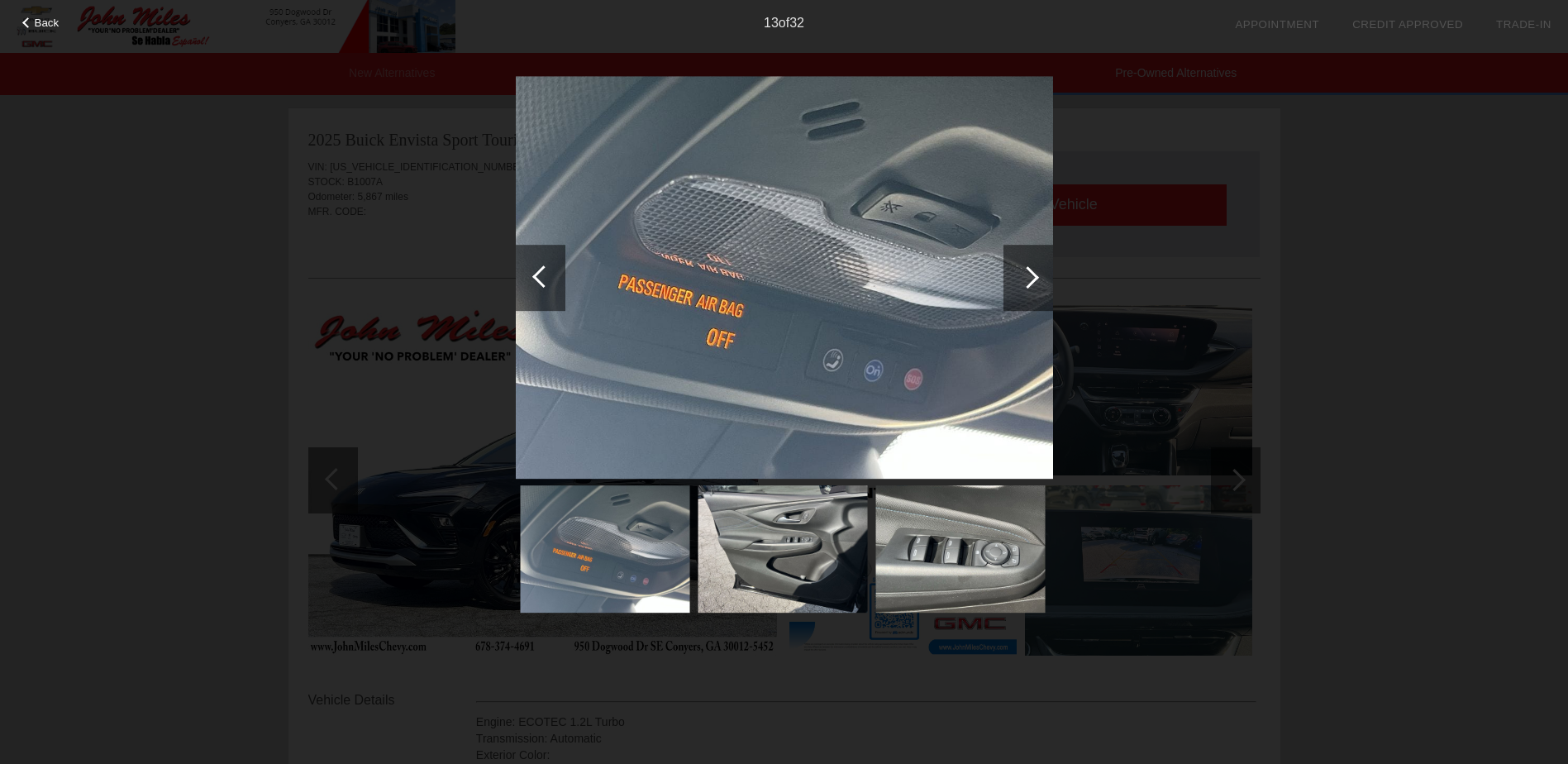
click at [535, 273] on div at bounding box center [543, 276] width 22 height 22
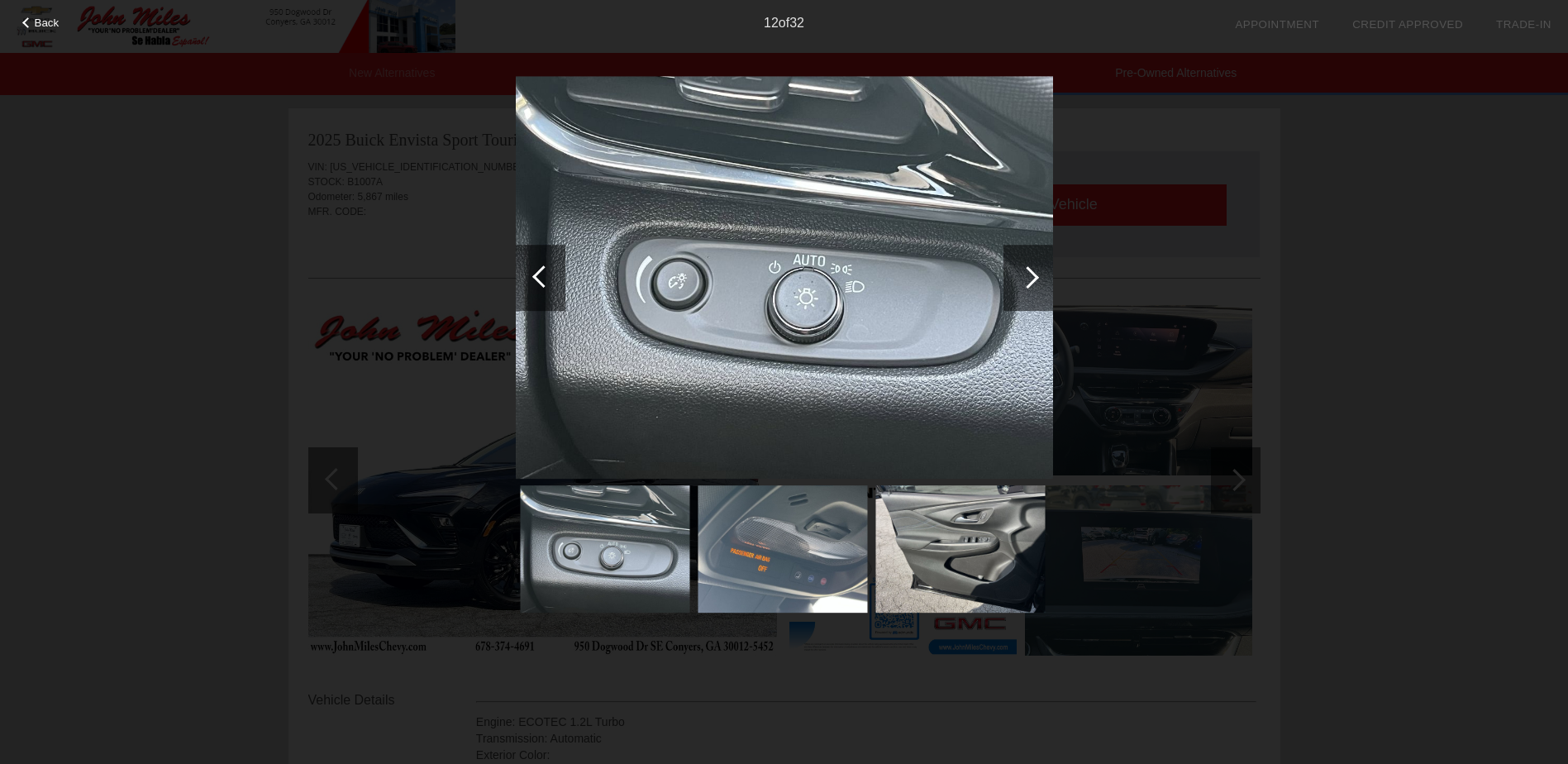
click at [536, 273] on div at bounding box center [543, 276] width 22 height 22
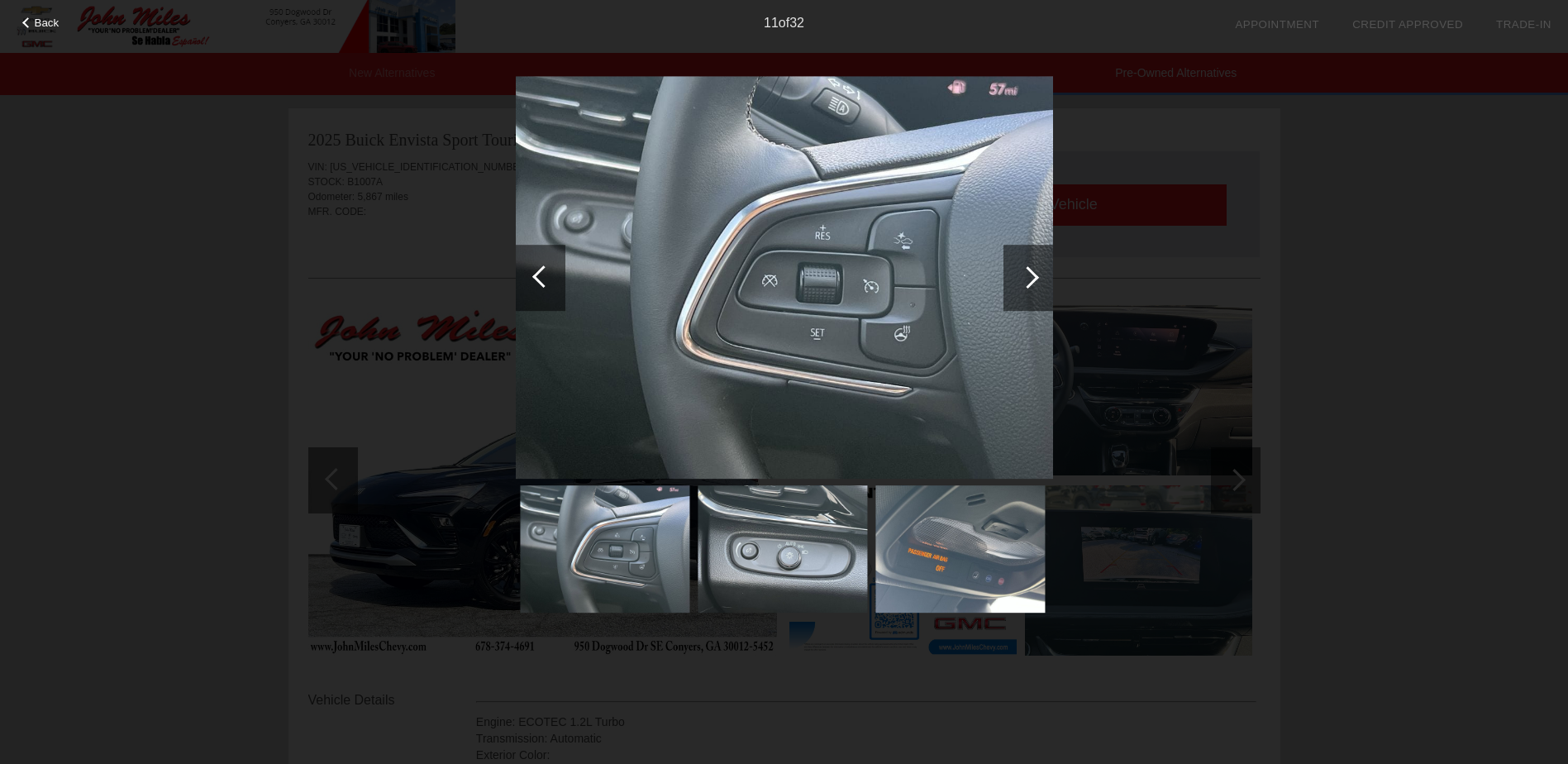
click at [536, 273] on div at bounding box center [543, 276] width 22 height 22
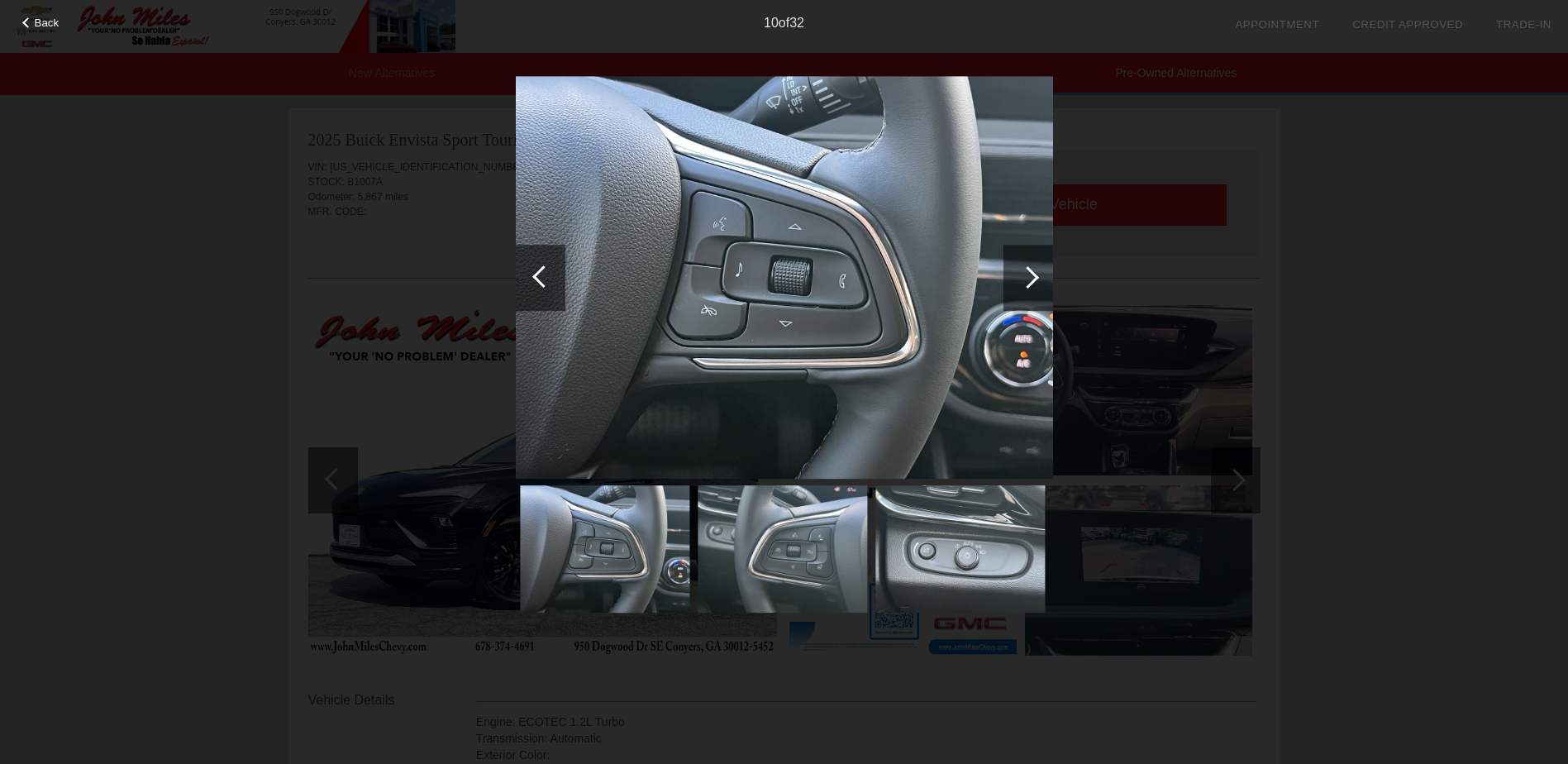
click at [536, 273] on div at bounding box center [543, 276] width 22 height 22
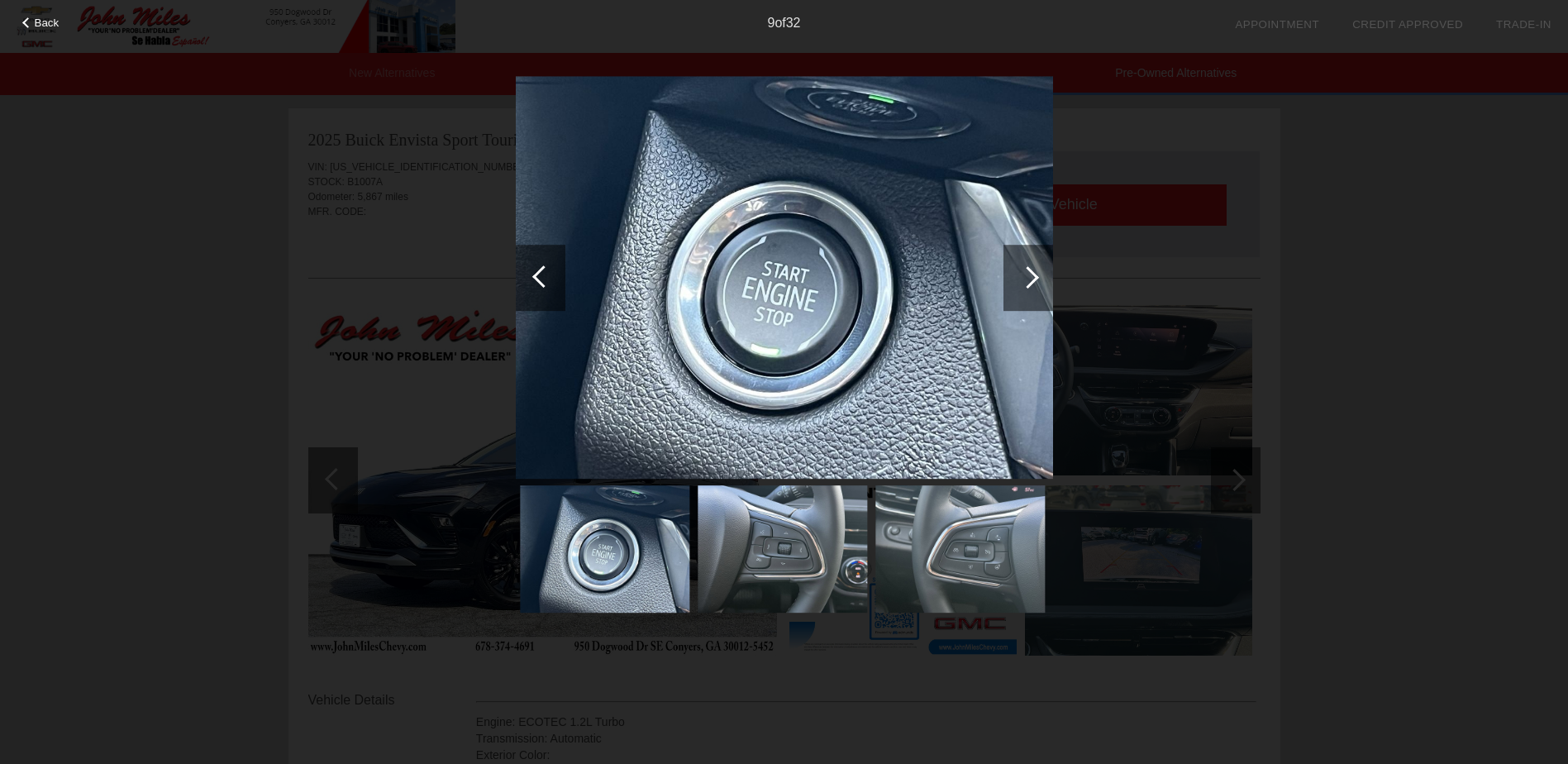
click at [536, 273] on div at bounding box center [543, 276] width 22 height 22
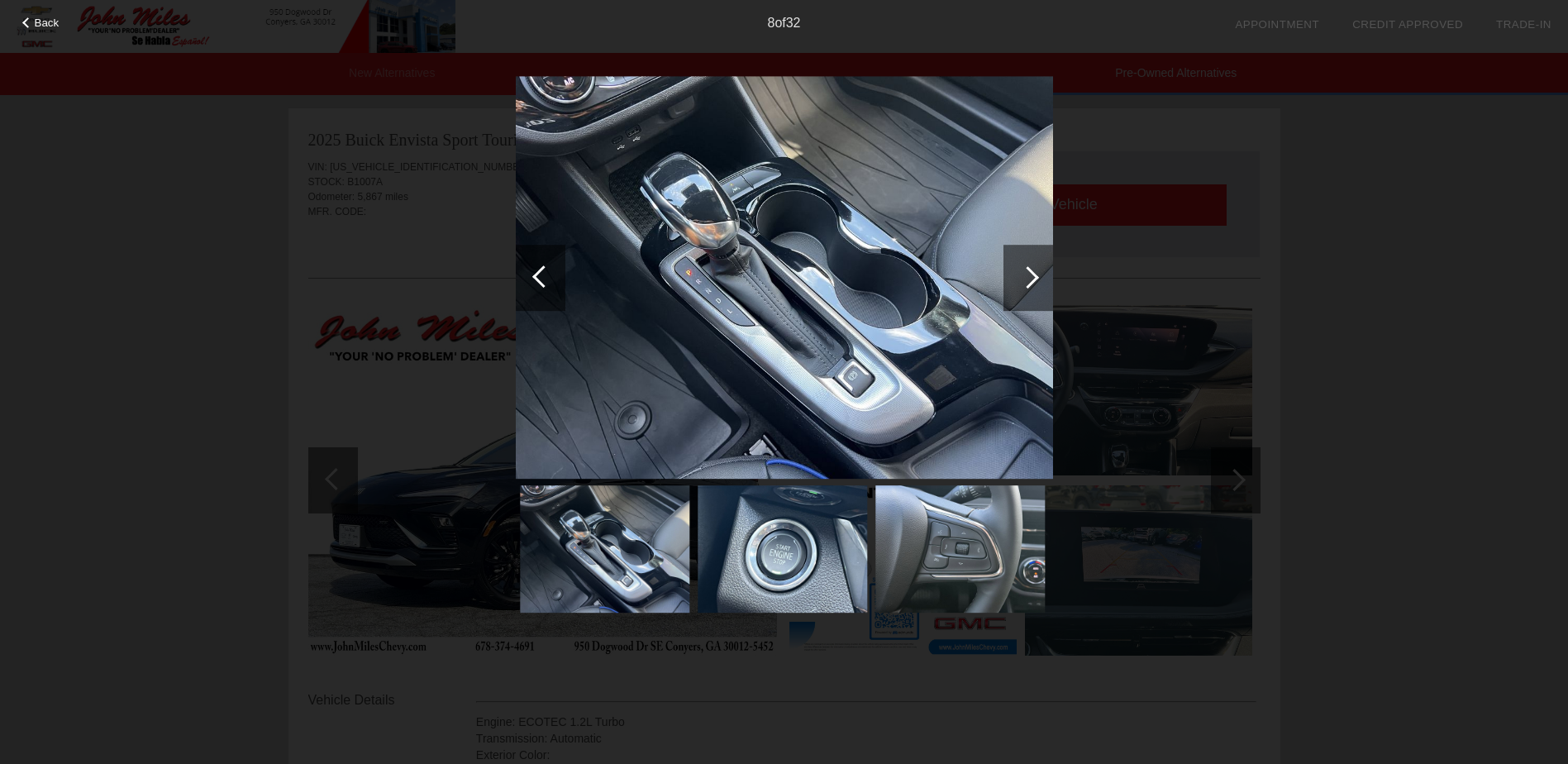
click at [536, 273] on div at bounding box center [543, 276] width 22 height 22
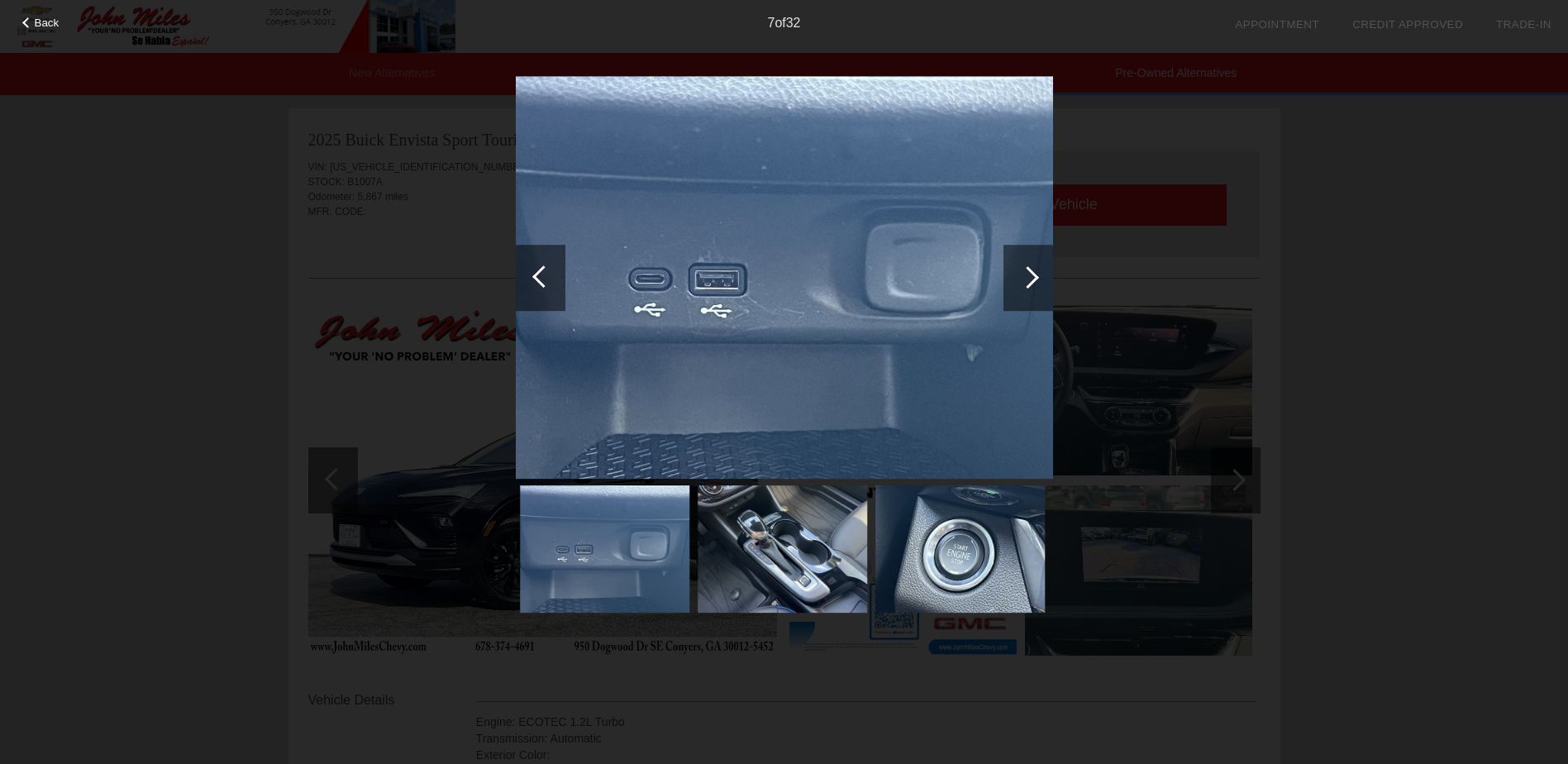
click at [536, 273] on div at bounding box center [543, 276] width 22 height 22
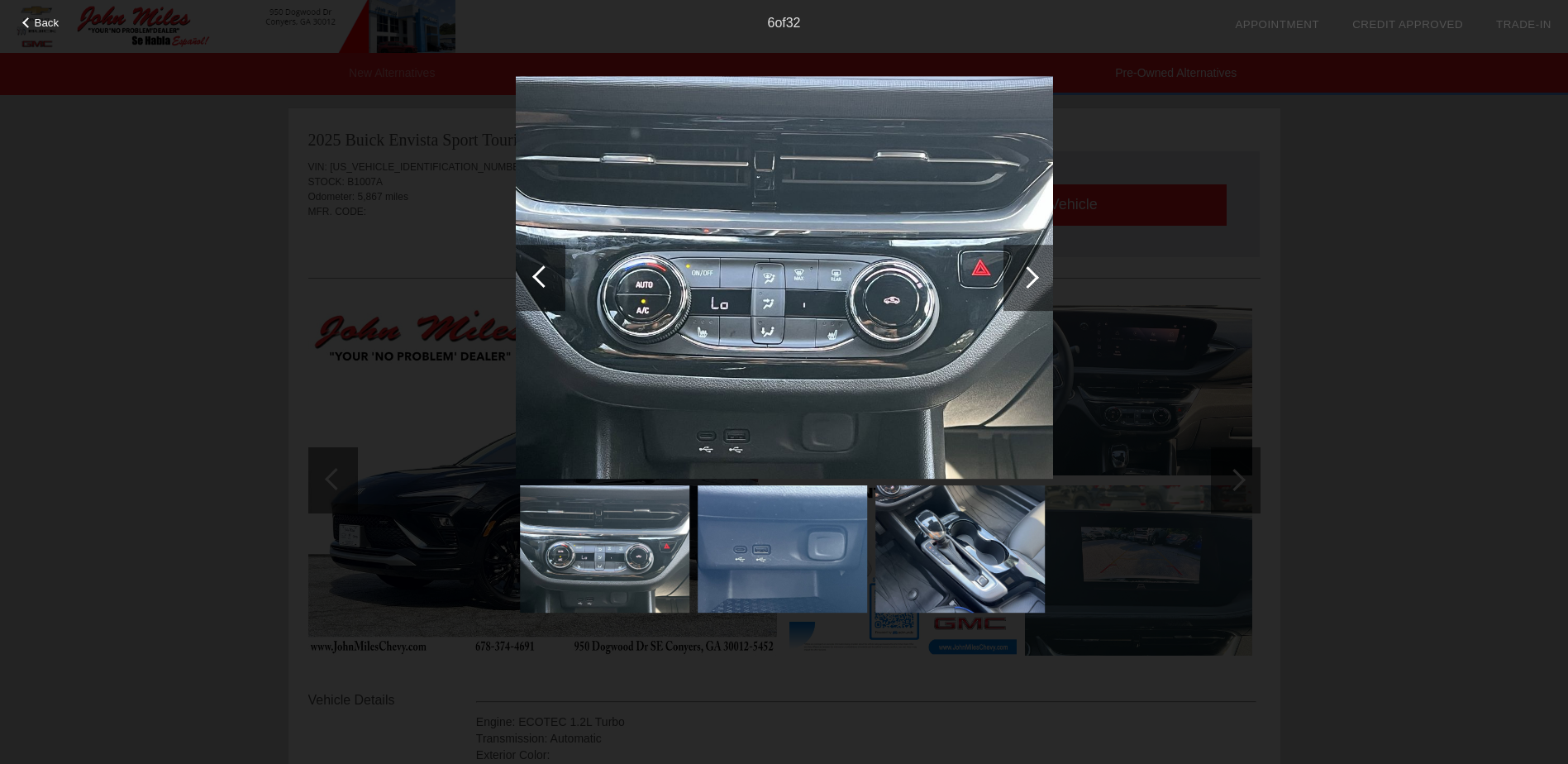
click at [536, 273] on div at bounding box center [543, 276] width 22 height 22
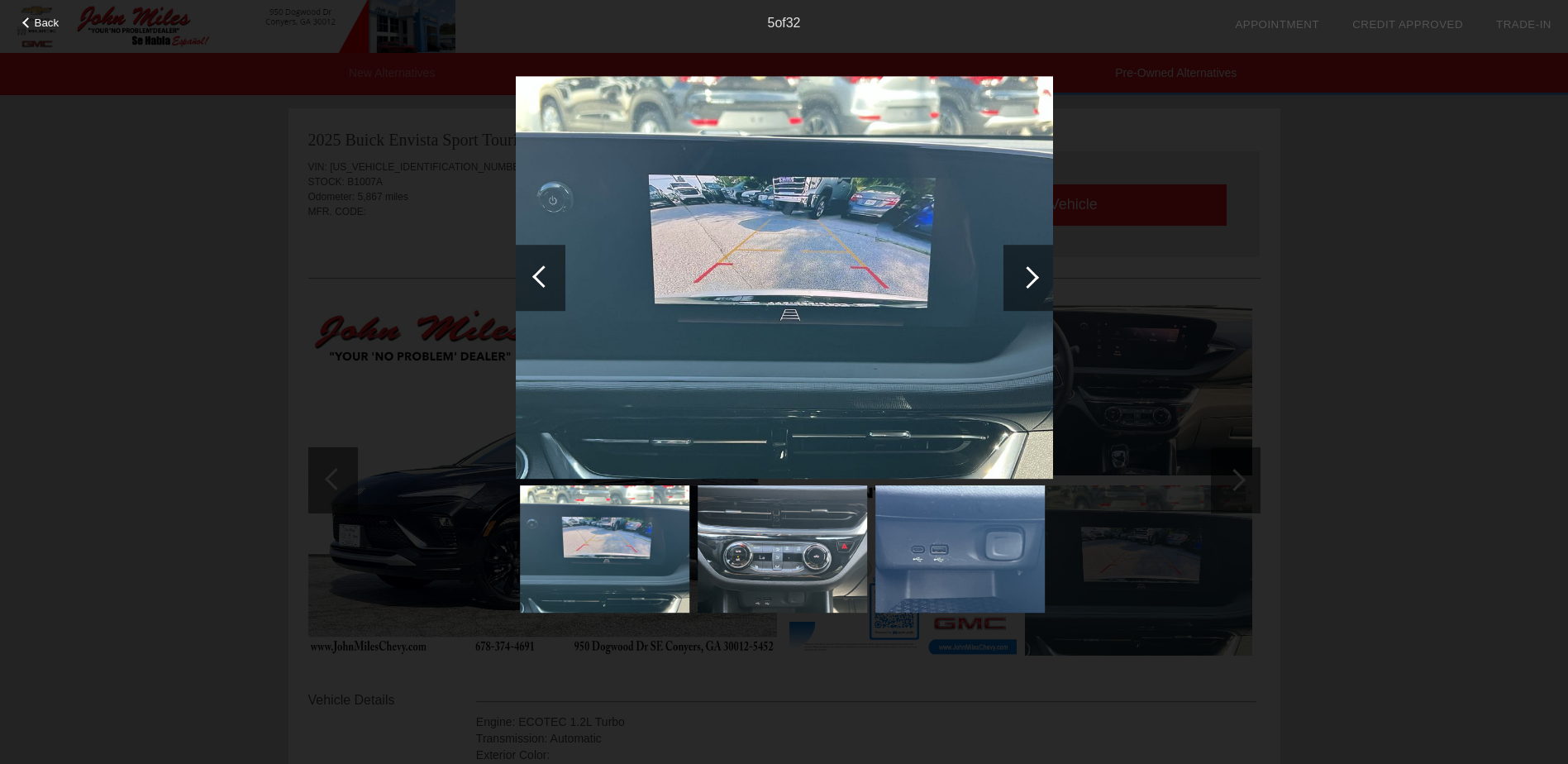
click at [536, 273] on div at bounding box center [543, 276] width 22 height 22
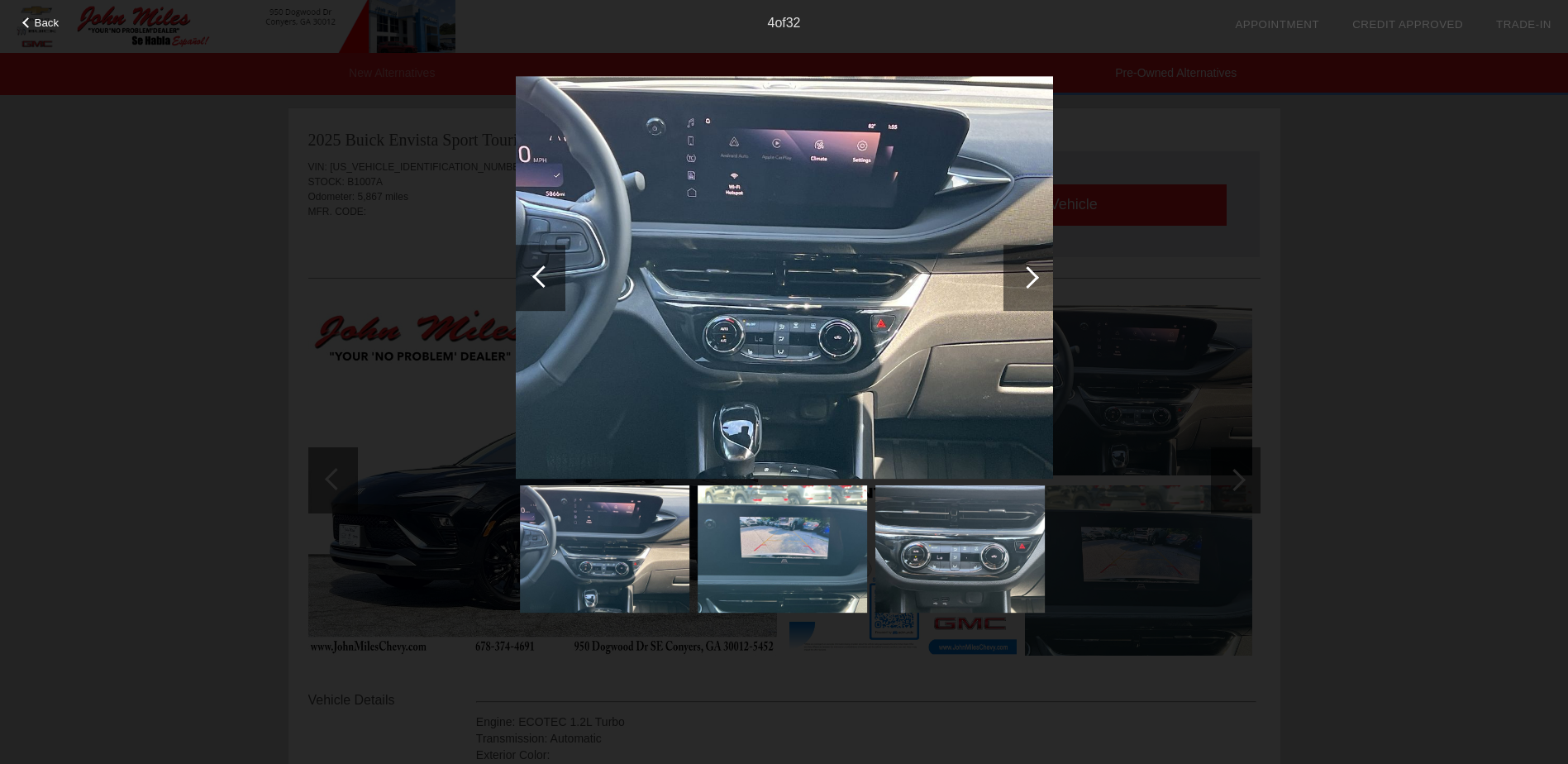
click at [536, 273] on div at bounding box center [543, 276] width 22 height 22
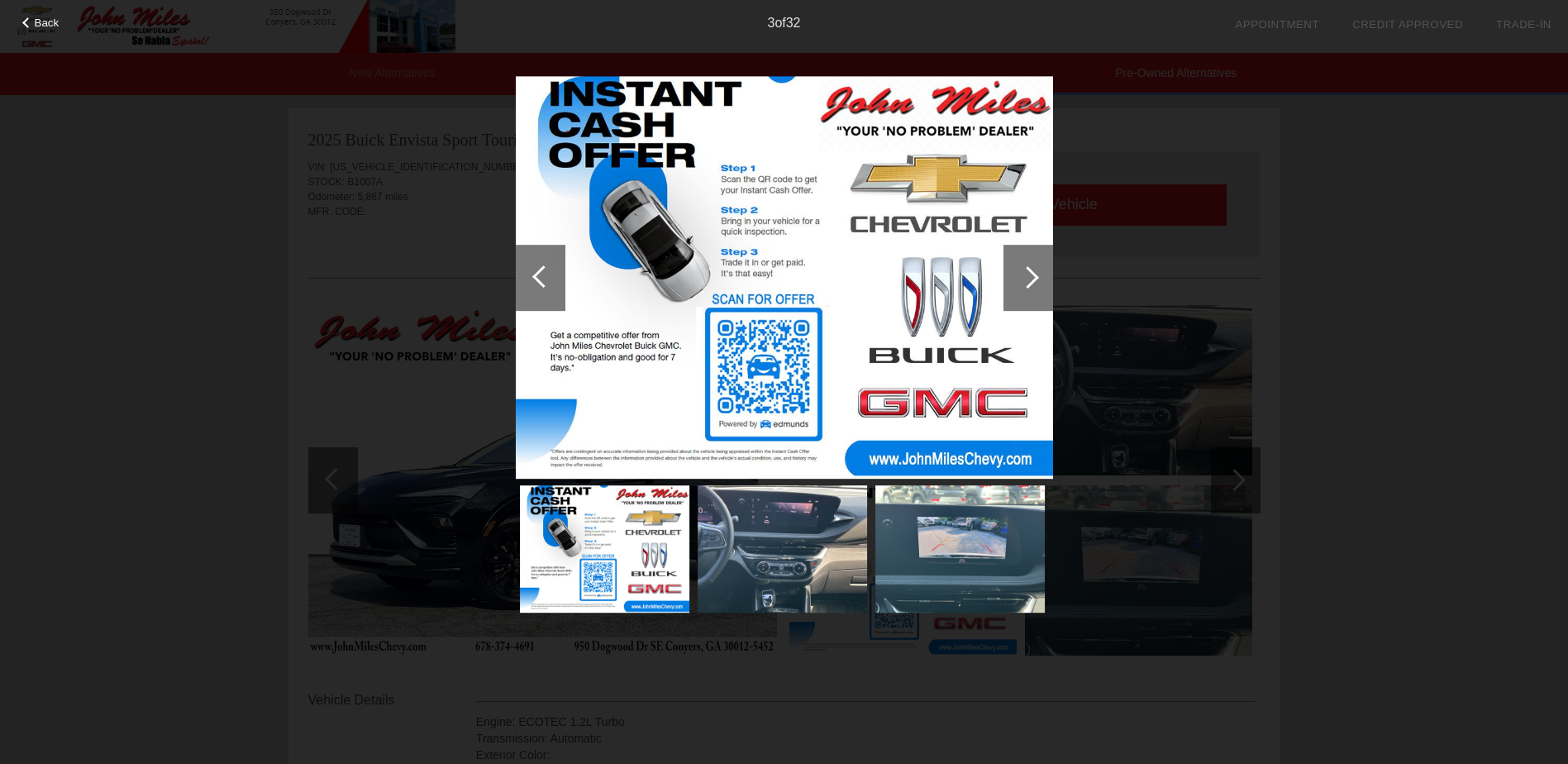
click at [536, 274] on div at bounding box center [543, 276] width 22 height 22
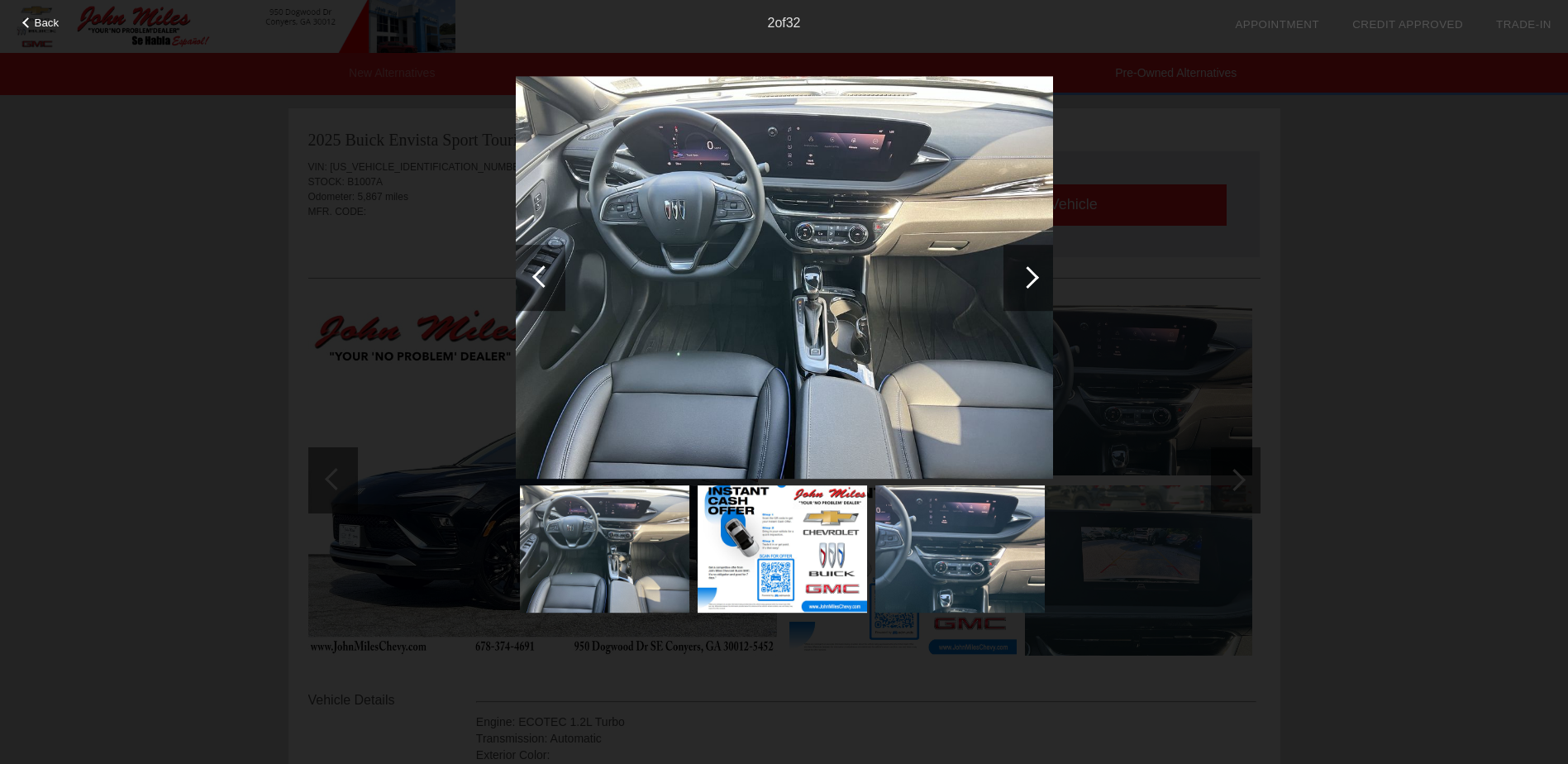
click at [529, 269] on div at bounding box center [541, 278] width 50 height 67
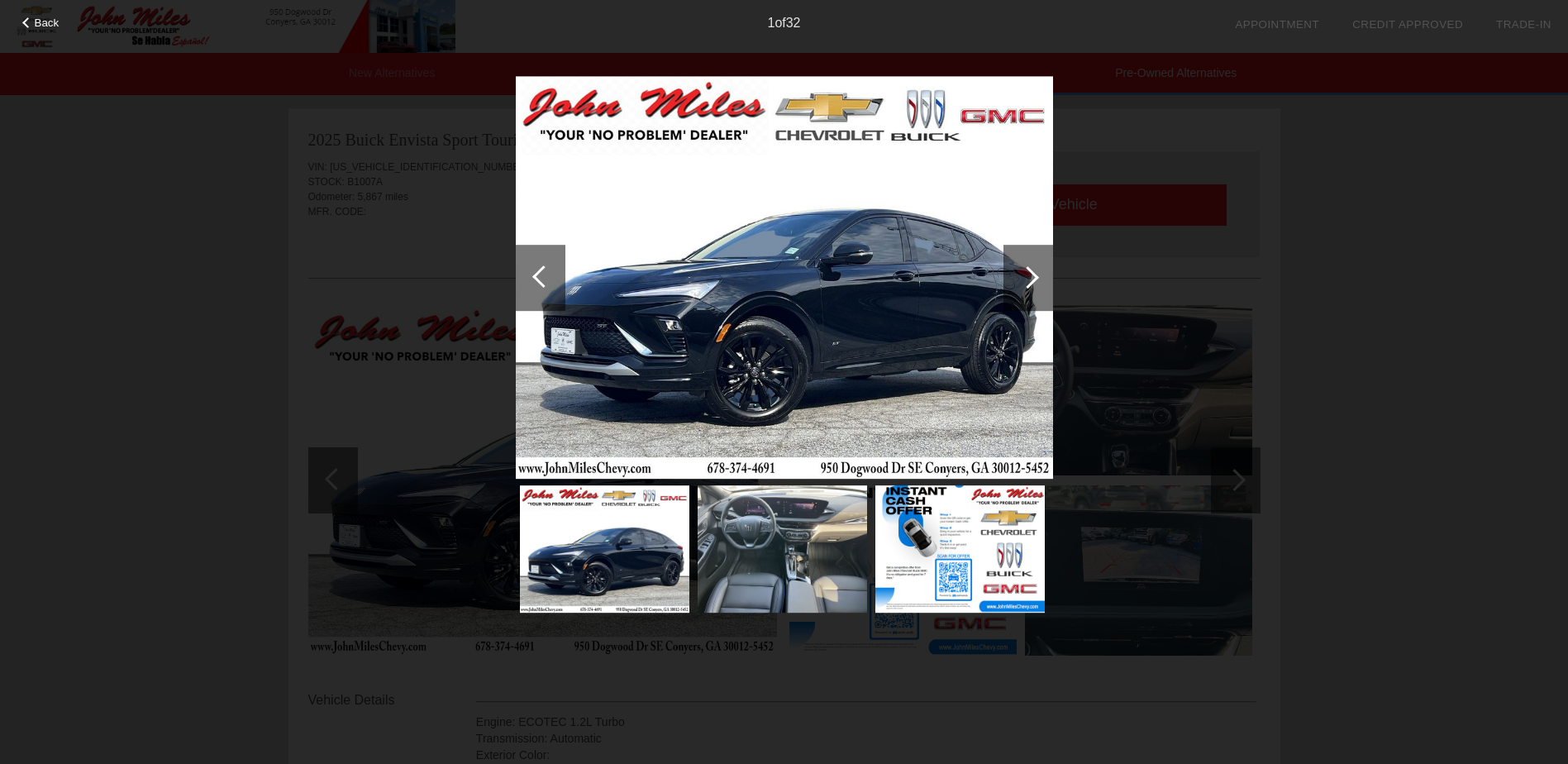
click at [535, 275] on div at bounding box center [543, 276] width 22 height 22
drag, startPoint x: 1166, startPoint y: 260, endPoint x: 1169, endPoint y: 244, distance: 16.3
click at [1169, 244] on div "Back 1 of 32" at bounding box center [784, 382] width 1568 height 764
click at [1005, 68] on div "Back 1 of 32" at bounding box center [784, 382] width 1568 height 764
click at [42, 22] on span "Back" at bounding box center [47, 22] width 25 height 12
